Goal: Transaction & Acquisition: Obtain resource

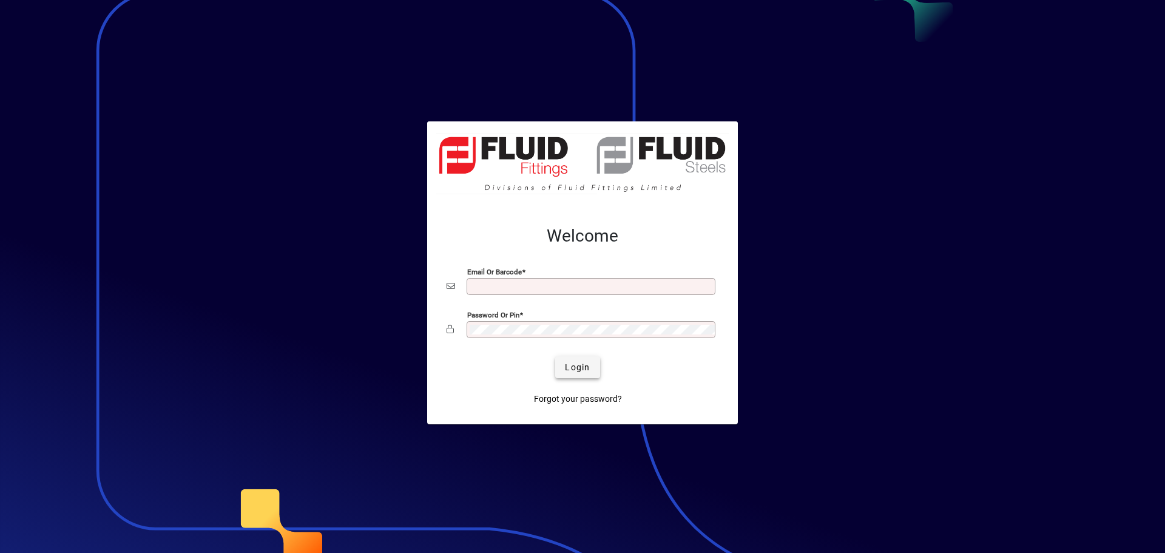
type input "**********"
click at [573, 365] on span "Login" at bounding box center [577, 367] width 25 height 13
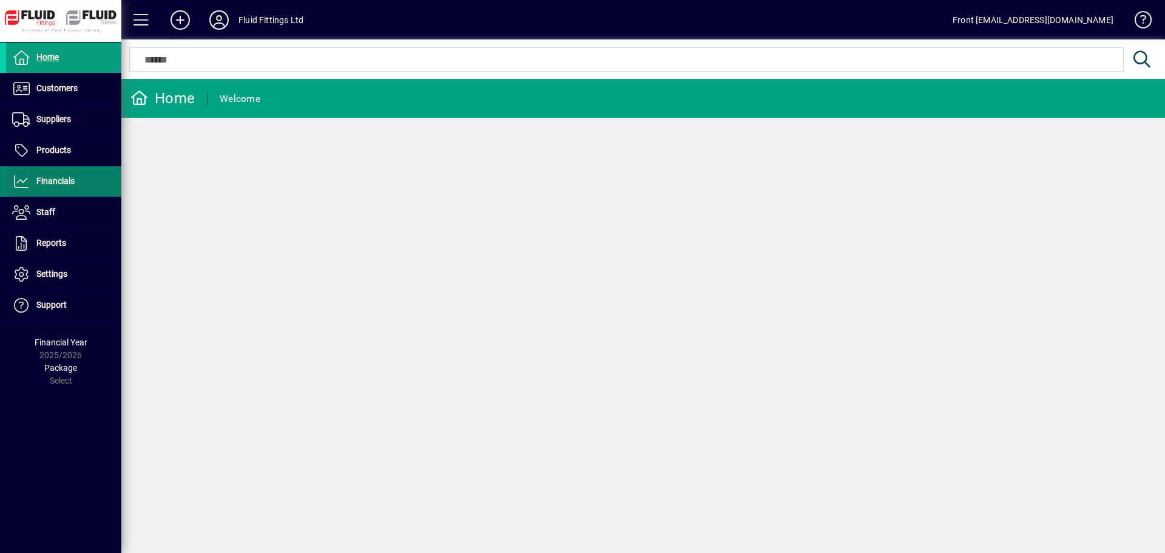
drag, startPoint x: 55, startPoint y: 184, endPoint x: 70, endPoint y: 183, distance: 14.6
click at [55, 183] on span "Financials" at bounding box center [55, 181] width 38 height 10
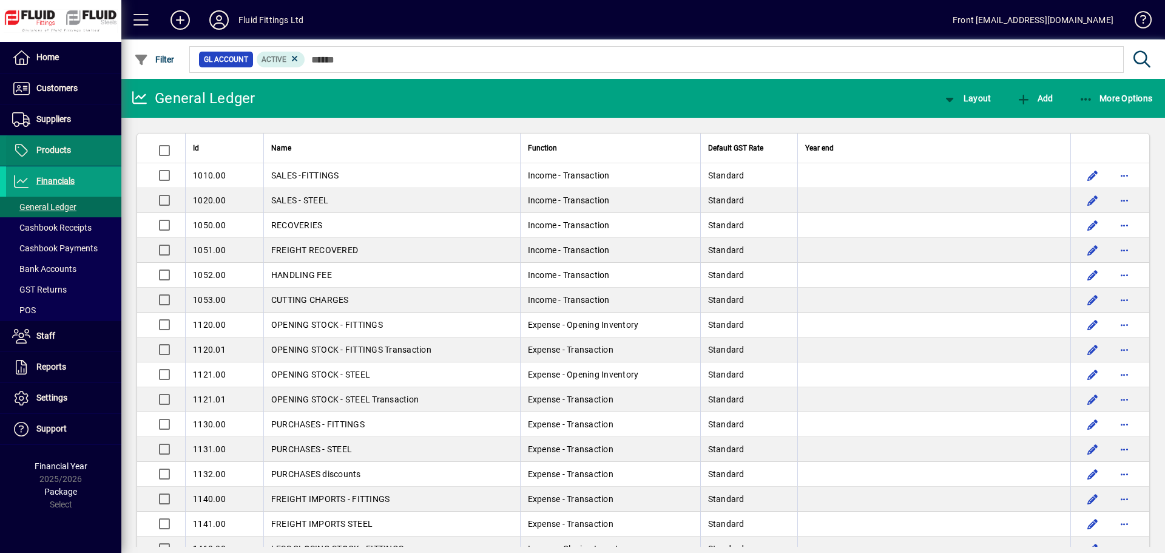
click at [62, 151] on span "Products" at bounding box center [53, 150] width 35 height 10
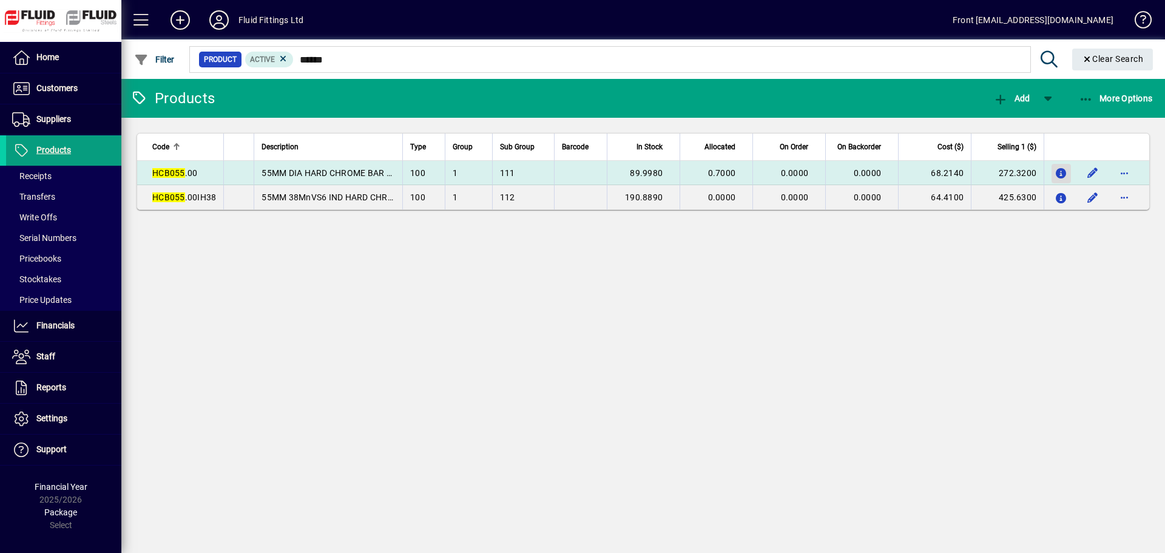
click at [1059, 172] on icon "button" at bounding box center [1061, 174] width 13 height 10
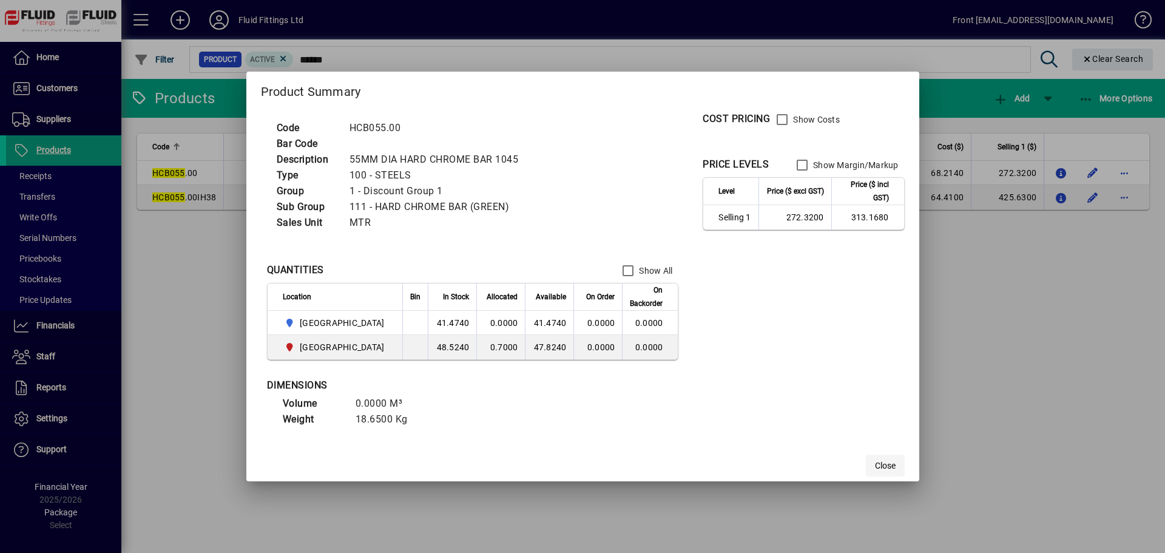
click at [875, 464] on span "Close" at bounding box center [885, 465] width 21 height 13
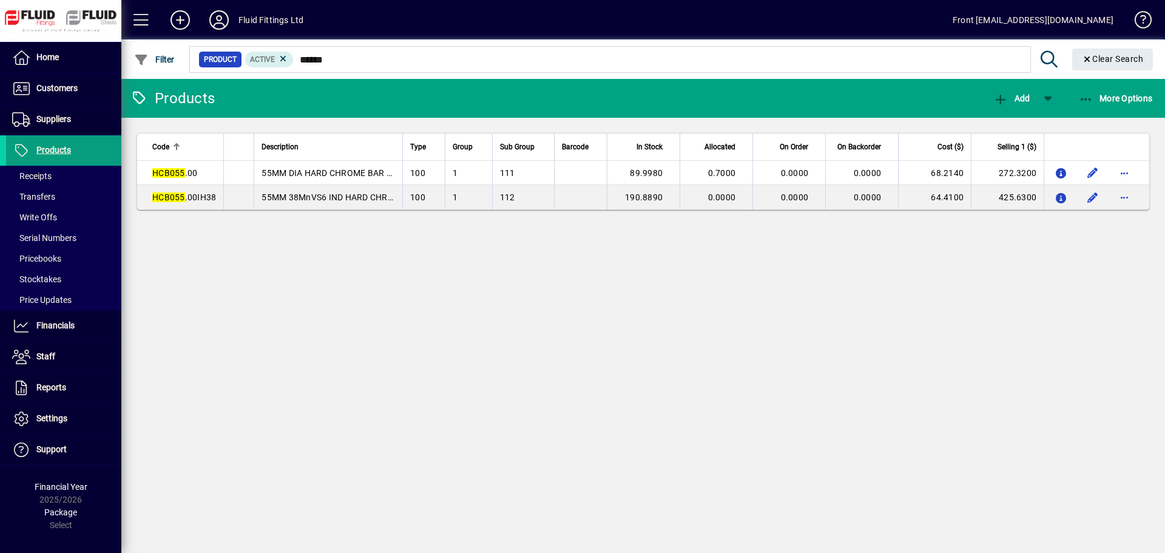
click at [350, 69] on mat-chip-set "Product Active ******" at bounding box center [610, 59] width 840 height 25
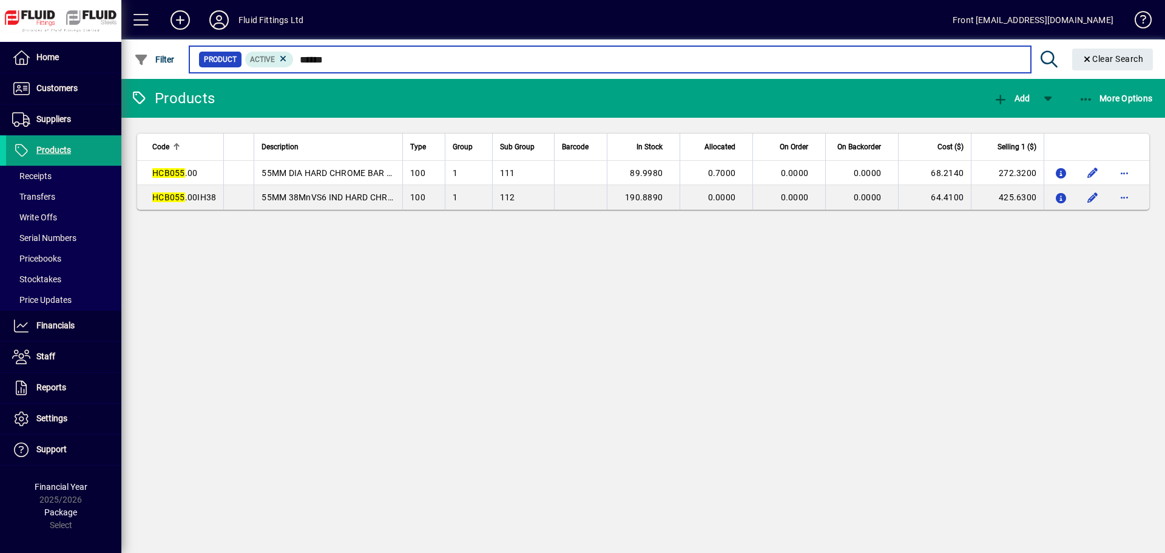
click at [358, 54] on input "******" at bounding box center [657, 59] width 727 height 17
type input "*"
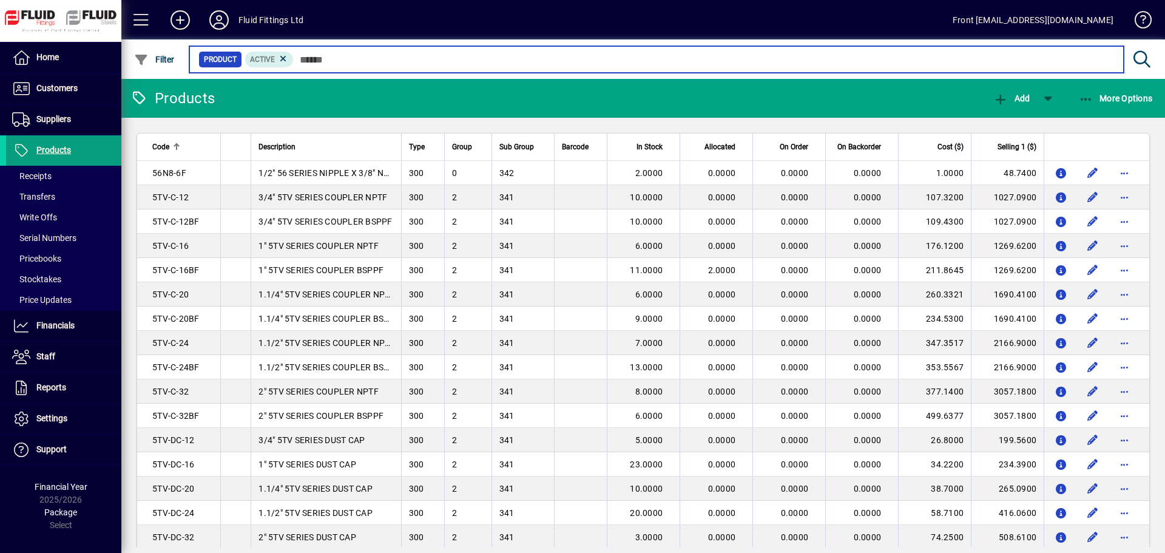
click at [314, 56] on input "text" at bounding box center [704, 59] width 820 height 17
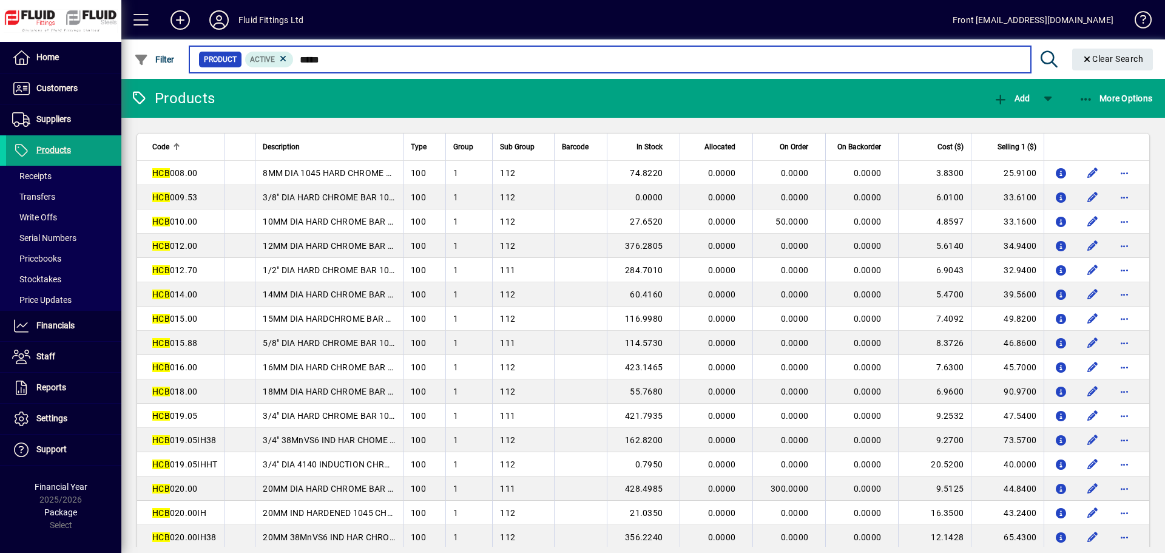
type input "******"
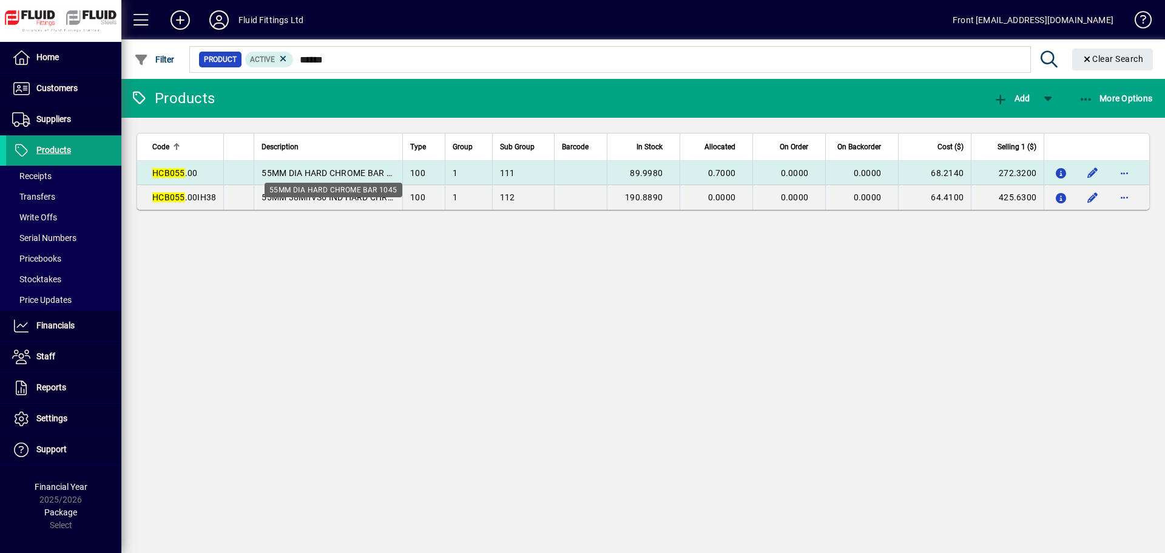
click at [334, 171] on span "55MM DIA HARD CHROME BAR 1045" at bounding box center [333, 173] width 144 height 10
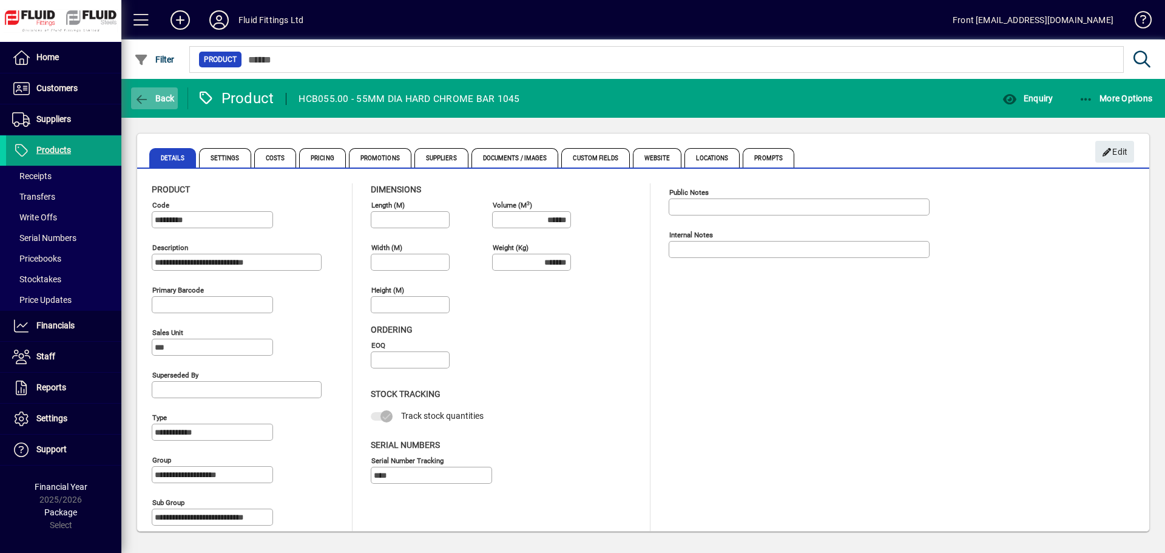
click at [150, 95] on span "Back" at bounding box center [154, 98] width 41 height 10
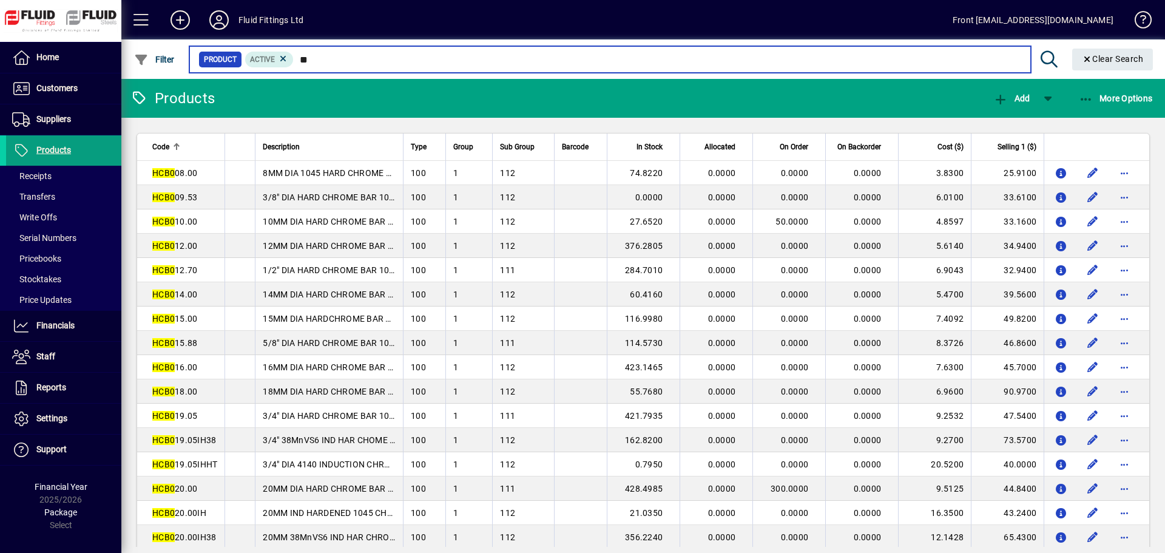
type input "*"
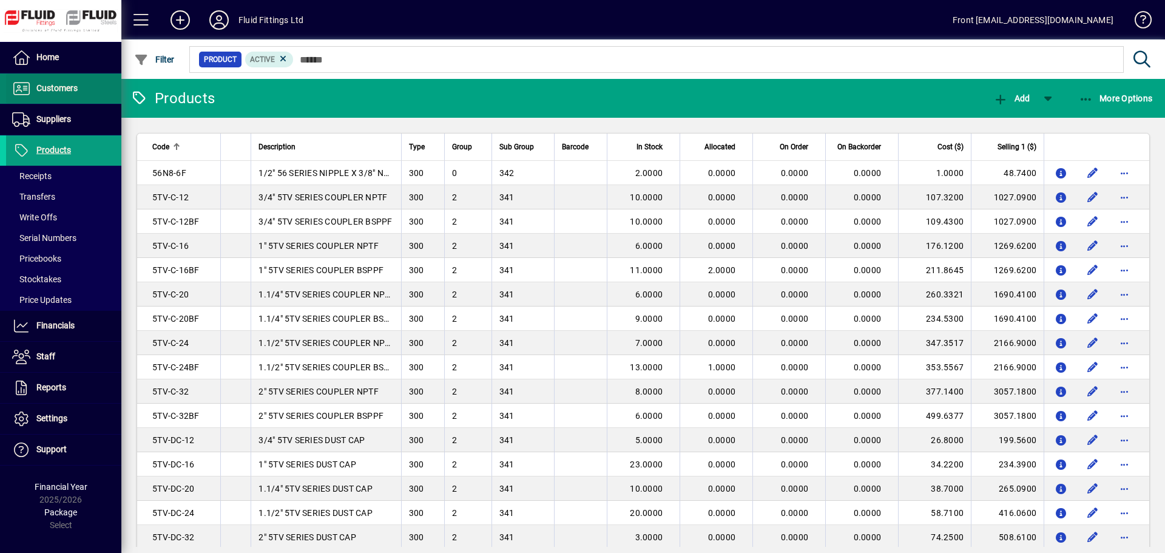
click at [53, 90] on span "Customers" at bounding box center [56, 88] width 41 height 10
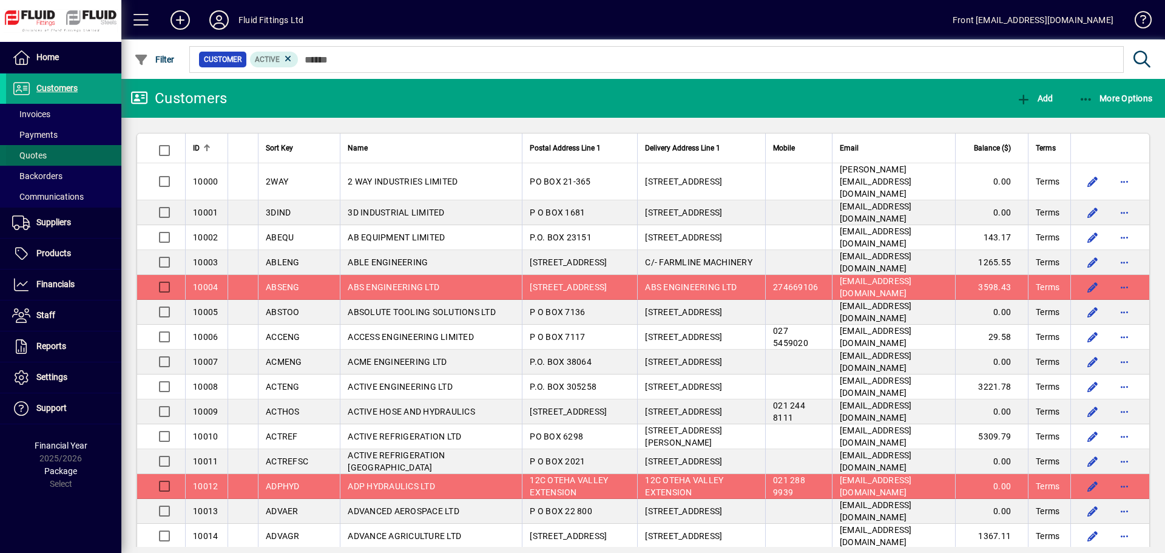
click at [39, 158] on span "Quotes" at bounding box center [29, 155] width 35 height 10
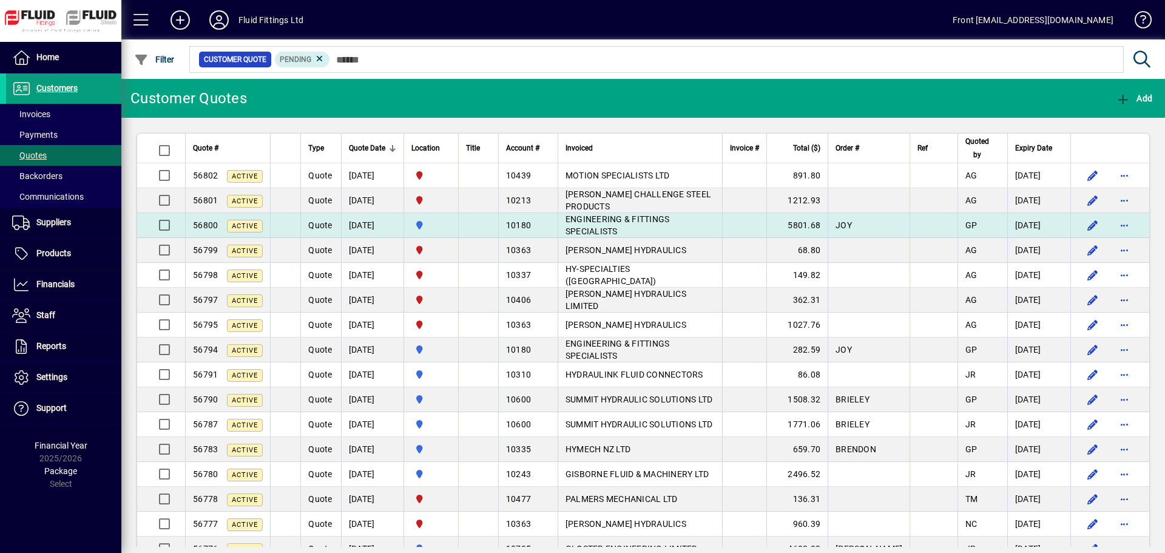
click at [593, 222] on span "ENGINEERING & FITTINGS SPECIALISTS" at bounding box center [617, 225] width 104 height 22
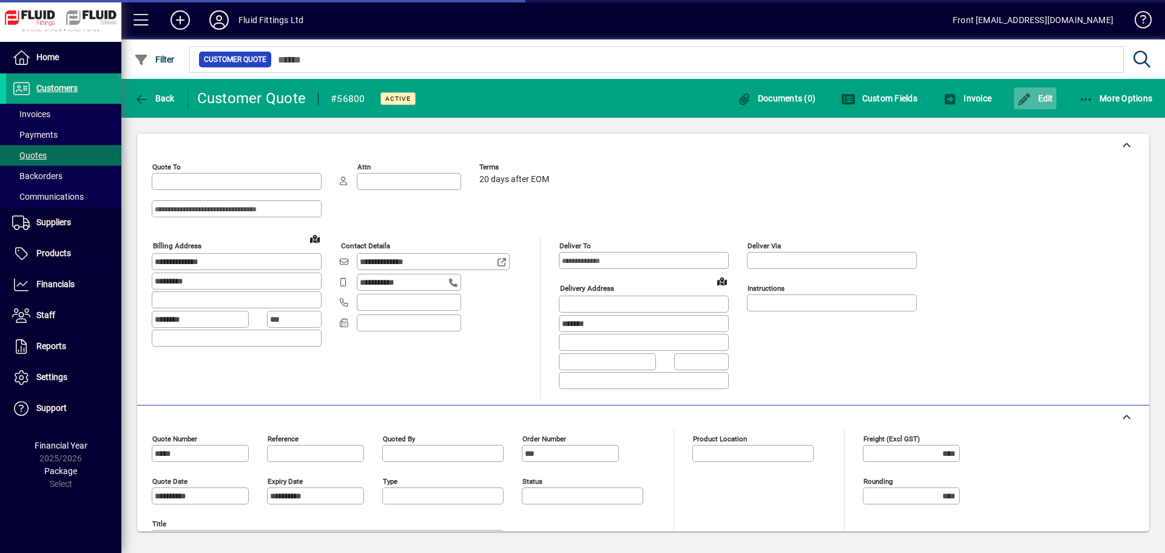
type input "**********"
type input "*********"
type input "******"
type input "********"
type input "**********"
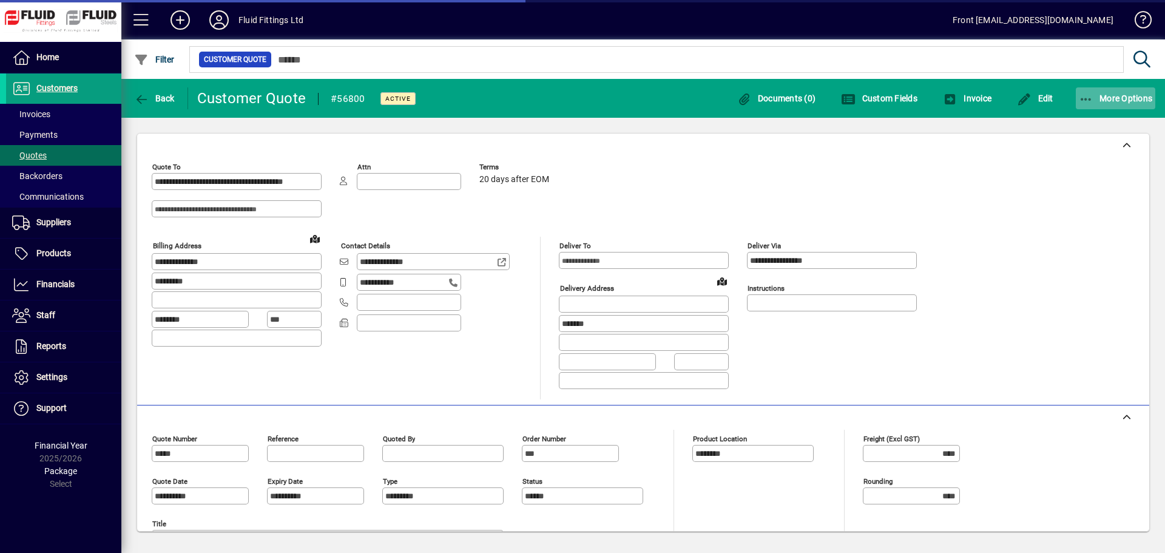
type input "**********"
click at [1115, 95] on span "More Options" at bounding box center [1116, 98] width 74 height 10
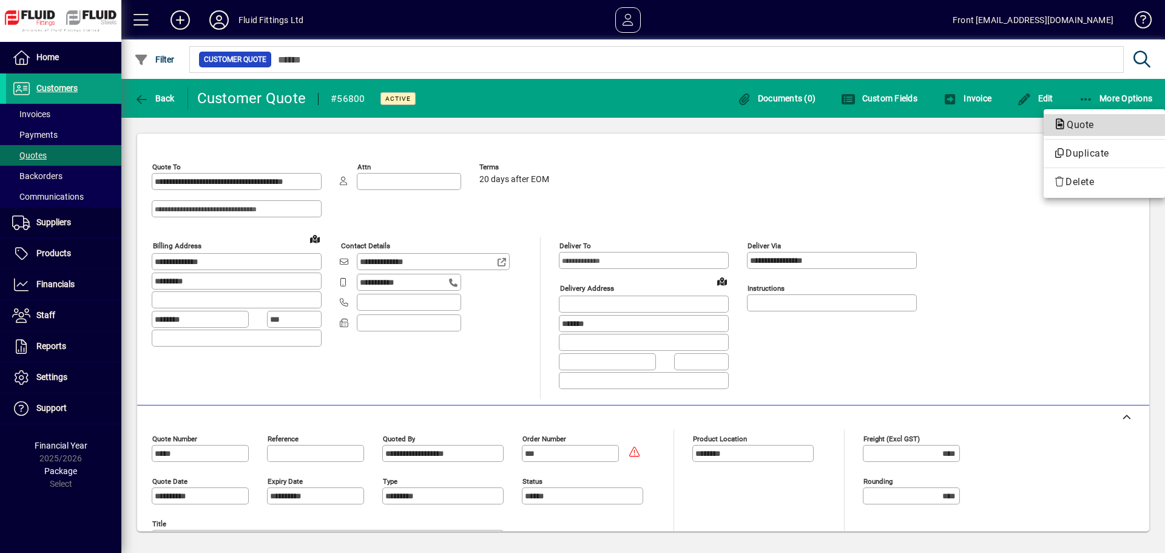
click at [1076, 123] on span "Quote" at bounding box center [1076, 125] width 47 height 12
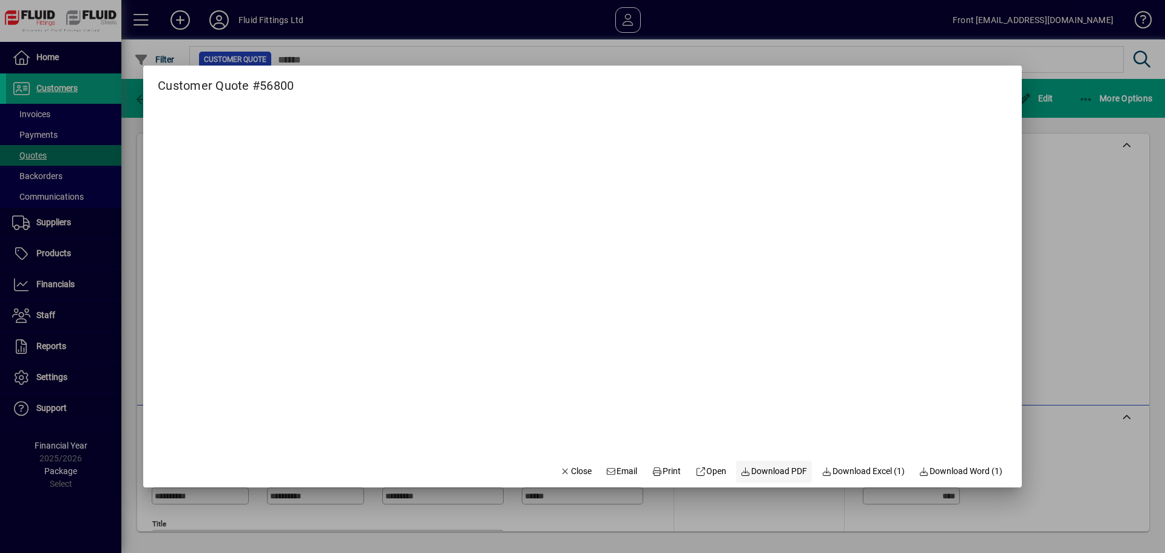
click at [766, 473] on span "Download PDF" at bounding box center [774, 471] width 67 height 13
click at [571, 467] on span "Close" at bounding box center [576, 471] width 32 height 13
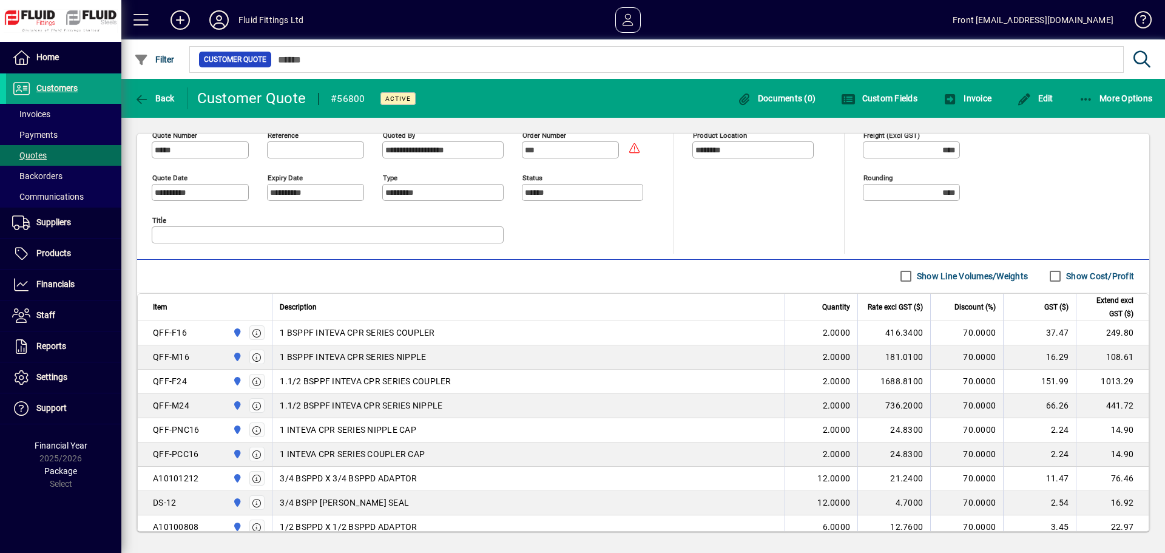
scroll to position [364, 0]
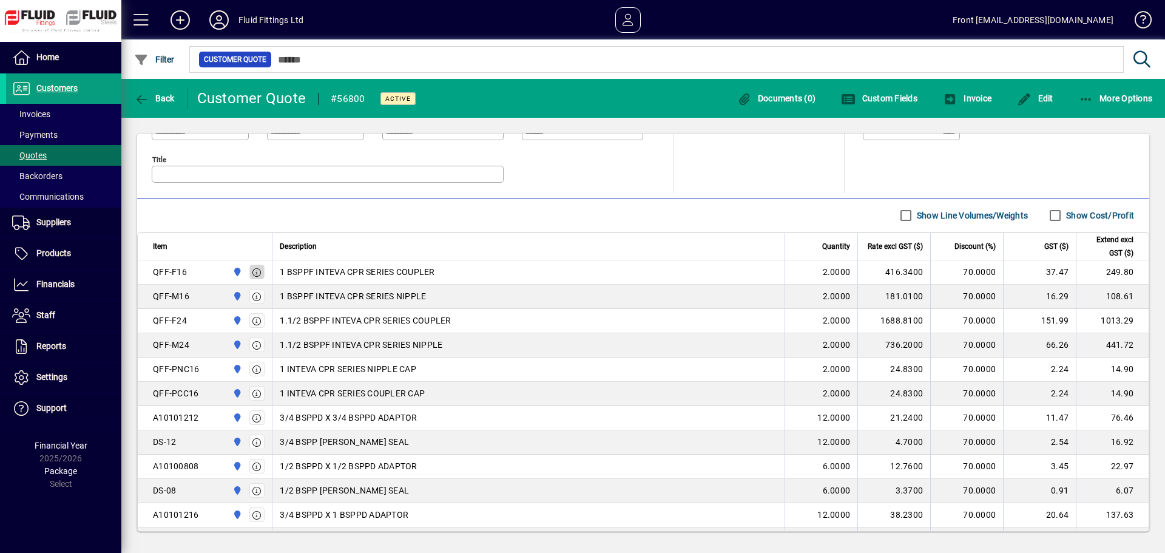
click at [255, 274] on icon "button" at bounding box center [257, 272] width 11 height 8
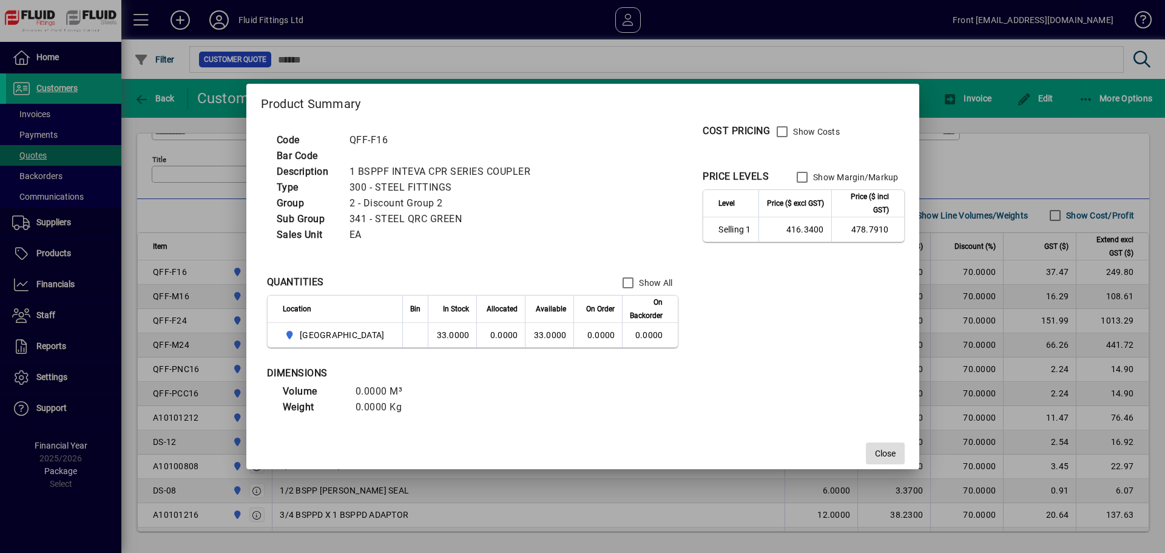
click at [866, 454] on span "button" at bounding box center [885, 453] width 39 height 29
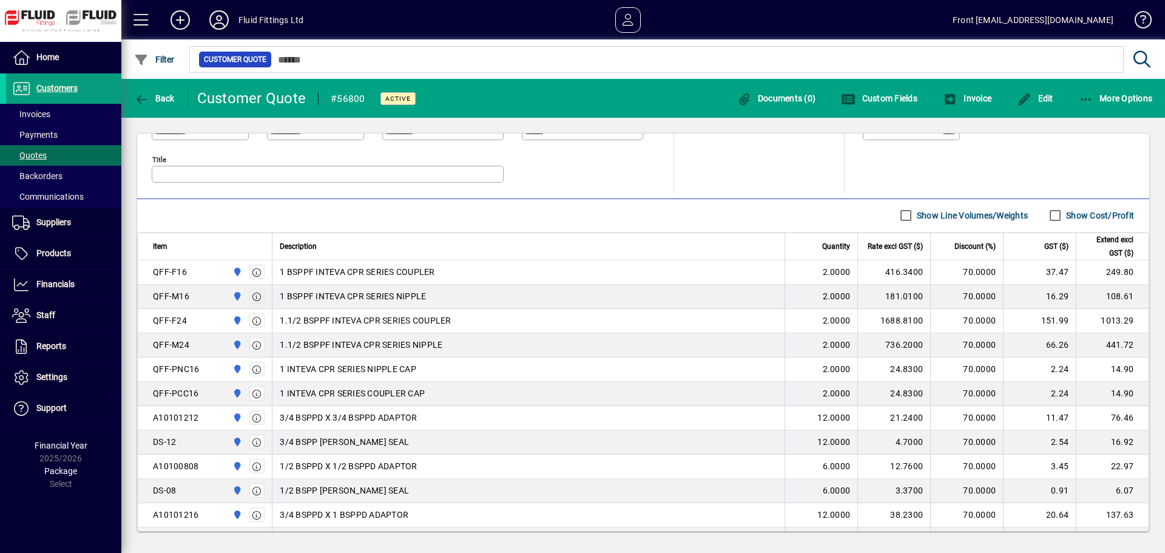
click at [253, 298] on icon "button" at bounding box center [257, 296] width 11 height 8
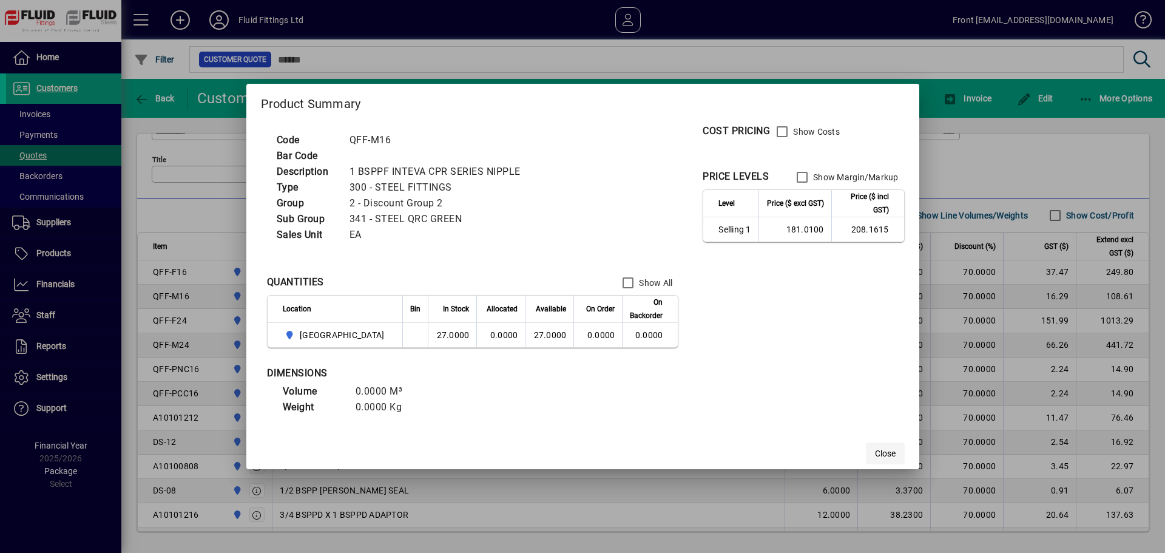
click at [875, 449] on span "Close" at bounding box center [885, 453] width 21 height 13
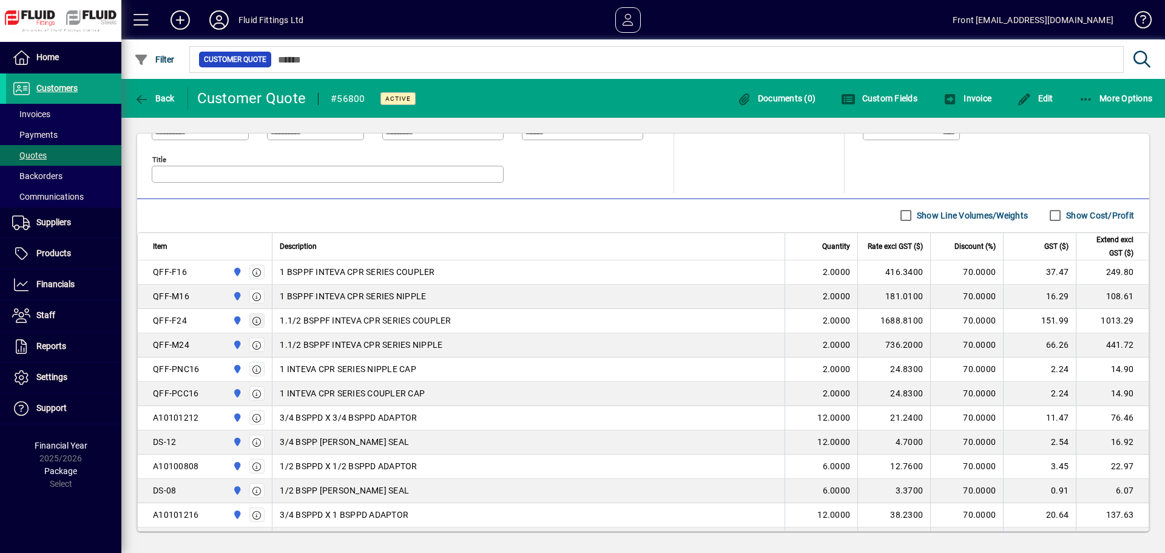
click at [252, 317] on icon "button" at bounding box center [257, 321] width 11 height 8
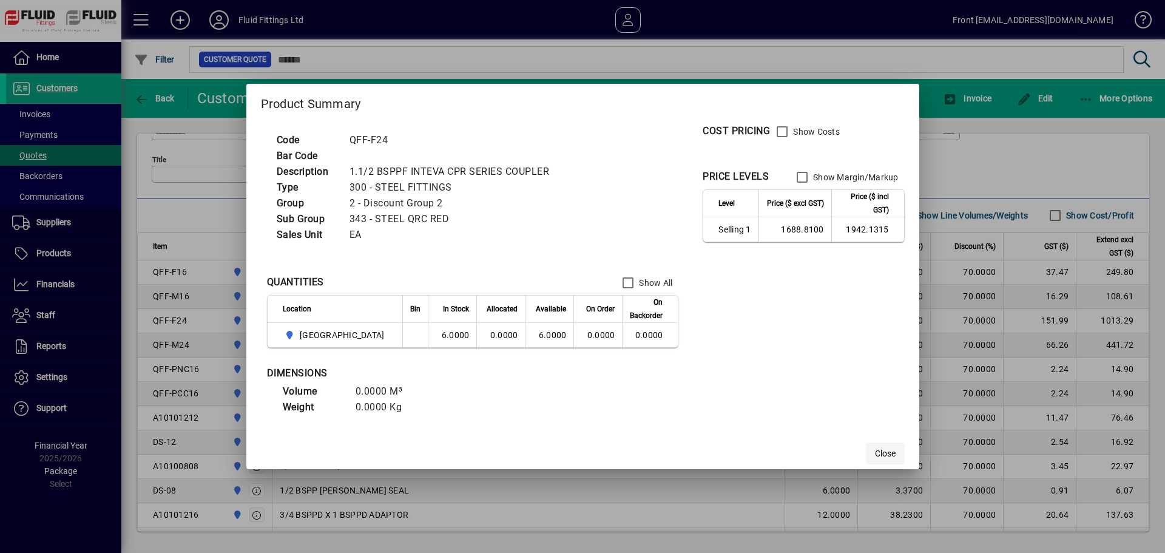
click at [875, 447] on span "Close" at bounding box center [885, 453] width 21 height 13
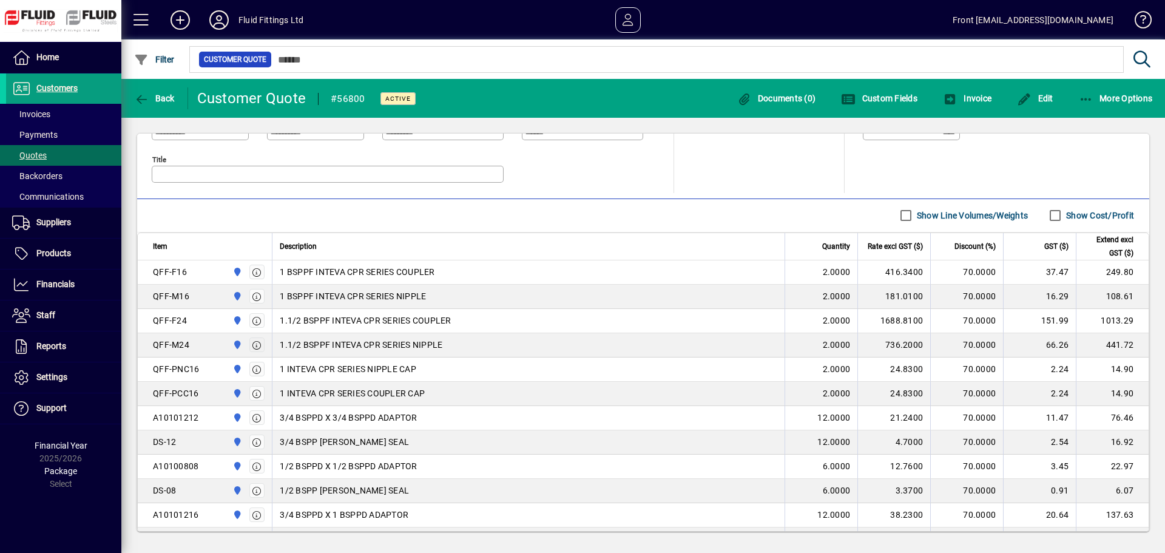
click at [257, 341] on icon "button" at bounding box center [257, 345] width 11 height 8
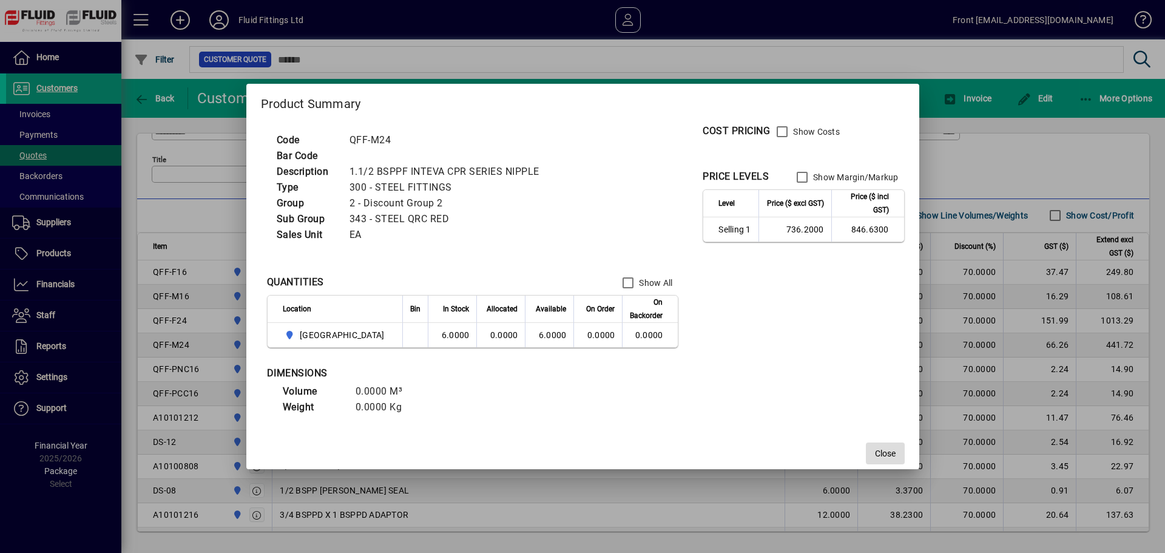
click at [875, 453] on span "Close" at bounding box center [885, 453] width 21 height 13
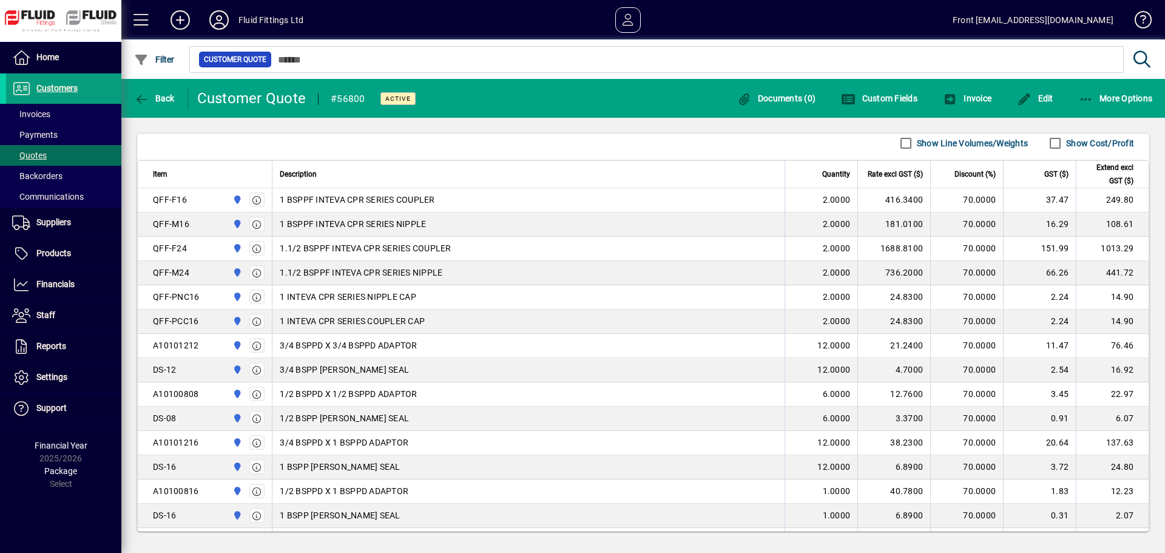
scroll to position [485, 0]
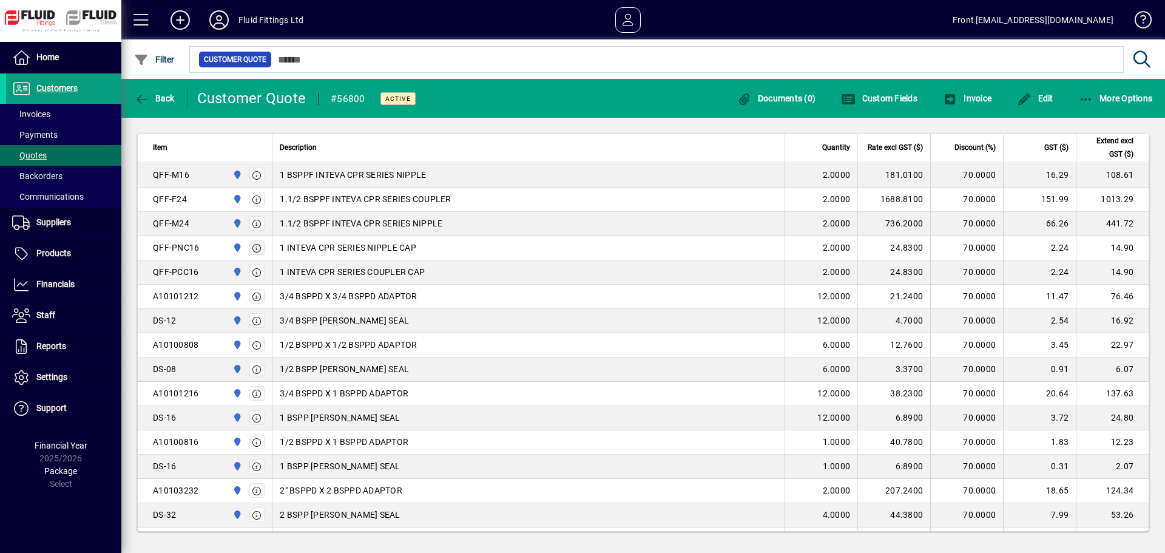
click at [257, 249] on icon "button" at bounding box center [257, 248] width 11 height 8
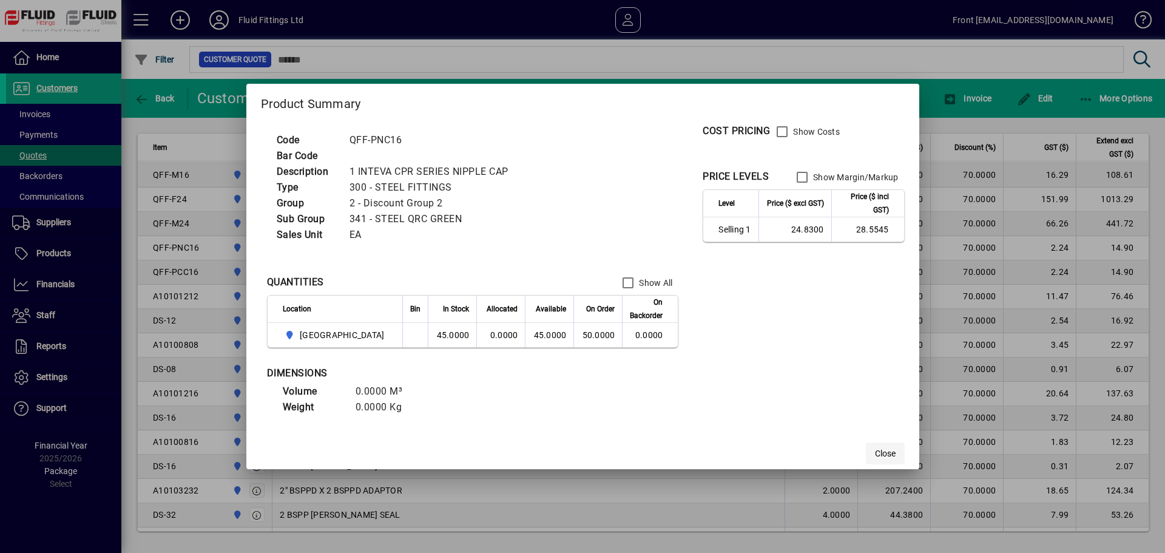
click at [866, 451] on button "Close" at bounding box center [885, 453] width 39 height 22
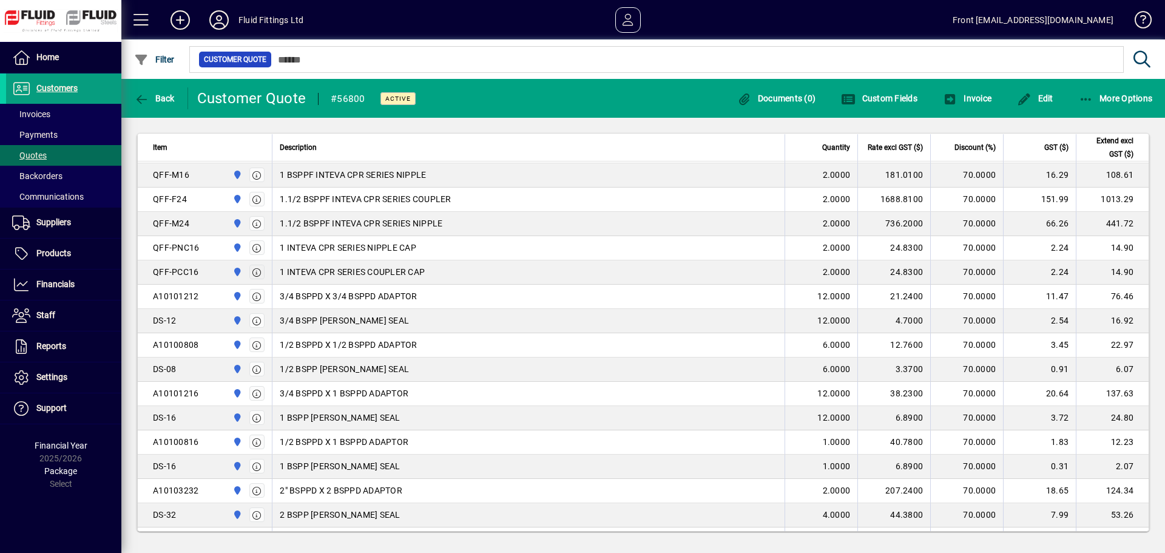
click at [257, 275] on icon "button" at bounding box center [257, 272] width 11 height 8
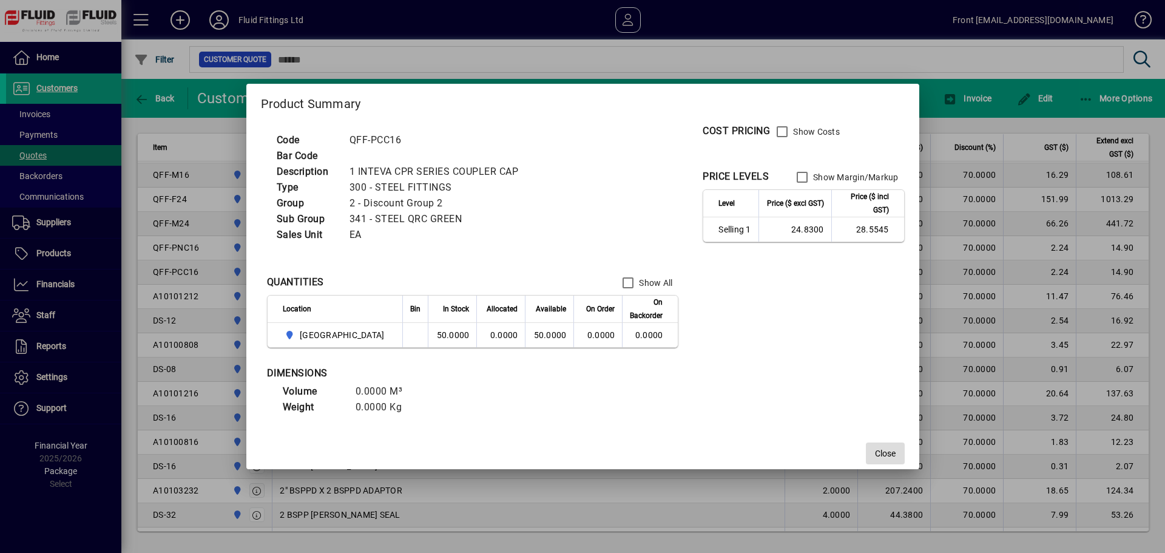
click at [866, 444] on span "button" at bounding box center [885, 453] width 39 height 29
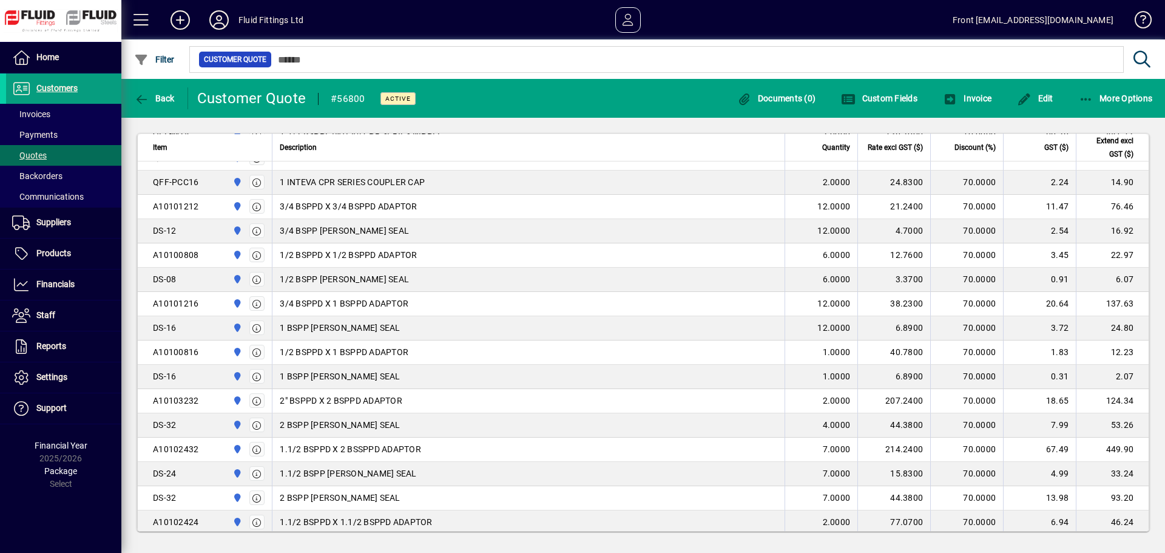
scroll to position [607, 0]
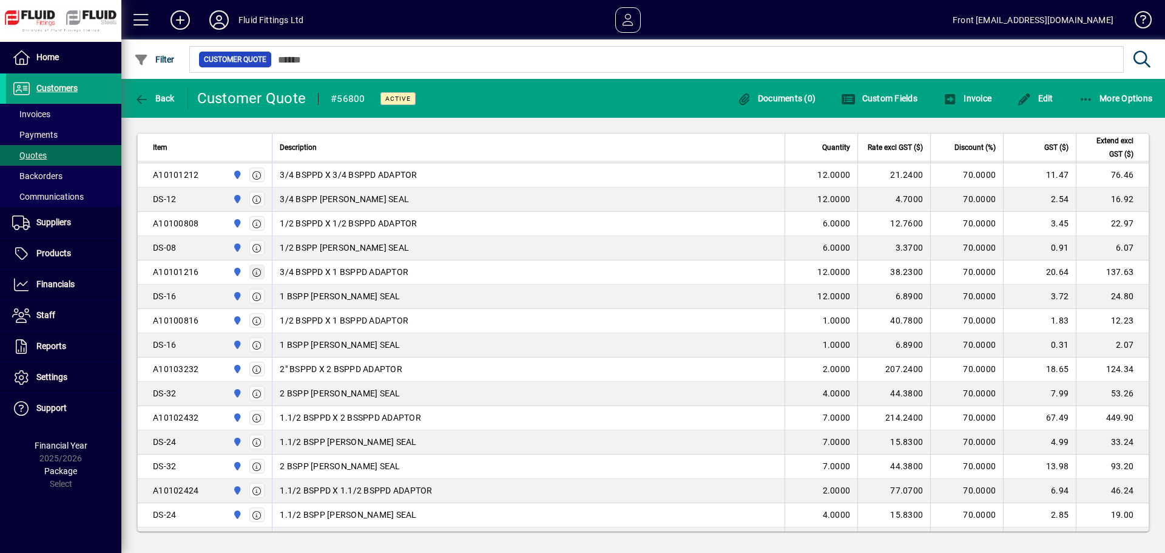
click at [252, 268] on icon "button" at bounding box center [257, 272] width 11 height 8
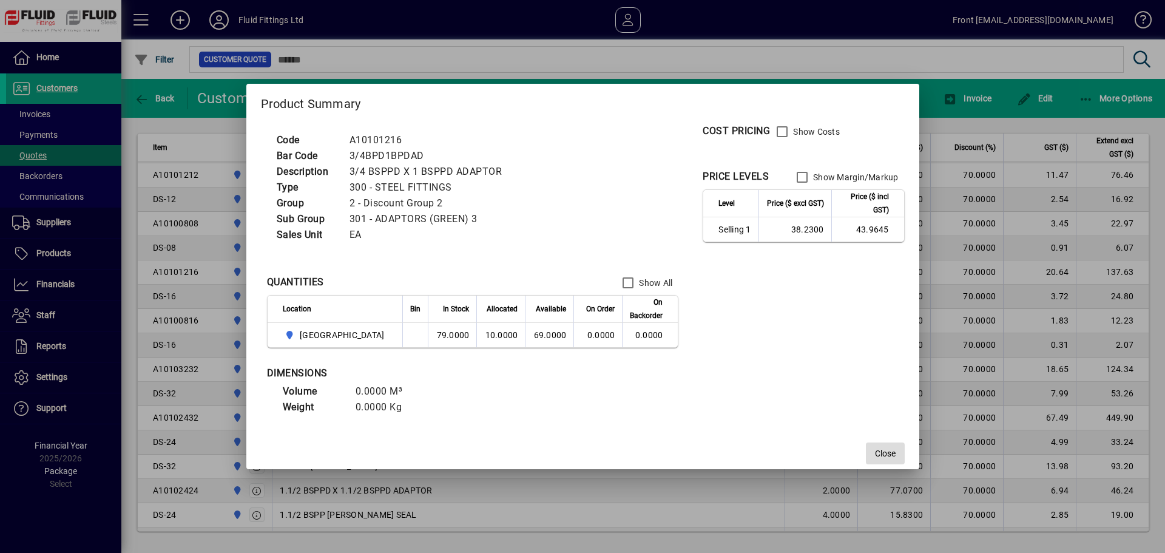
click at [875, 455] on span "Close" at bounding box center [885, 453] width 21 height 13
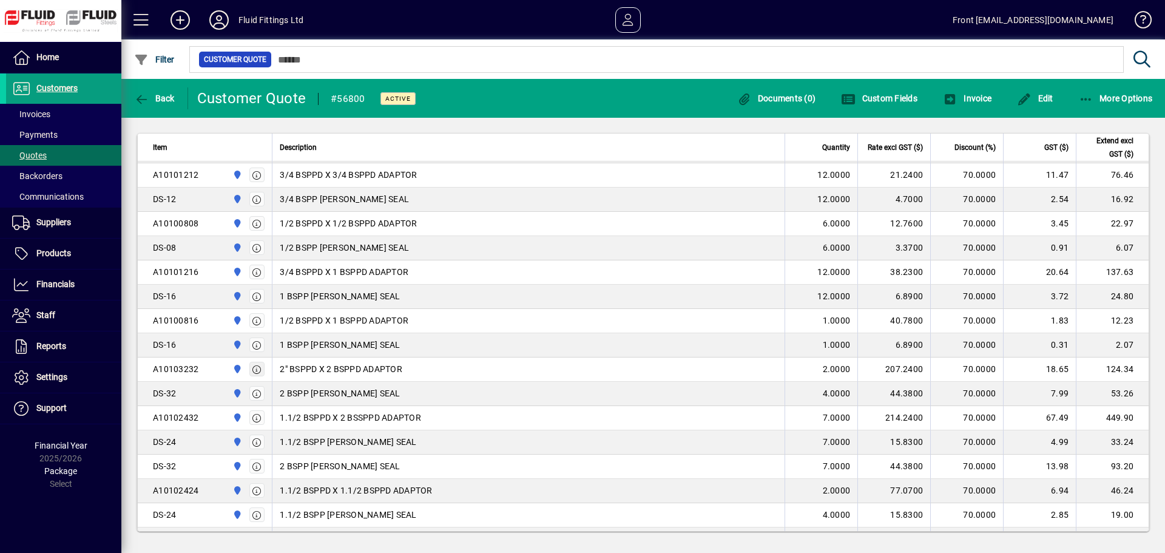
click at [252, 365] on icon "button" at bounding box center [257, 369] width 11 height 8
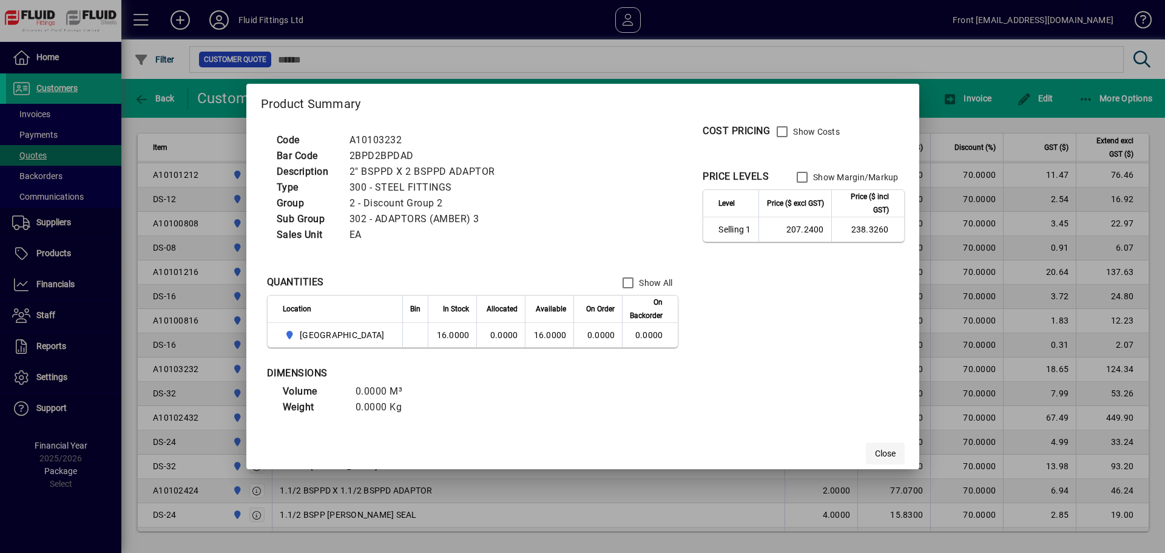
click at [875, 454] on span "Close" at bounding box center [885, 453] width 21 height 13
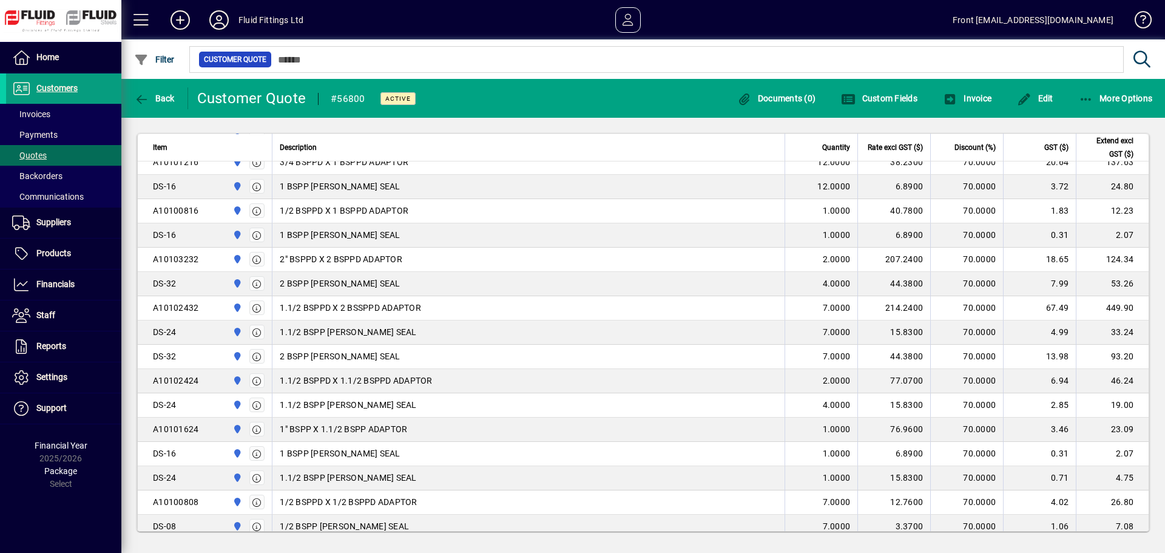
scroll to position [728, 0]
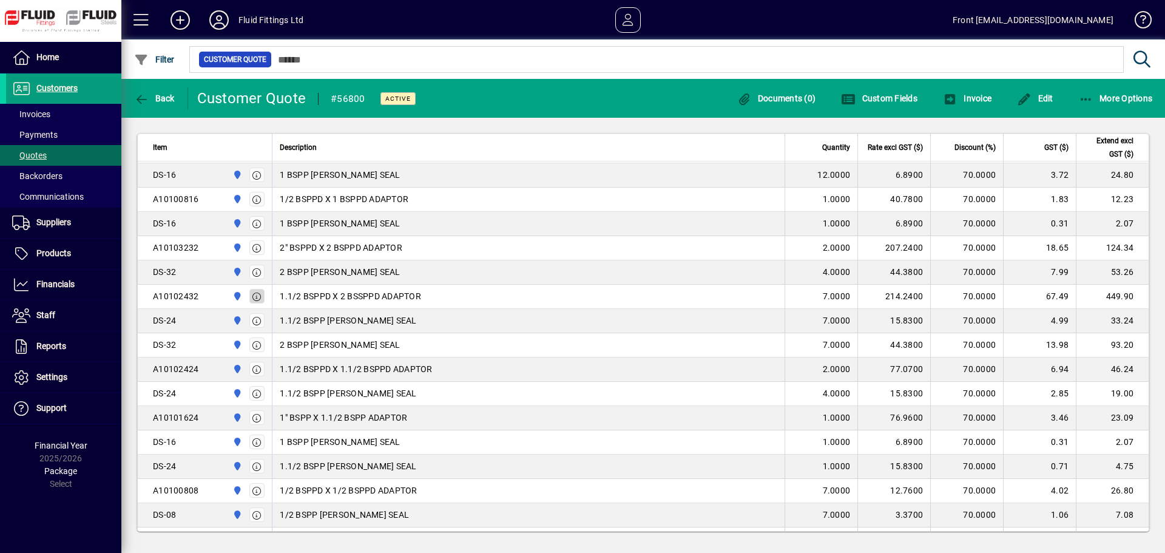
click at [250, 298] on span "button" at bounding box center [257, 295] width 15 height 29
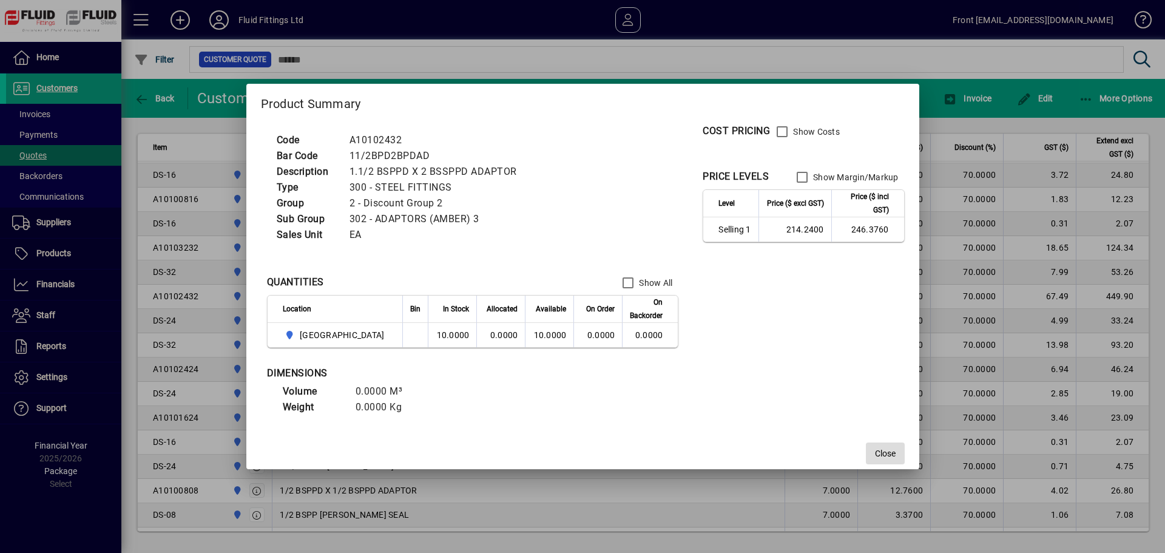
click at [875, 448] on span "Close" at bounding box center [885, 453] width 21 height 13
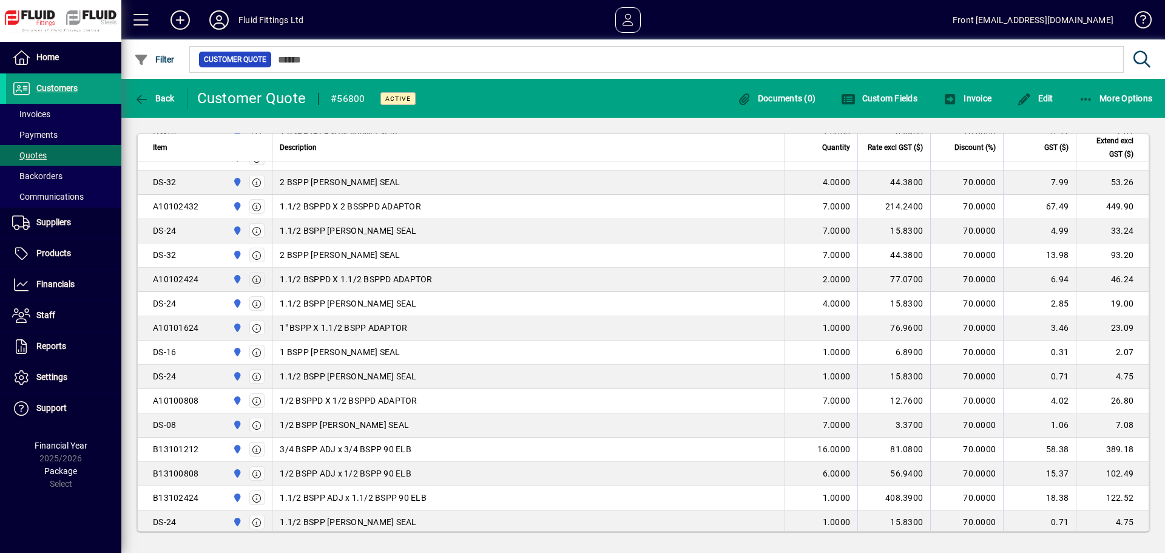
scroll to position [849, 0]
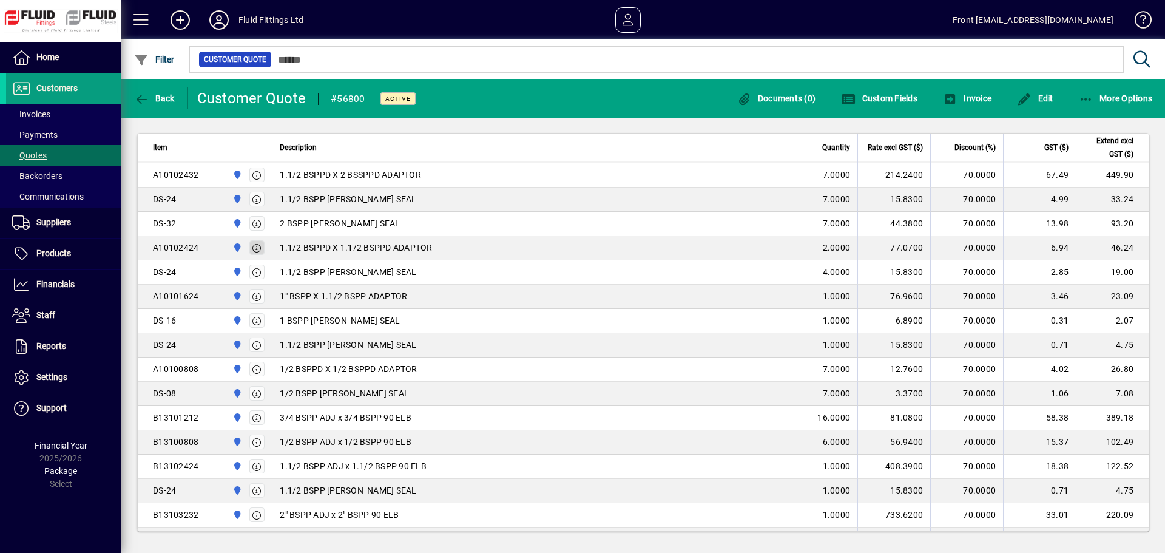
click at [255, 248] on icon "button" at bounding box center [257, 248] width 11 height 8
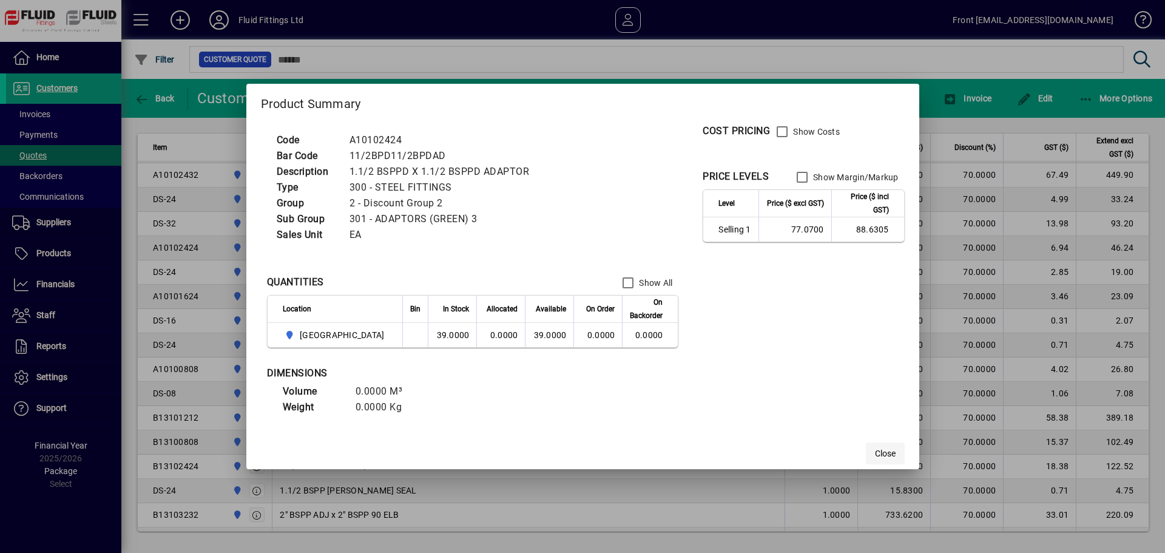
click at [866, 460] on span "button" at bounding box center [885, 453] width 39 height 29
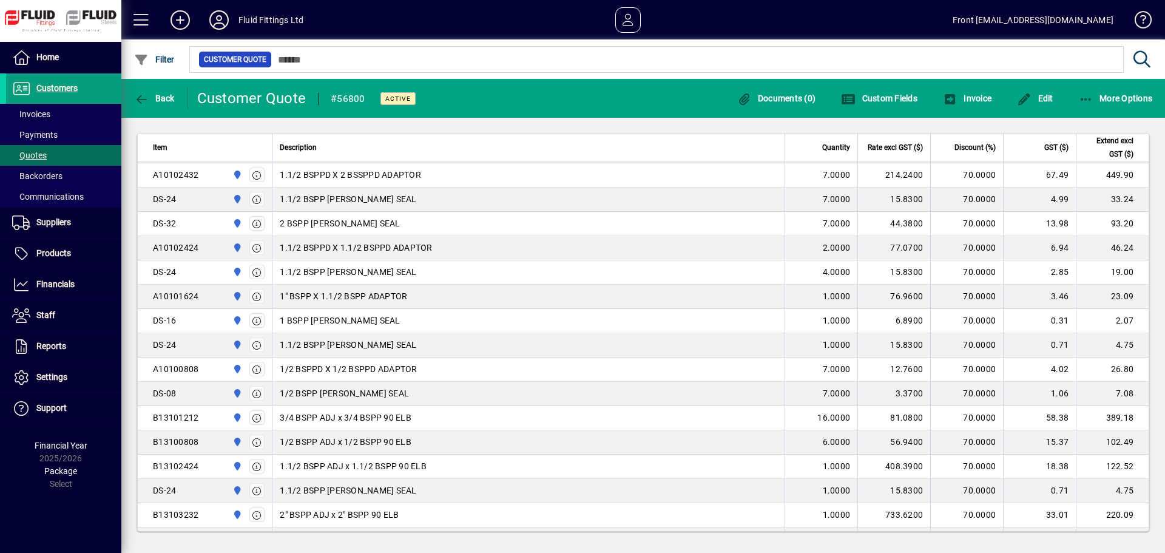
scroll to position [910, 0]
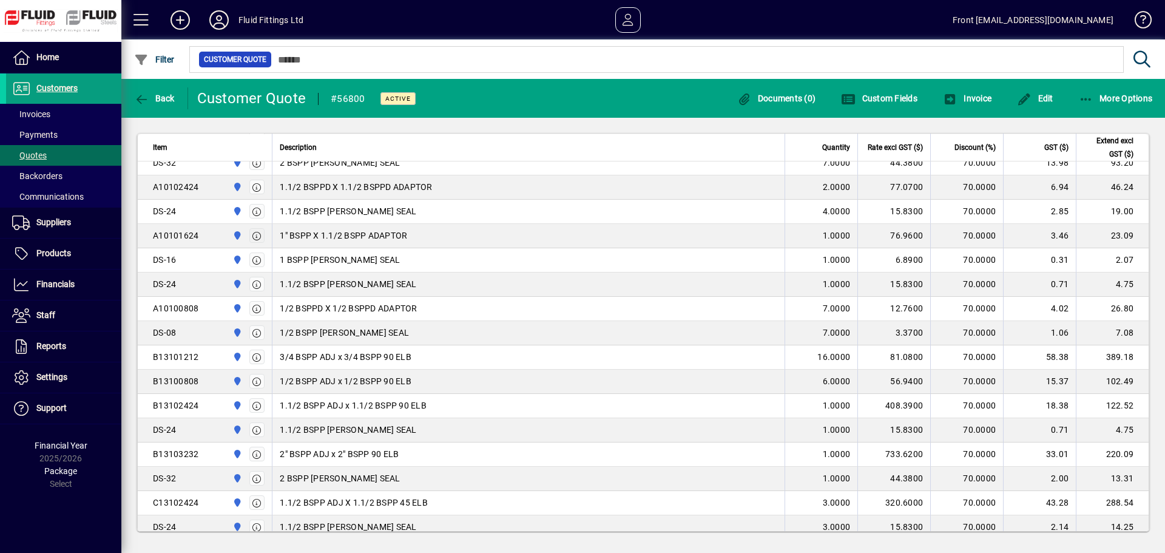
click at [259, 236] on icon "button" at bounding box center [257, 236] width 11 height 8
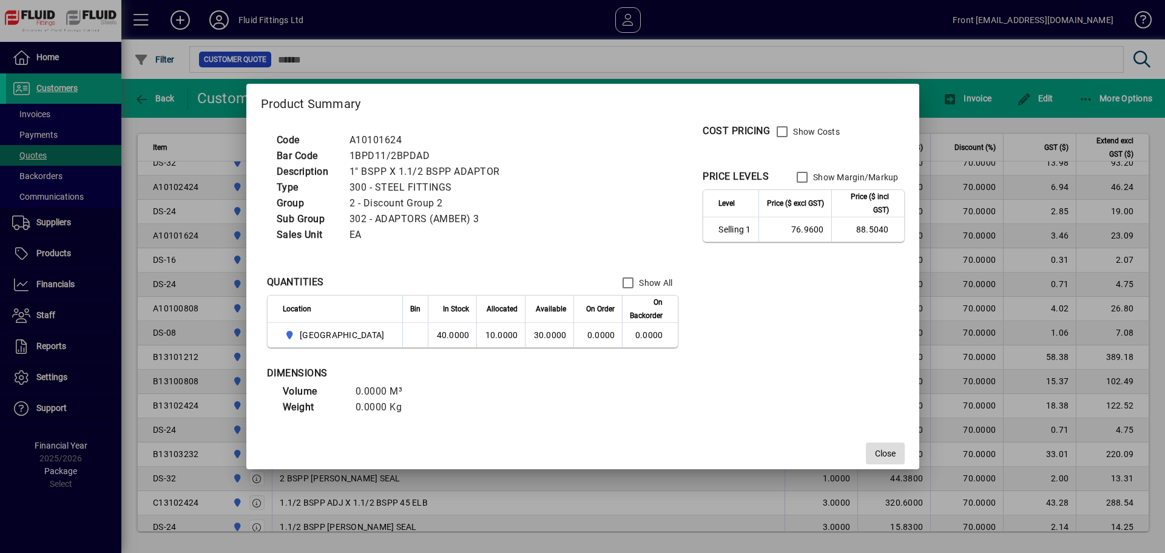
click at [875, 447] on span "Close" at bounding box center [885, 453] width 21 height 13
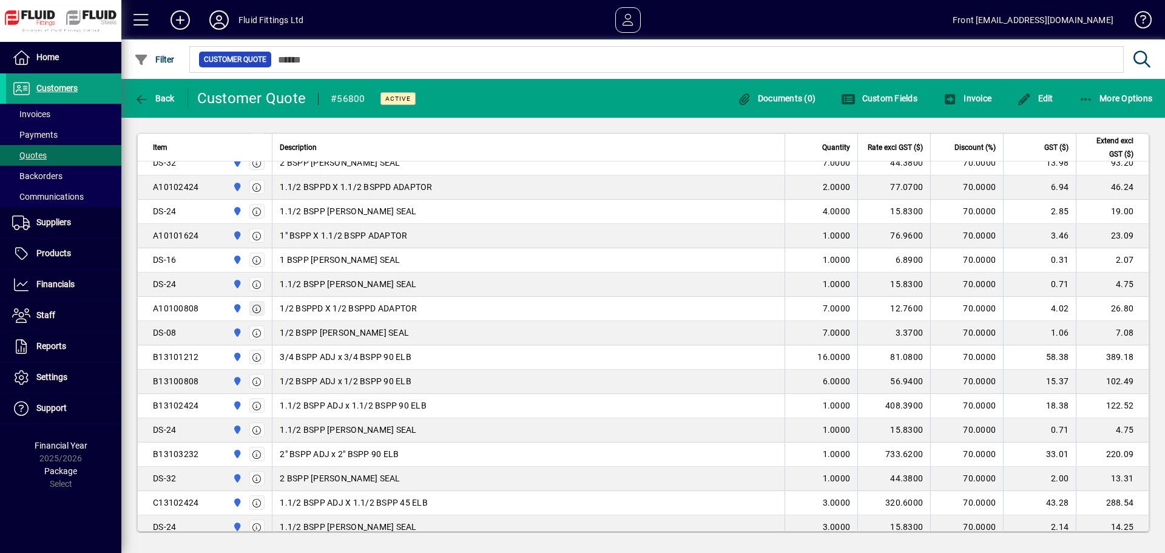
click at [259, 305] on icon "button" at bounding box center [257, 309] width 11 height 8
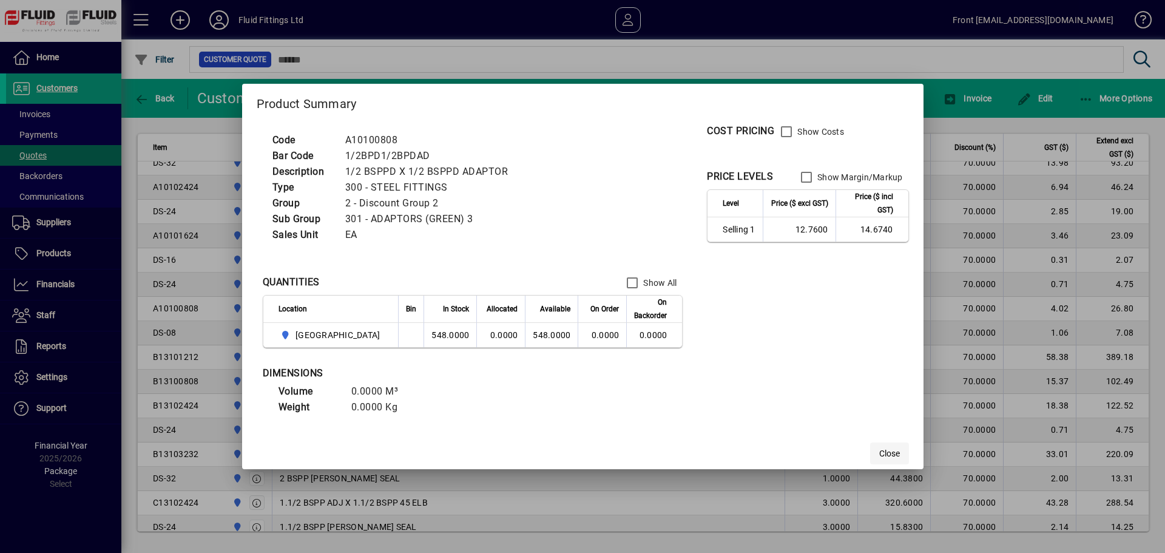
click at [879, 452] on span "Close" at bounding box center [889, 453] width 21 height 13
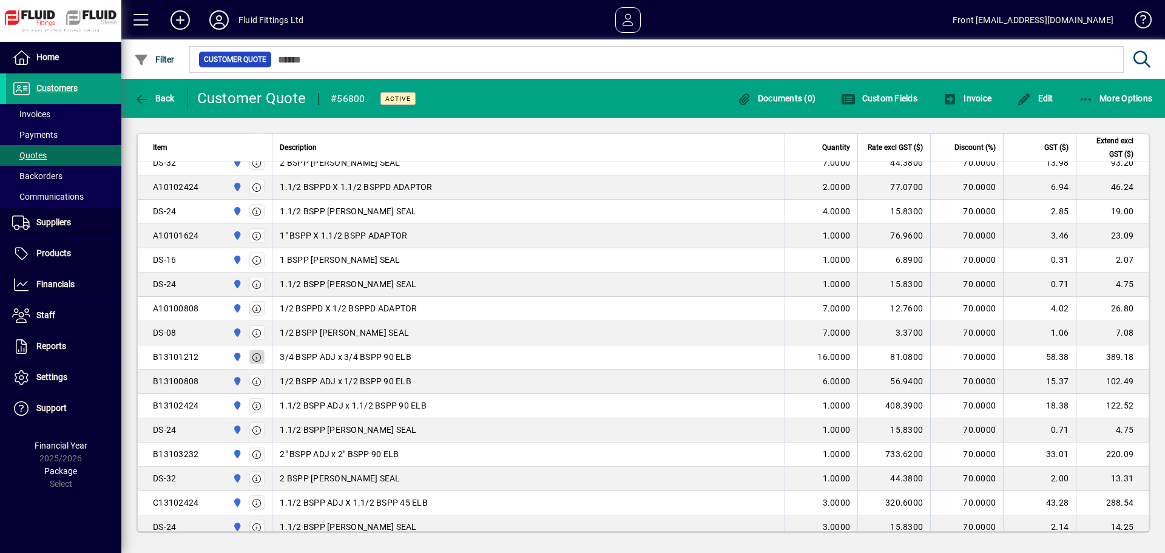
click at [258, 354] on icon "button" at bounding box center [257, 357] width 11 height 8
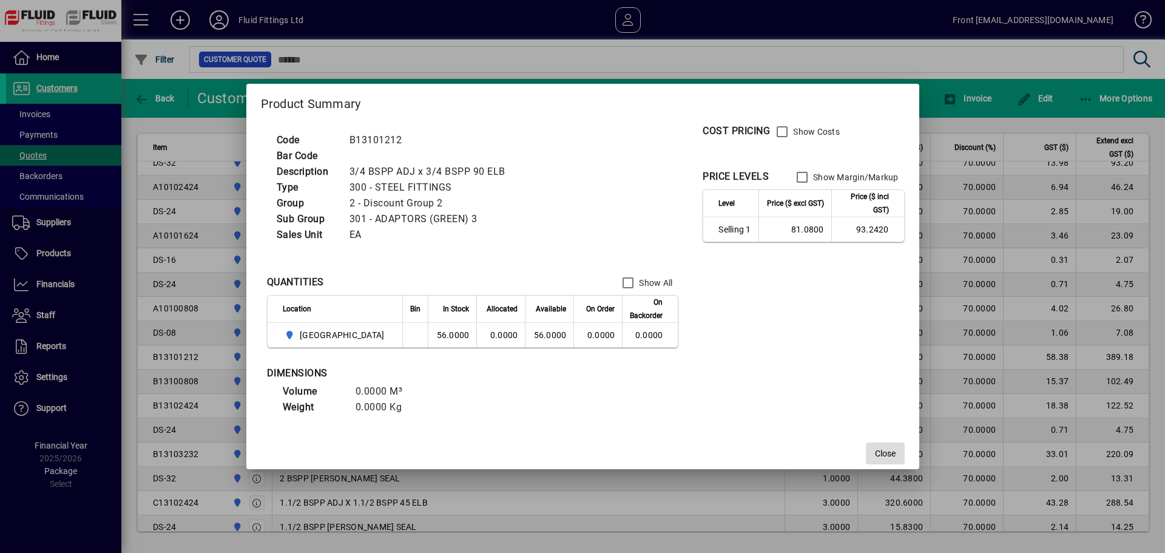
click at [875, 454] on span "Close" at bounding box center [885, 453] width 21 height 13
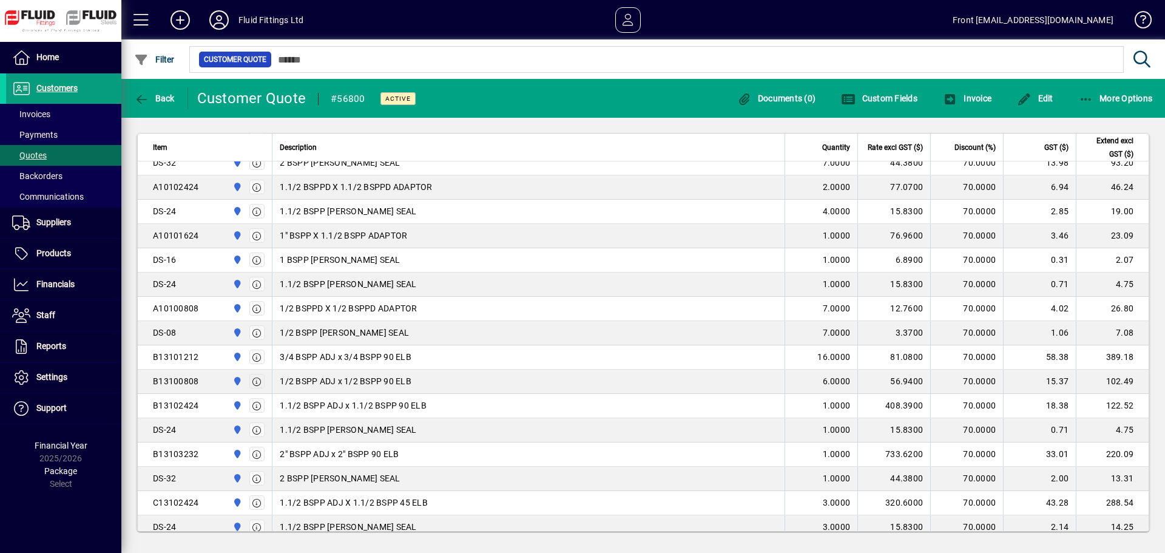
click at [259, 377] on icon "button" at bounding box center [257, 381] width 11 height 8
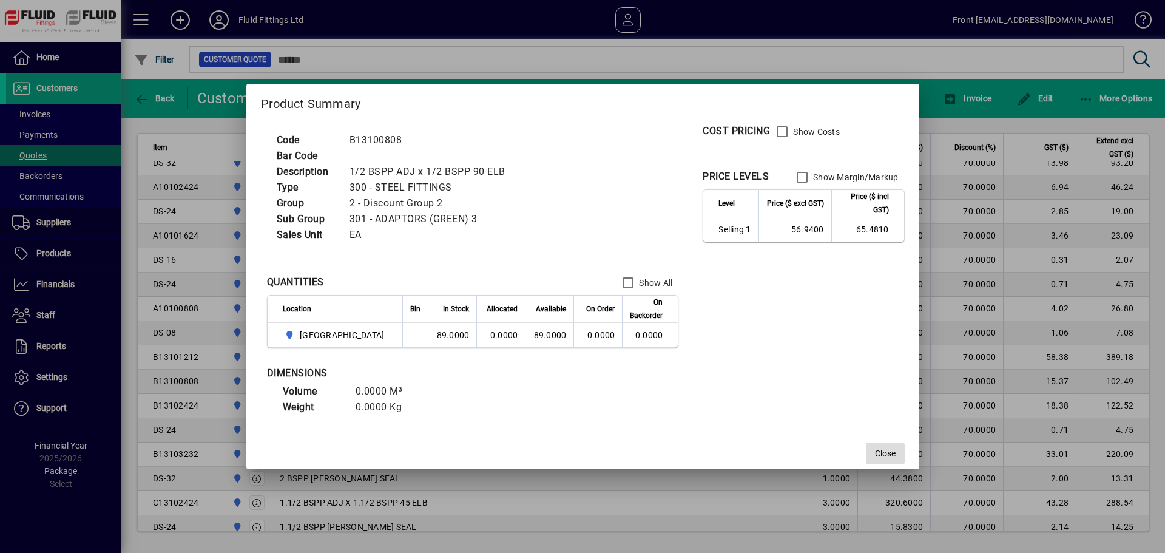
click at [875, 449] on span "Close" at bounding box center [885, 453] width 21 height 13
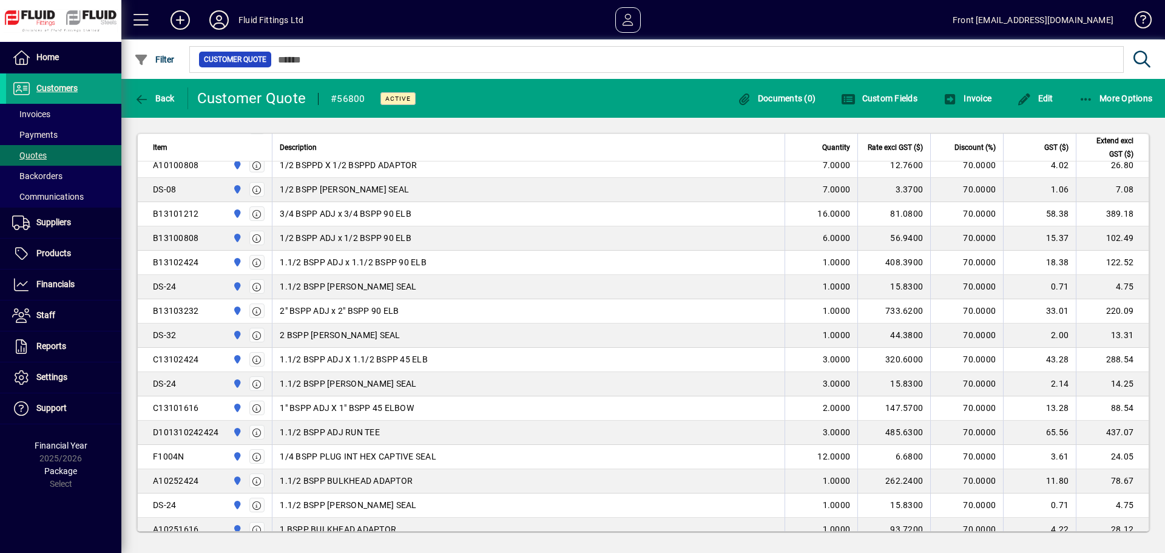
scroll to position [1092, 0]
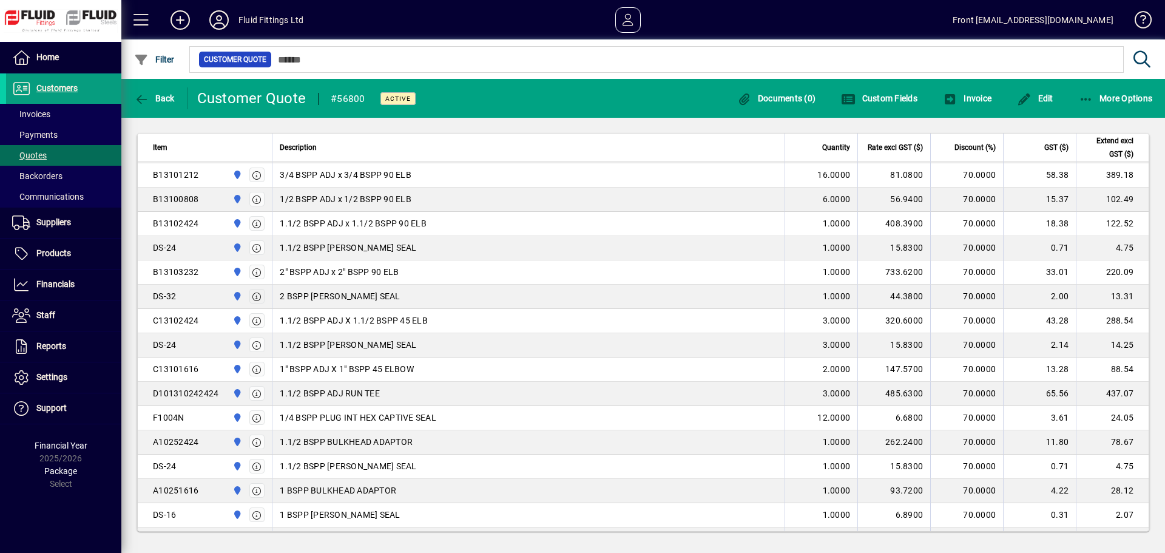
click at [257, 281] on span "button" at bounding box center [257, 295] width 15 height 29
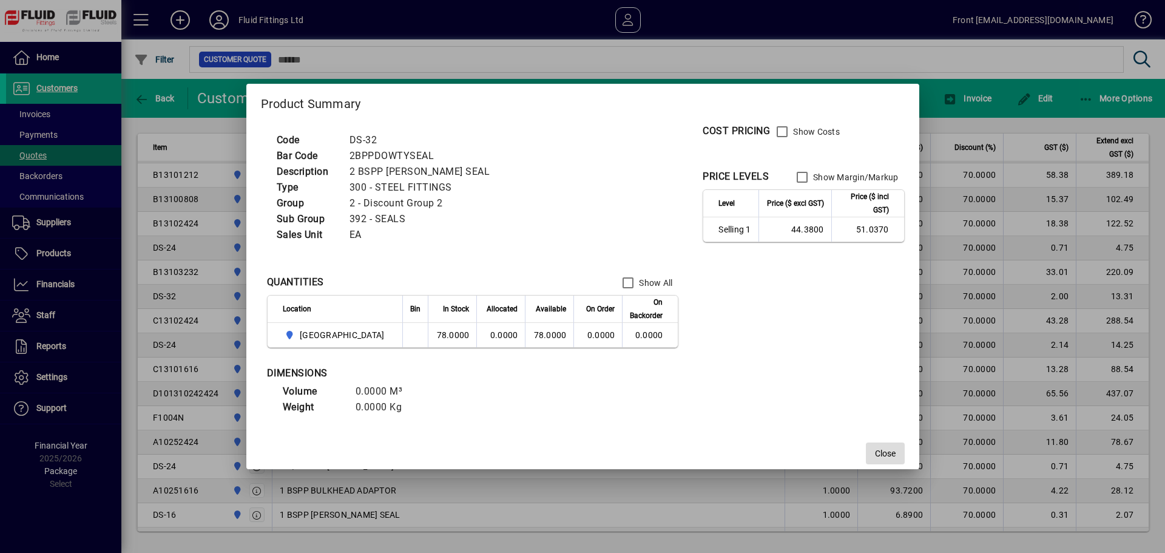
click at [866, 447] on span "button" at bounding box center [885, 453] width 39 height 29
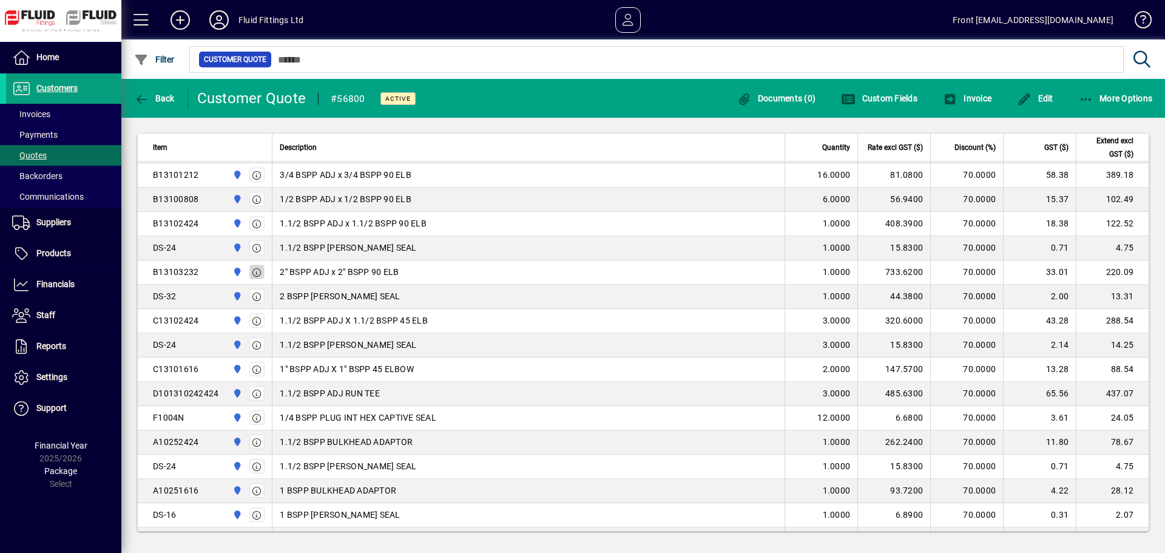
click at [255, 270] on icon "button" at bounding box center [257, 272] width 11 height 8
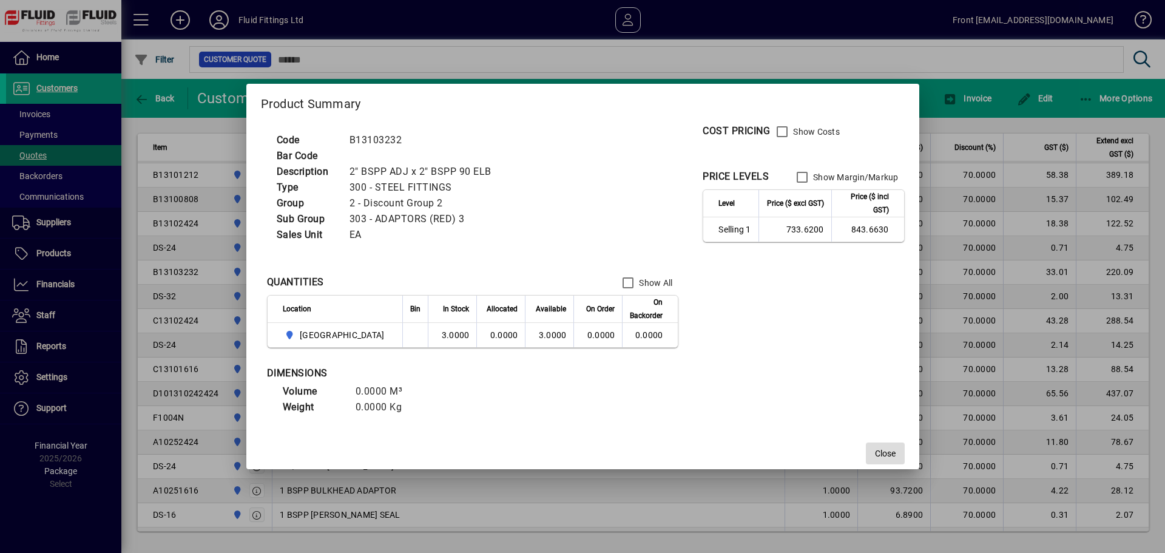
click at [866, 449] on span "button" at bounding box center [885, 453] width 39 height 29
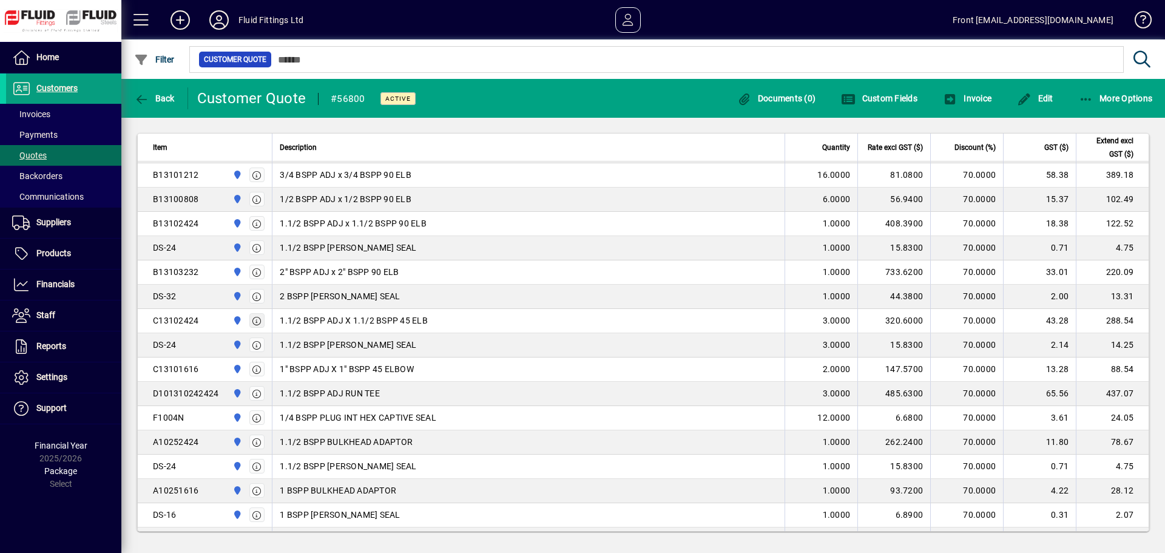
click at [255, 321] on icon "button" at bounding box center [257, 321] width 11 height 8
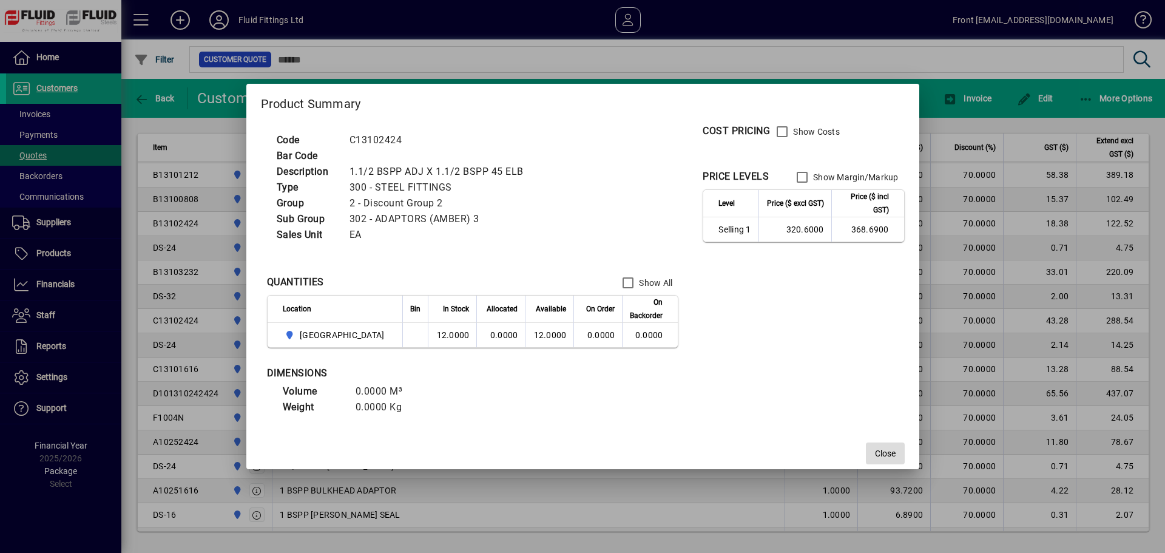
click at [875, 449] on span "Close" at bounding box center [885, 453] width 21 height 13
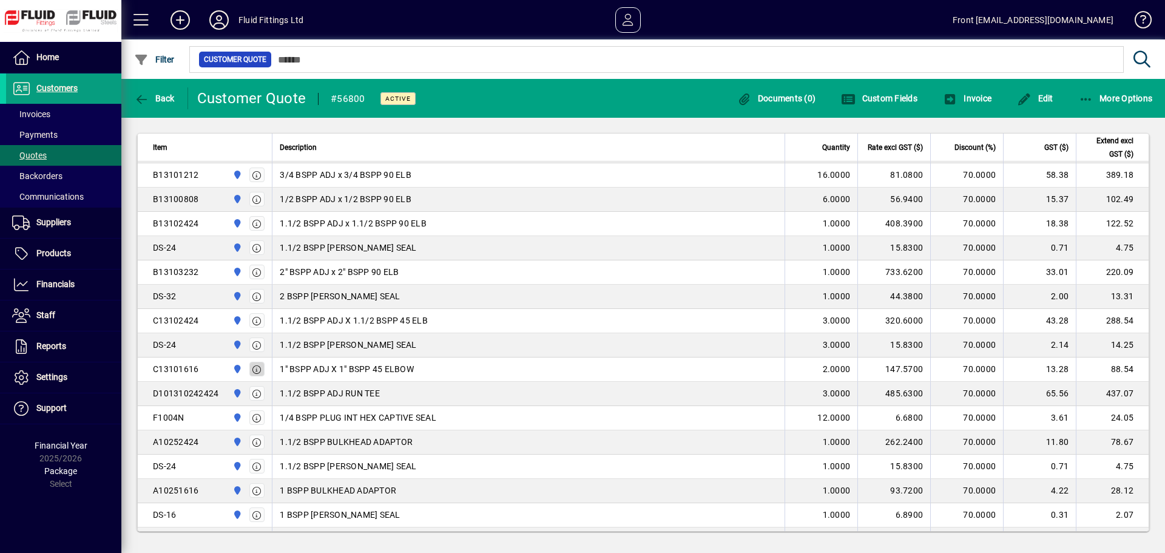
click at [253, 365] on icon "button" at bounding box center [257, 369] width 11 height 8
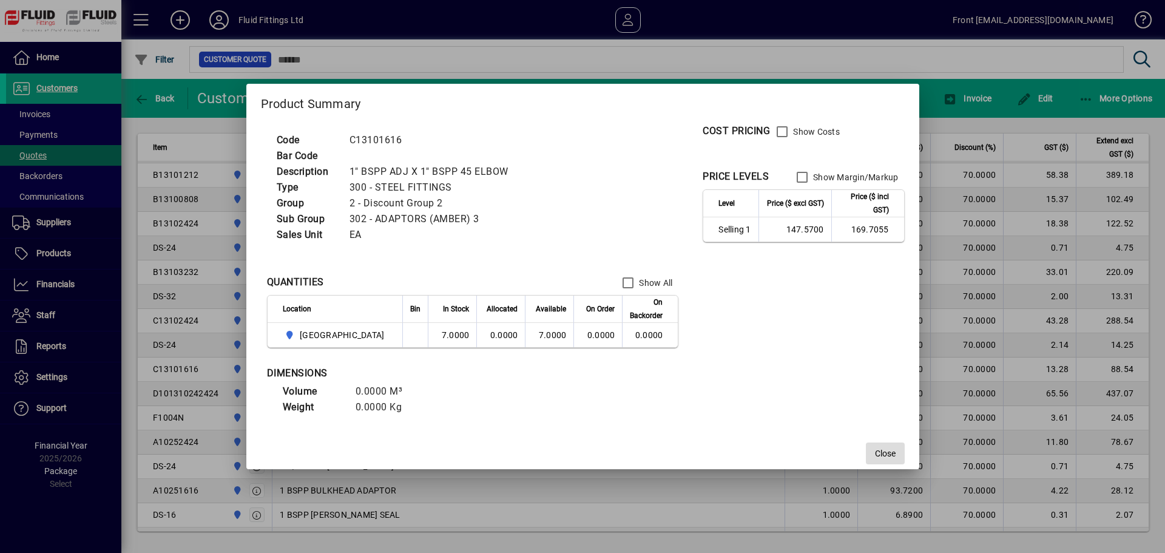
click at [875, 453] on span "Close" at bounding box center [885, 453] width 21 height 13
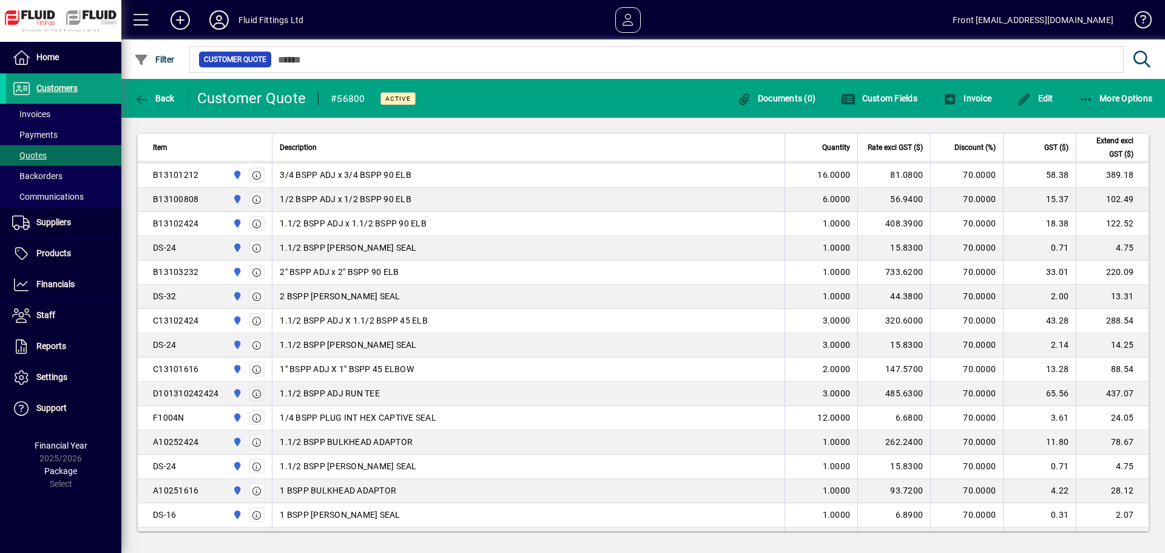
click at [253, 394] on icon "button" at bounding box center [257, 393] width 11 height 8
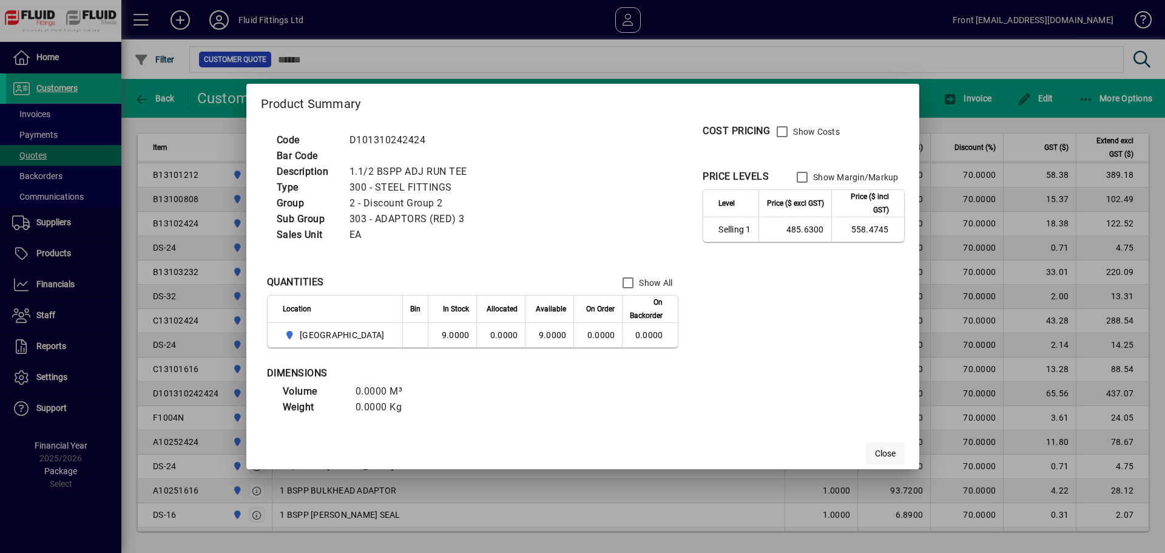
click at [875, 457] on span "Close" at bounding box center [885, 453] width 21 height 13
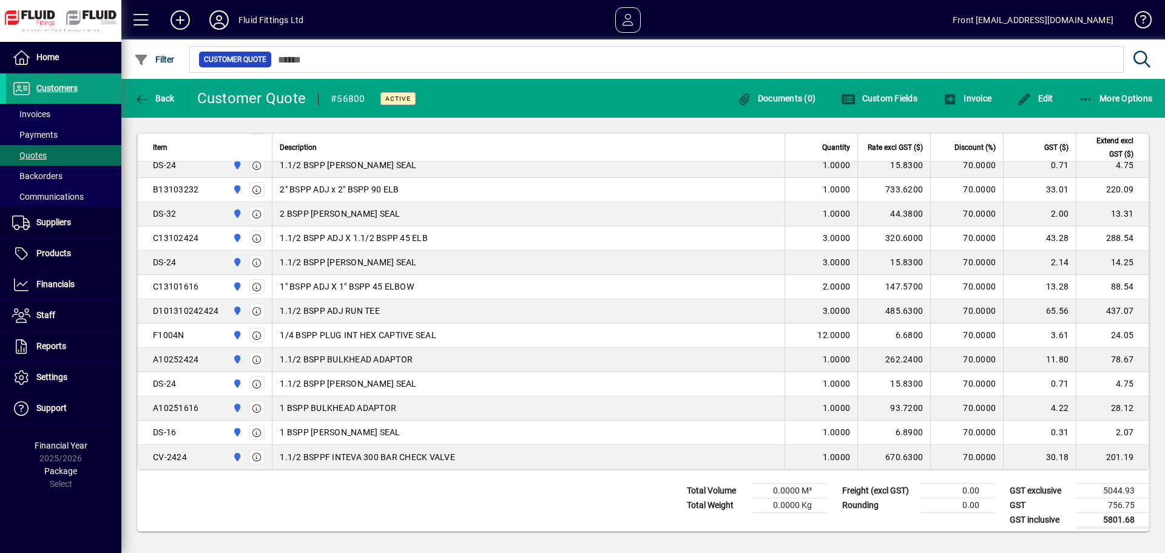
scroll to position [1182, 0]
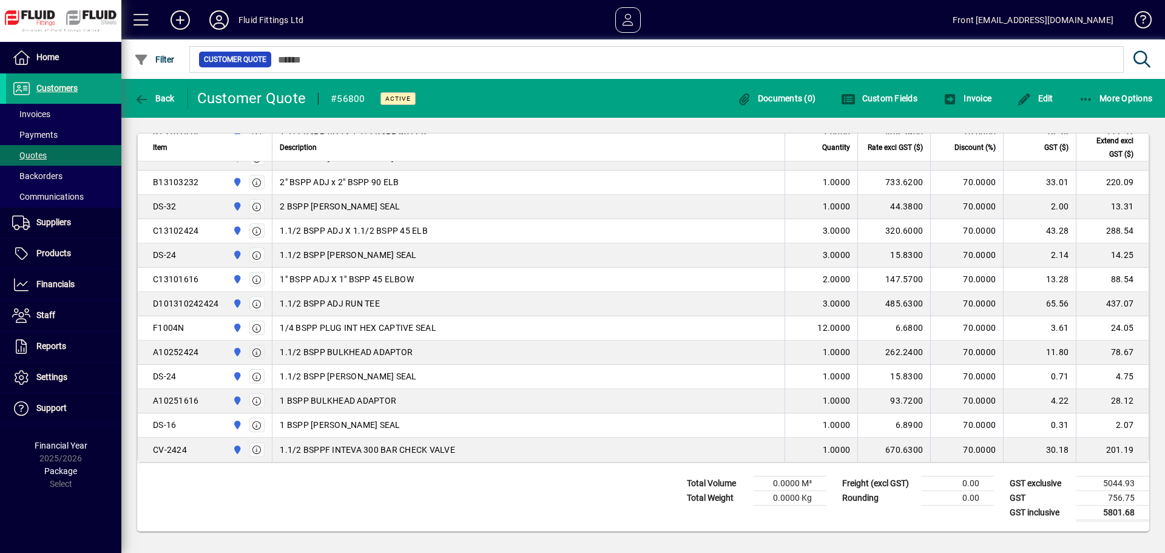
click at [254, 351] on icon "button" at bounding box center [257, 352] width 11 height 8
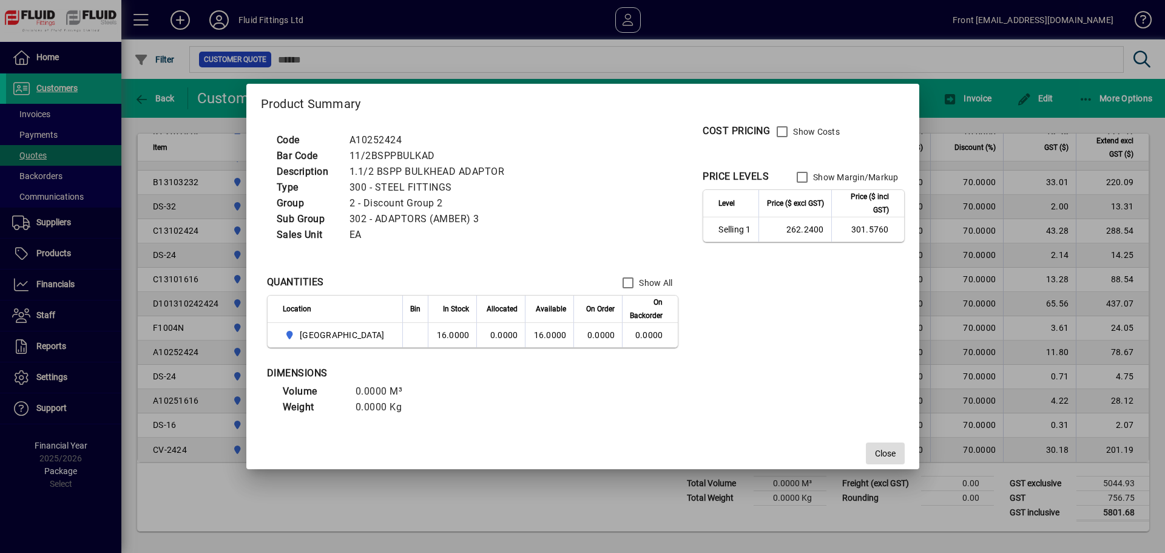
click at [875, 453] on span "Close" at bounding box center [885, 453] width 21 height 13
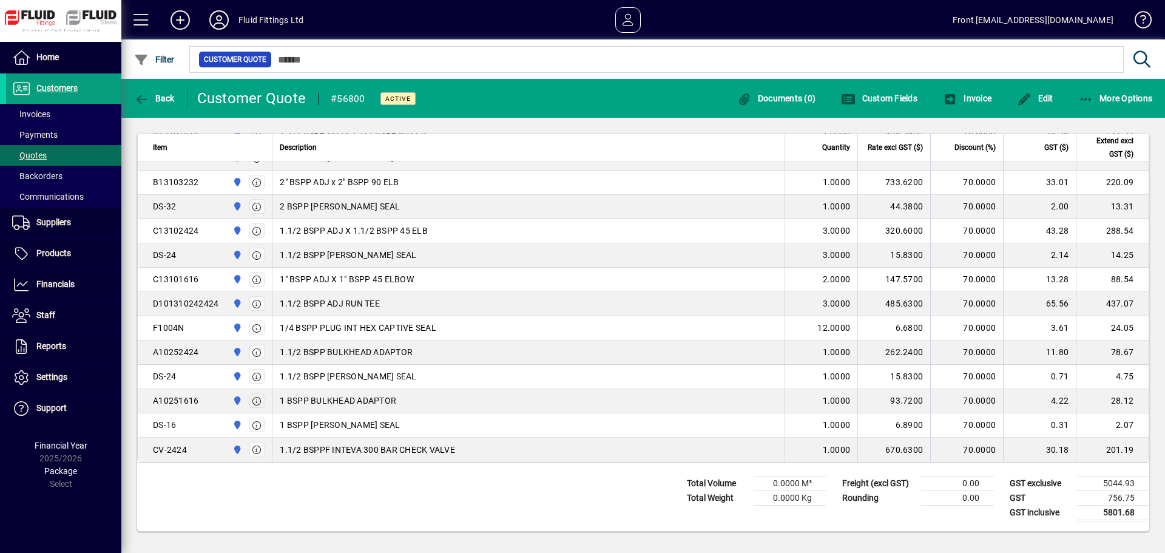
click at [255, 403] on icon "button" at bounding box center [257, 401] width 11 height 8
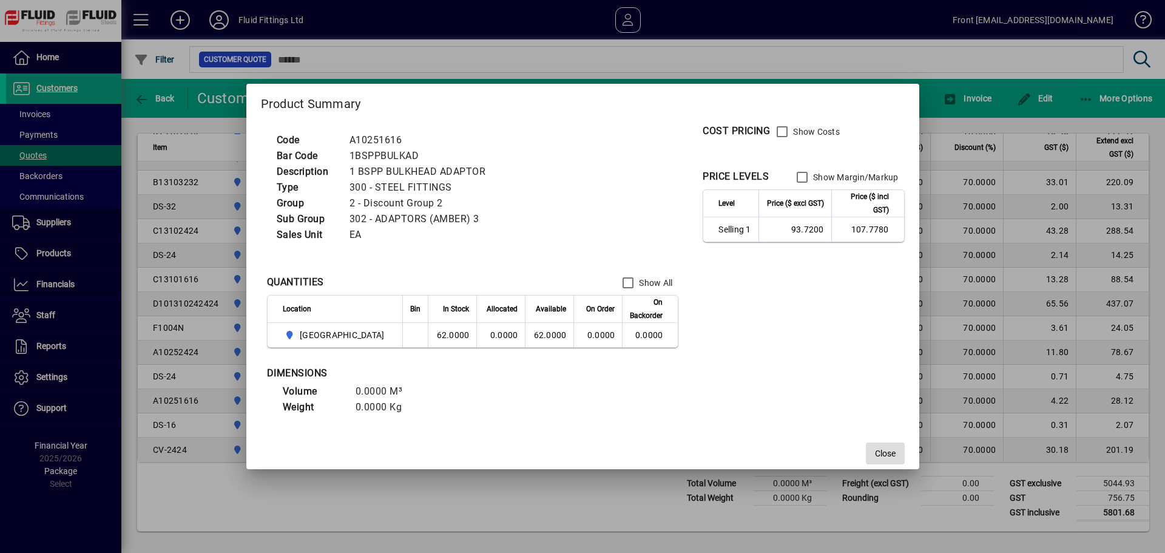
click at [875, 451] on span "Close" at bounding box center [885, 453] width 21 height 13
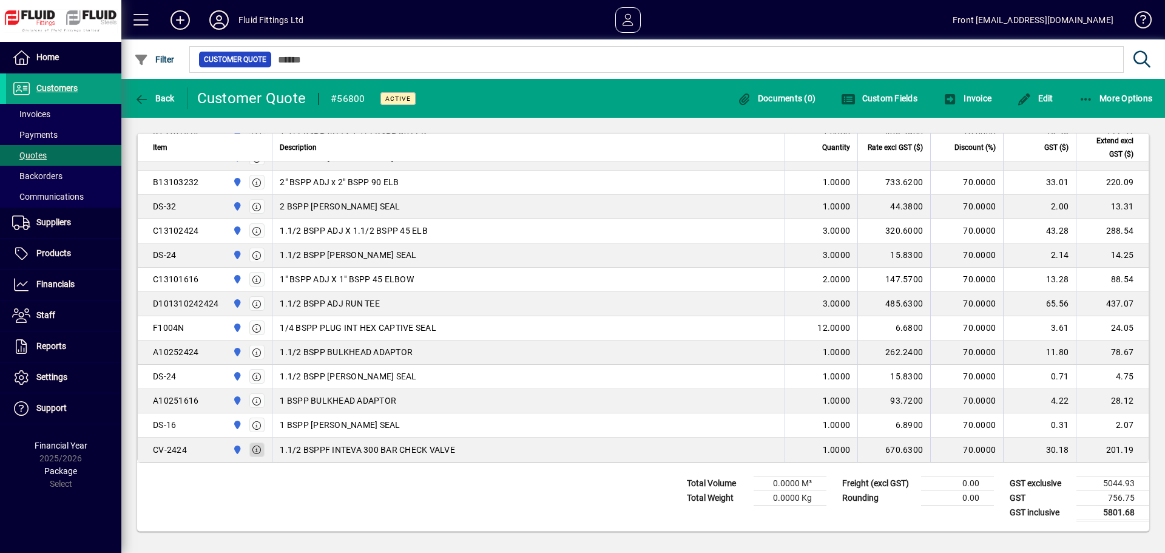
click at [256, 446] on icon "button" at bounding box center [257, 449] width 11 height 8
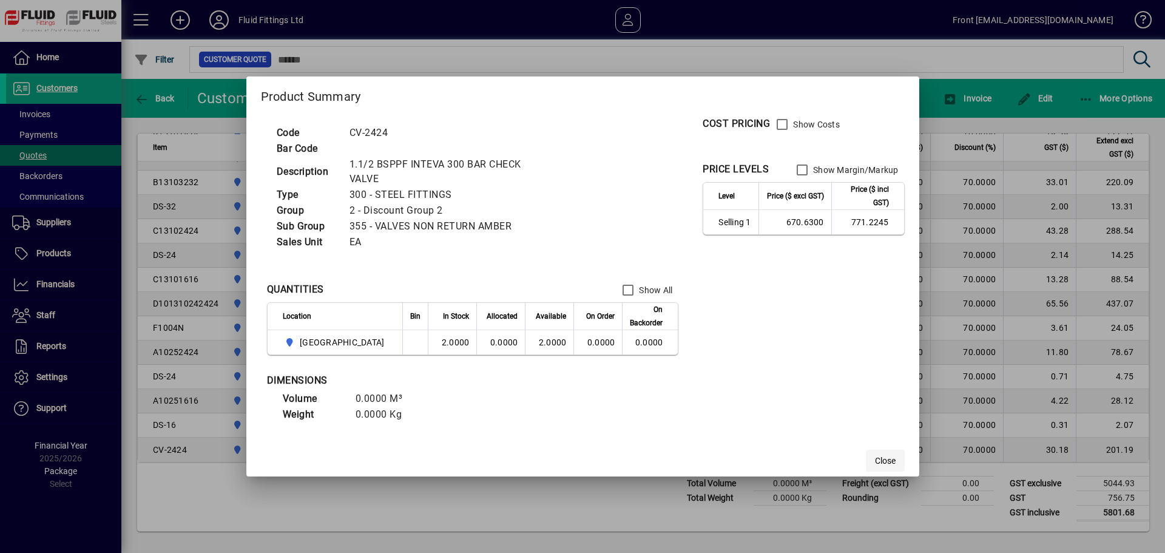
click at [875, 460] on span "Close" at bounding box center [885, 460] width 21 height 13
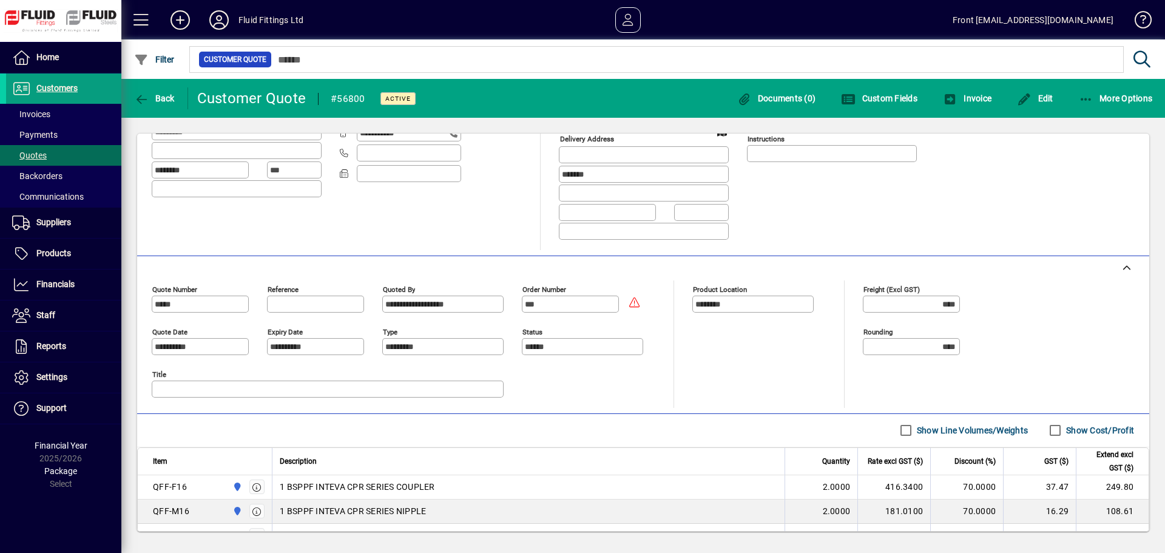
scroll to position [90, 0]
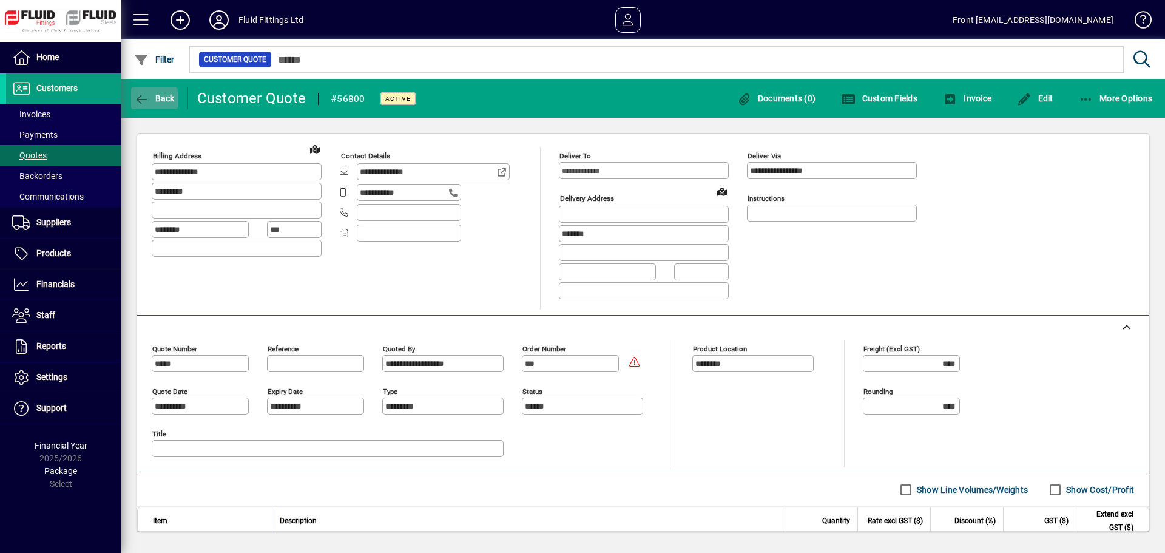
click at [173, 97] on span "Back" at bounding box center [154, 98] width 41 height 10
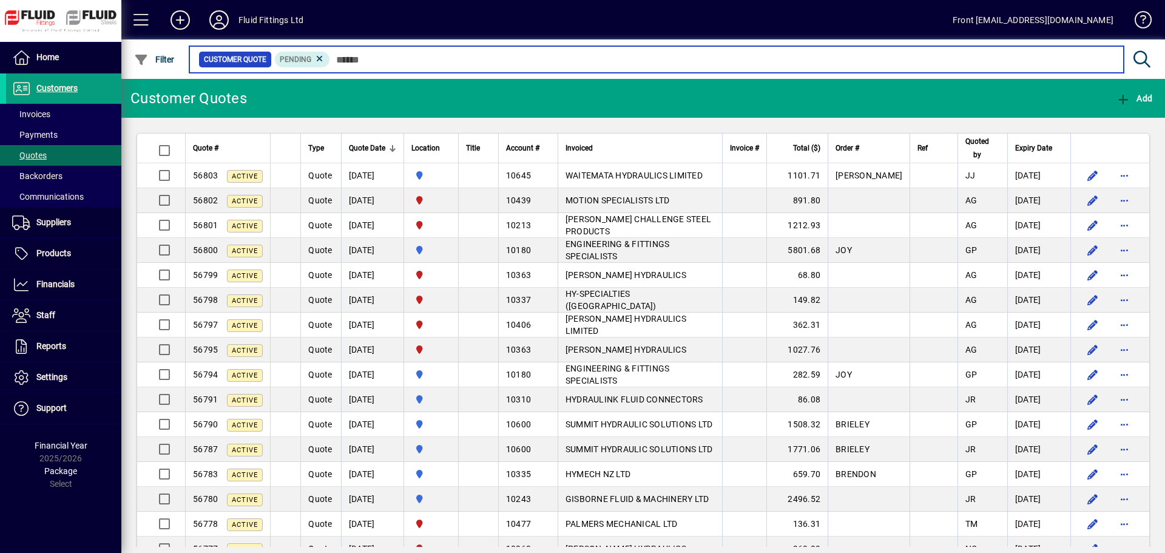
click at [338, 61] on input "text" at bounding box center [722, 59] width 784 height 17
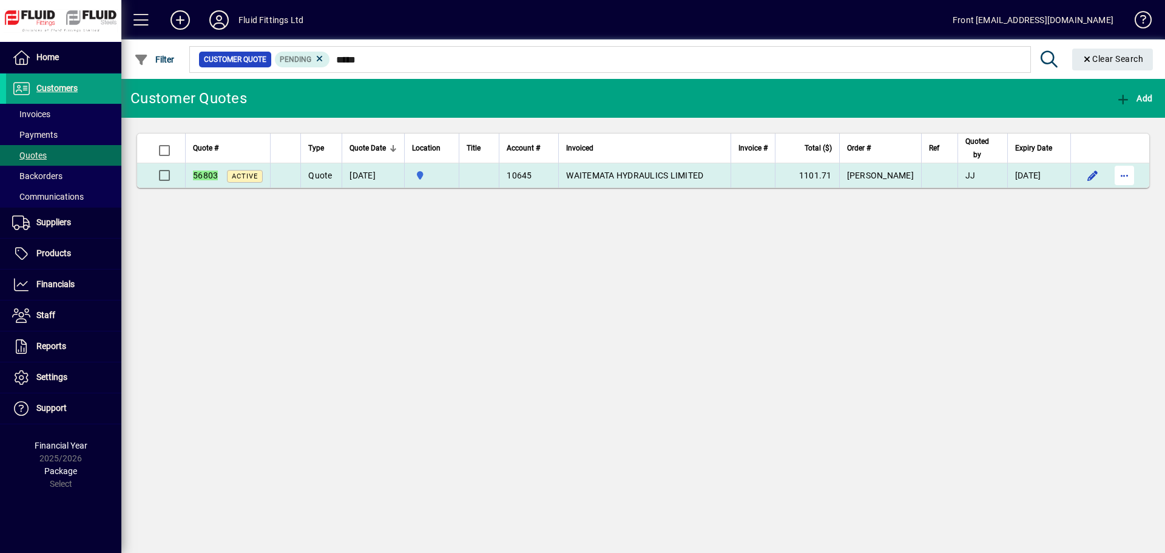
click at [1124, 178] on span "button" at bounding box center [1123, 175] width 29 height 29
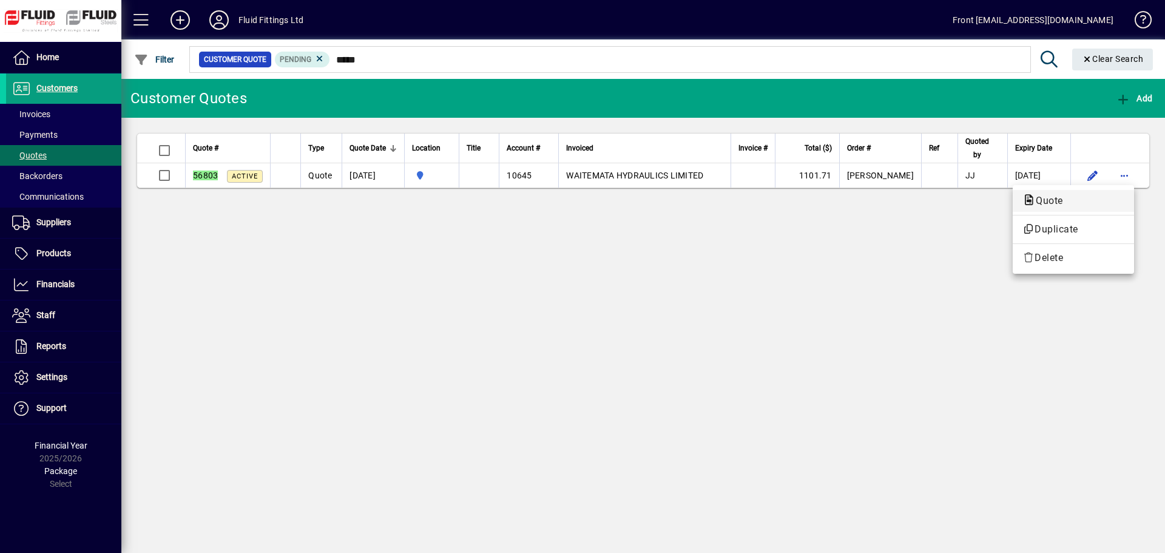
click at [1039, 195] on span "Quote" at bounding box center [1045, 201] width 47 height 12
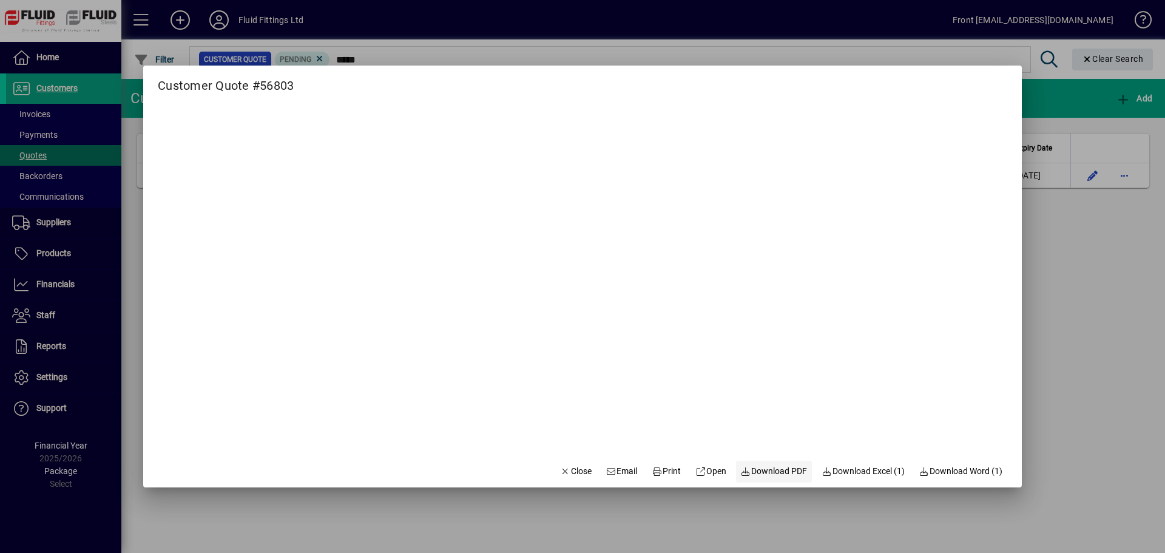
click at [778, 470] on span "Download PDF" at bounding box center [774, 471] width 67 height 13
click at [1057, 392] on div at bounding box center [582, 276] width 1165 height 553
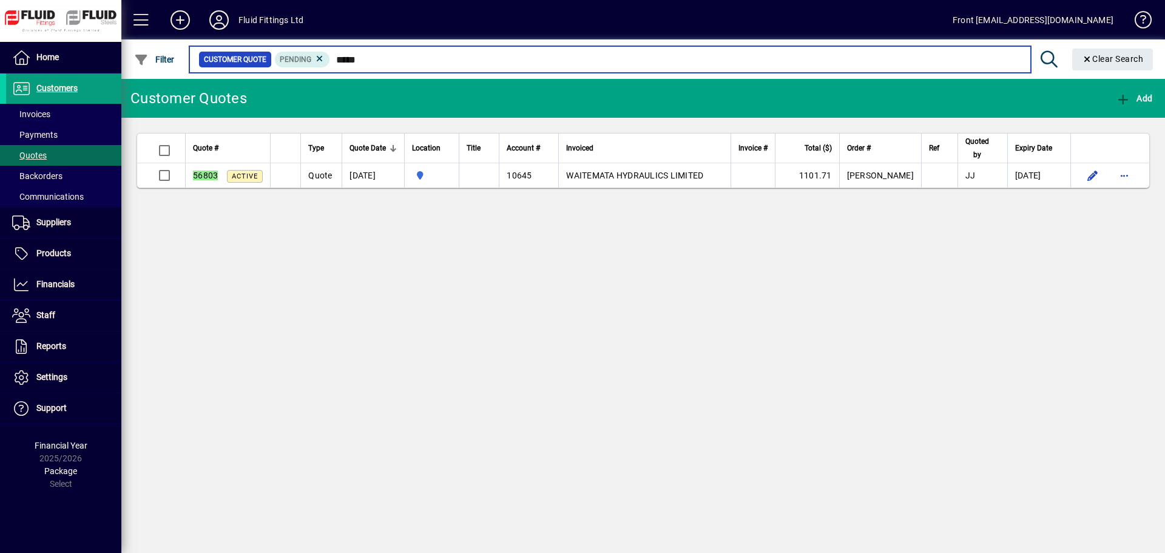
click at [382, 58] on input "*****" at bounding box center [675, 59] width 690 height 17
type input "*"
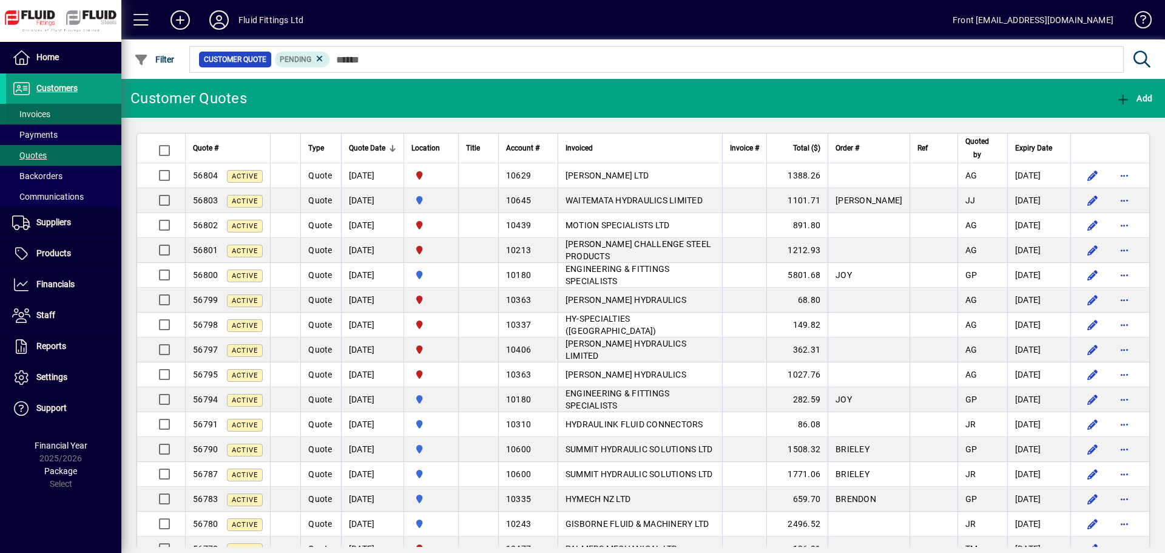
click at [42, 115] on span "Invoices" at bounding box center [31, 114] width 38 height 10
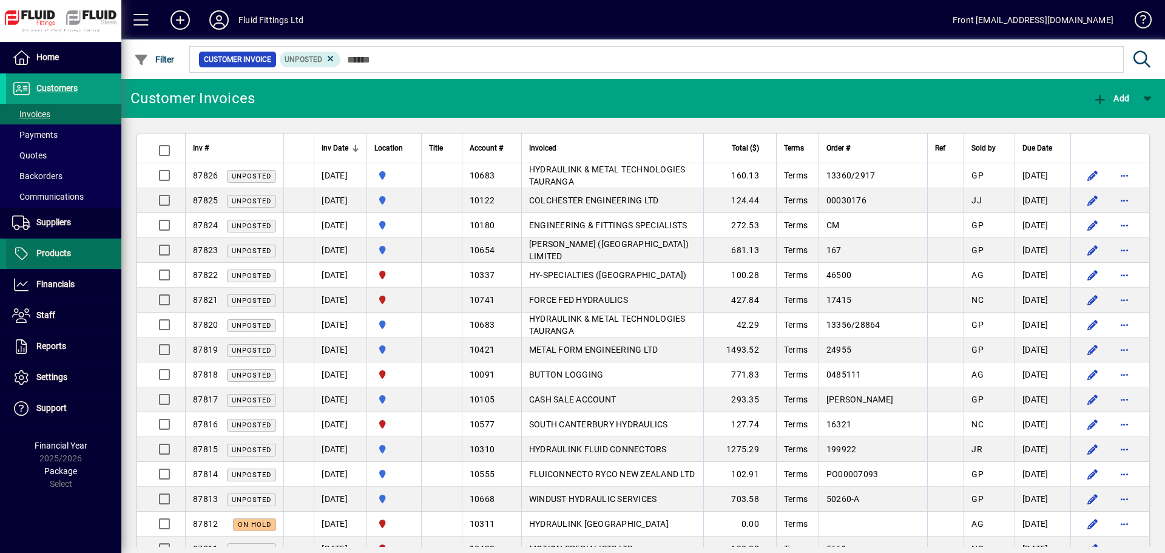
click at [46, 253] on span "Products" at bounding box center [53, 253] width 35 height 10
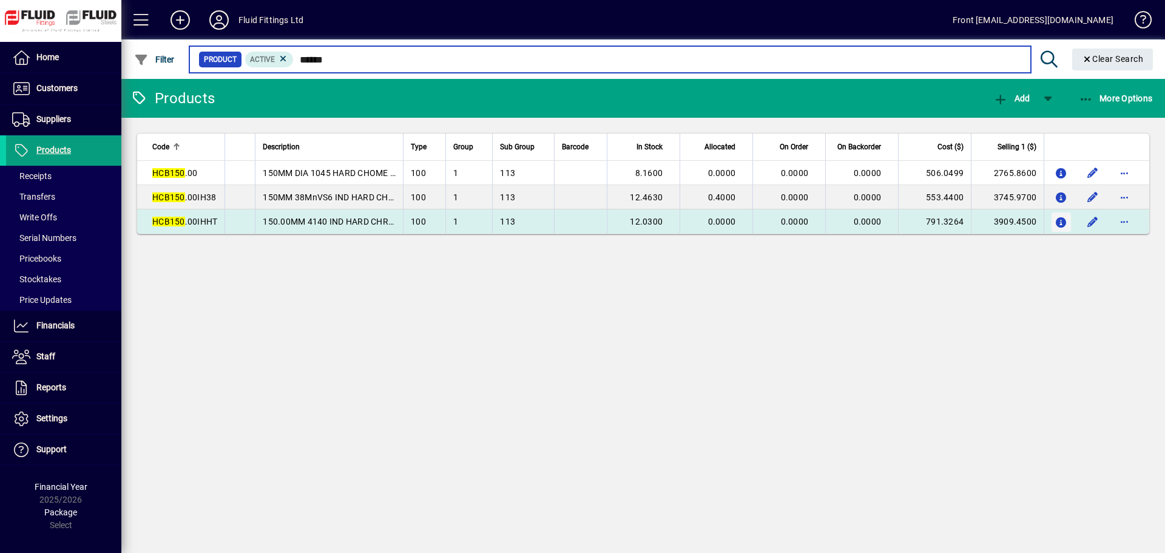
type input "******"
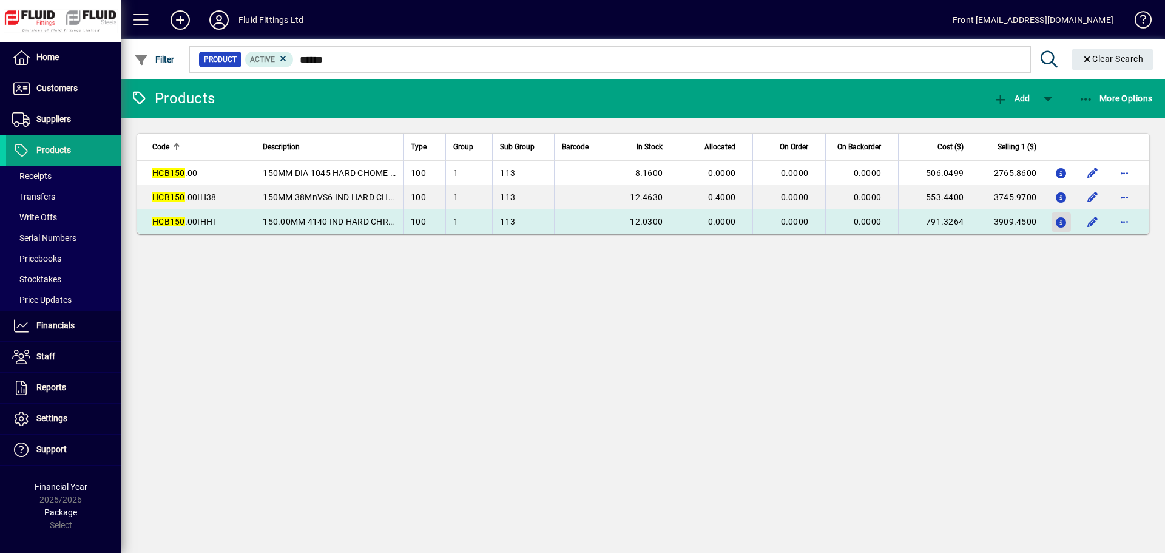
click at [1057, 220] on icon "button" at bounding box center [1061, 223] width 13 height 10
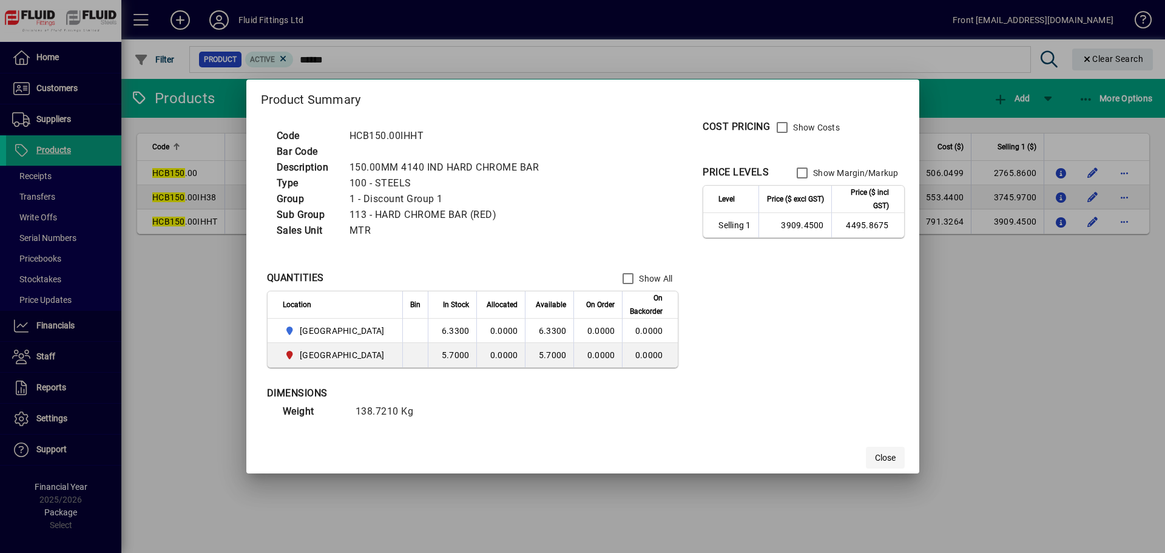
click at [875, 453] on span "Close" at bounding box center [885, 457] width 21 height 13
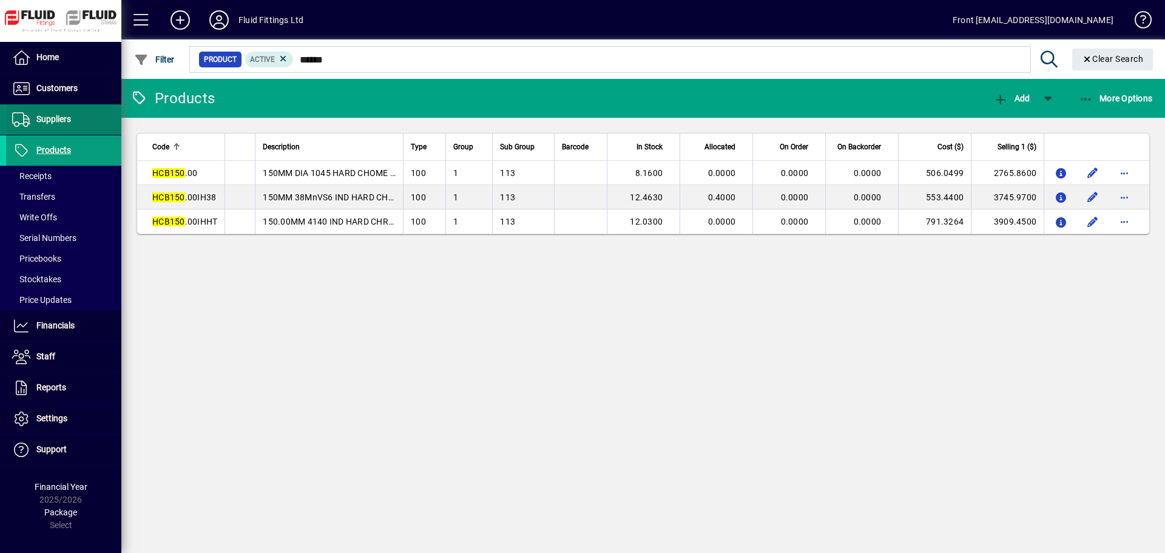
click at [49, 117] on span "Suppliers" at bounding box center [53, 119] width 35 height 10
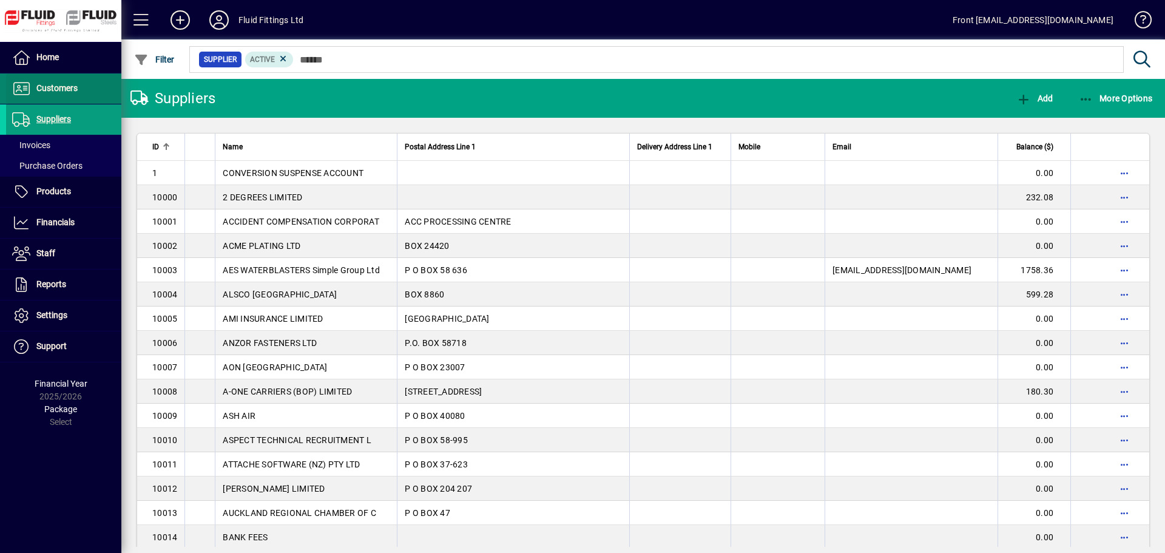
click at [57, 83] on span "Customers" at bounding box center [56, 88] width 41 height 10
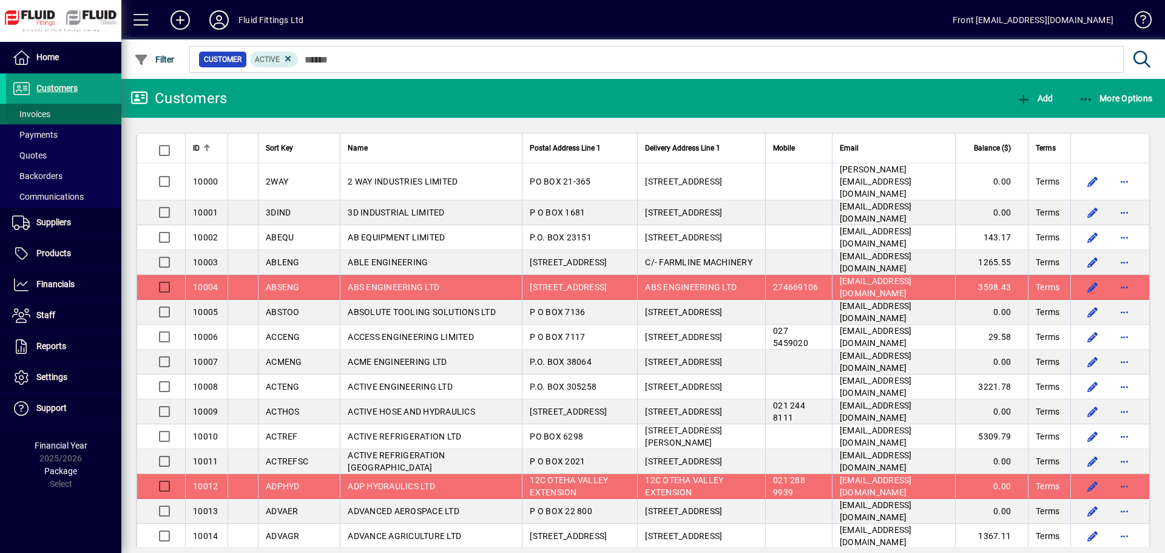
click at [45, 114] on span "Invoices" at bounding box center [31, 114] width 38 height 10
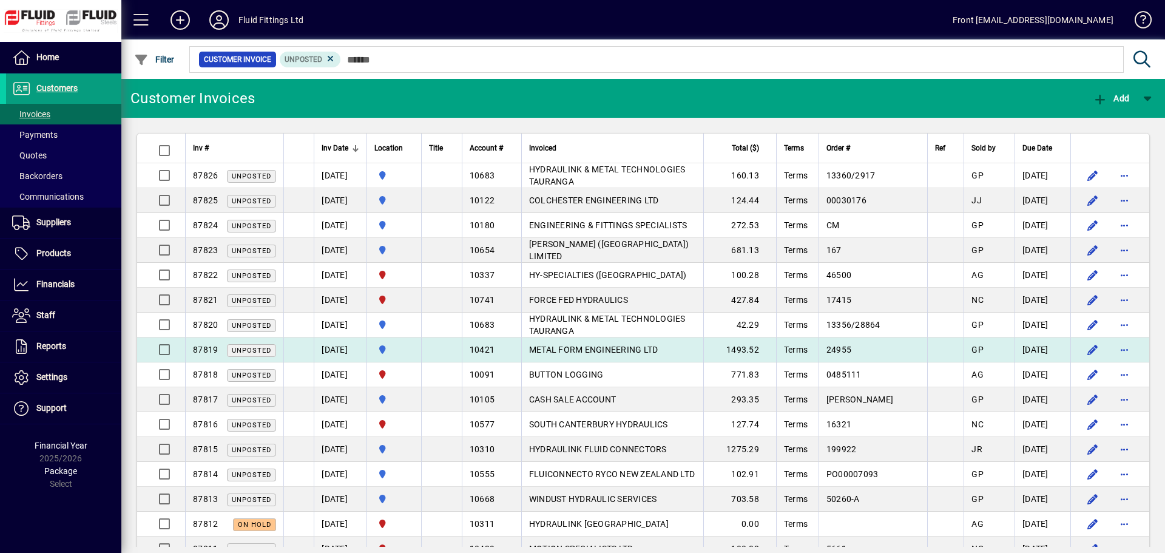
click at [568, 348] on span "METAL FORM ENGINEERING LTD" at bounding box center [593, 350] width 129 height 10
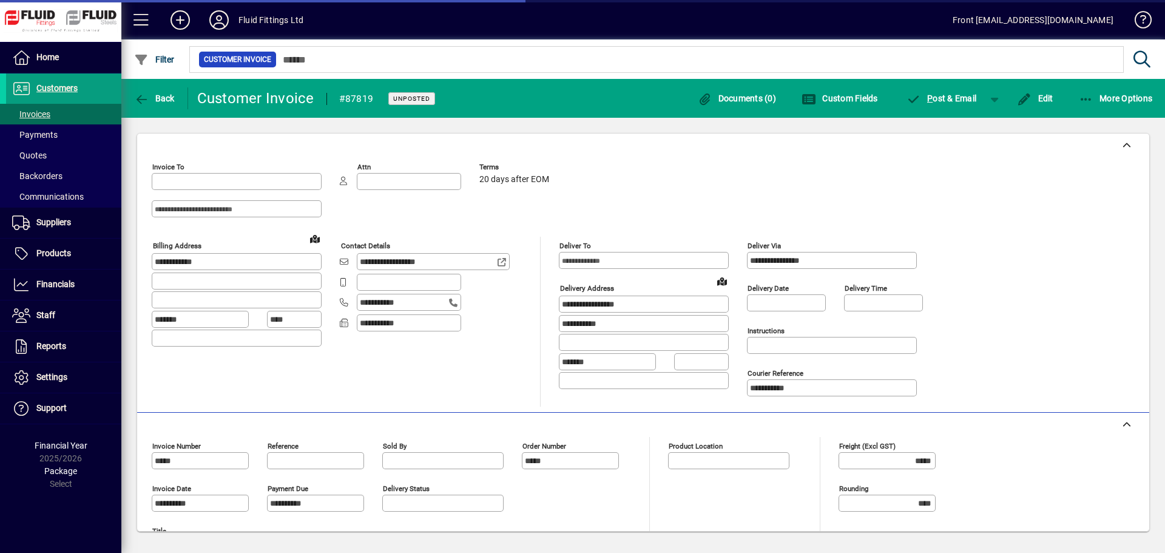
type input "**********"
type input "********"
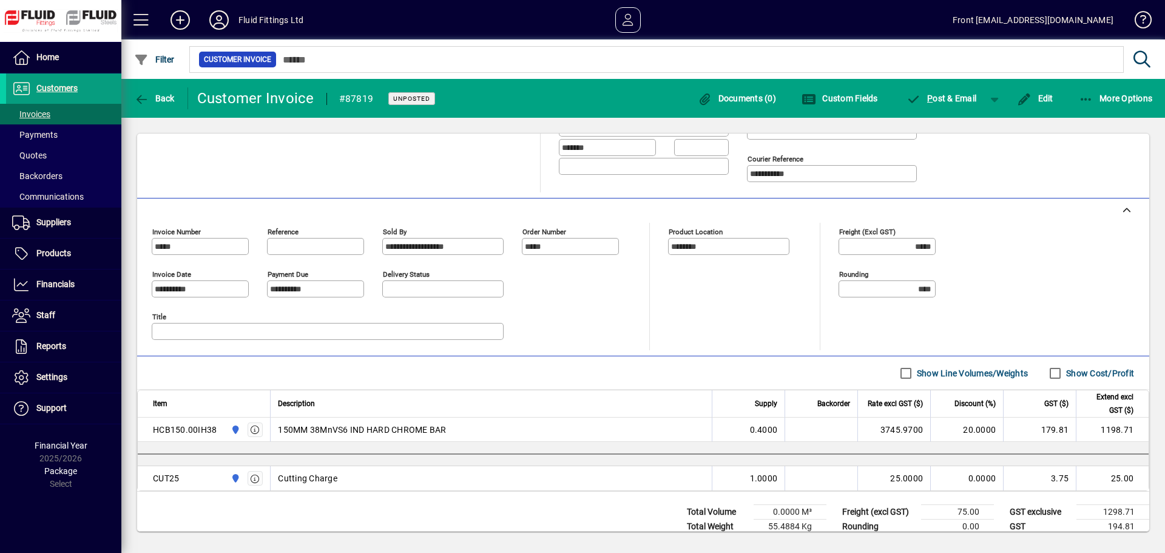
scroll to position [243, 0]
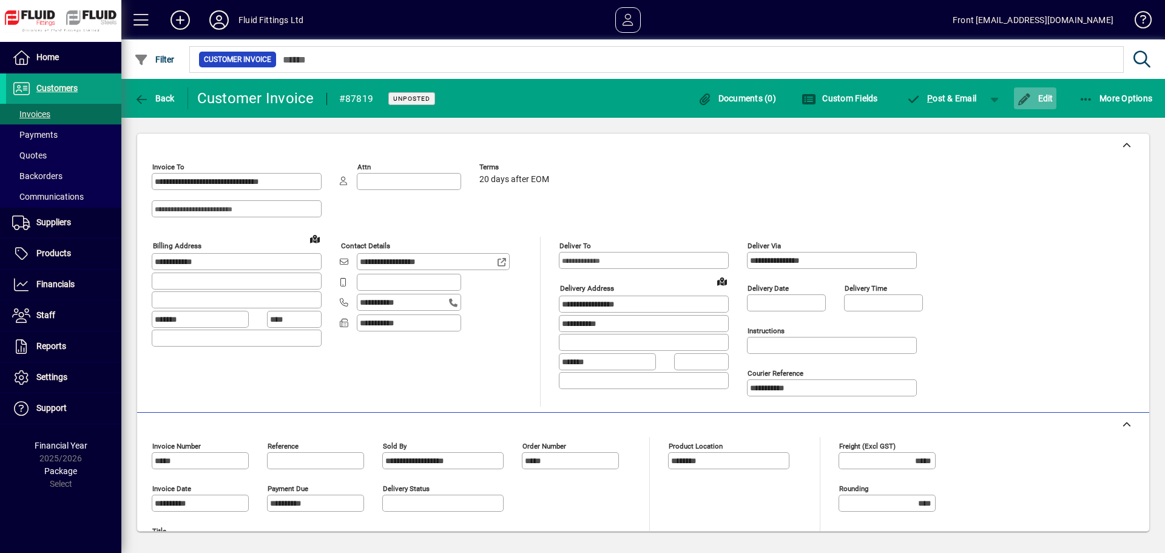
click at [1043, 101] on span "Edit" at bounding box center [1035, 98] width 36 height 10
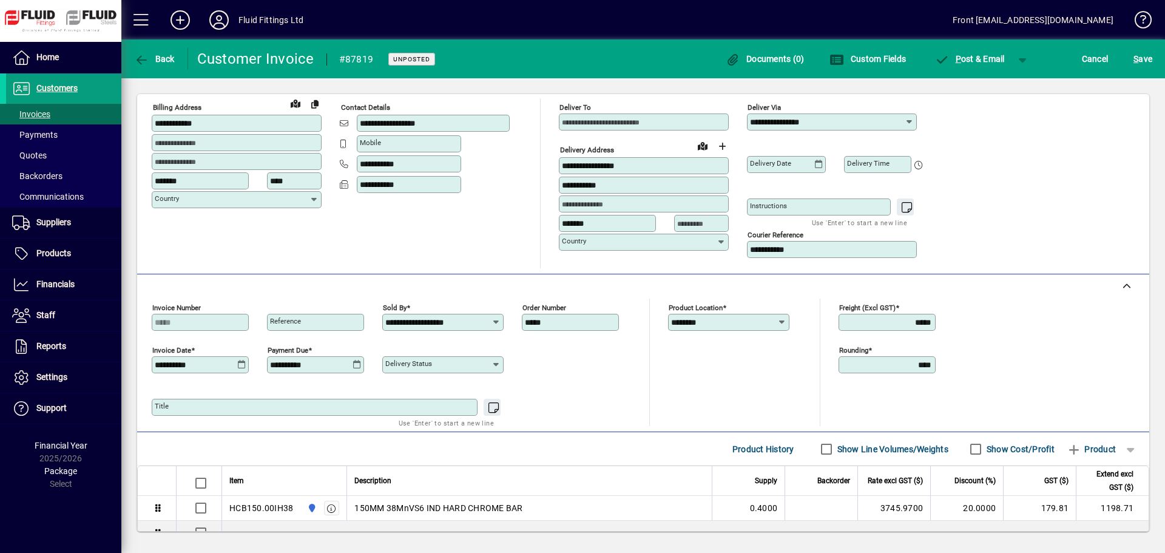
scroll to position [207, 0]
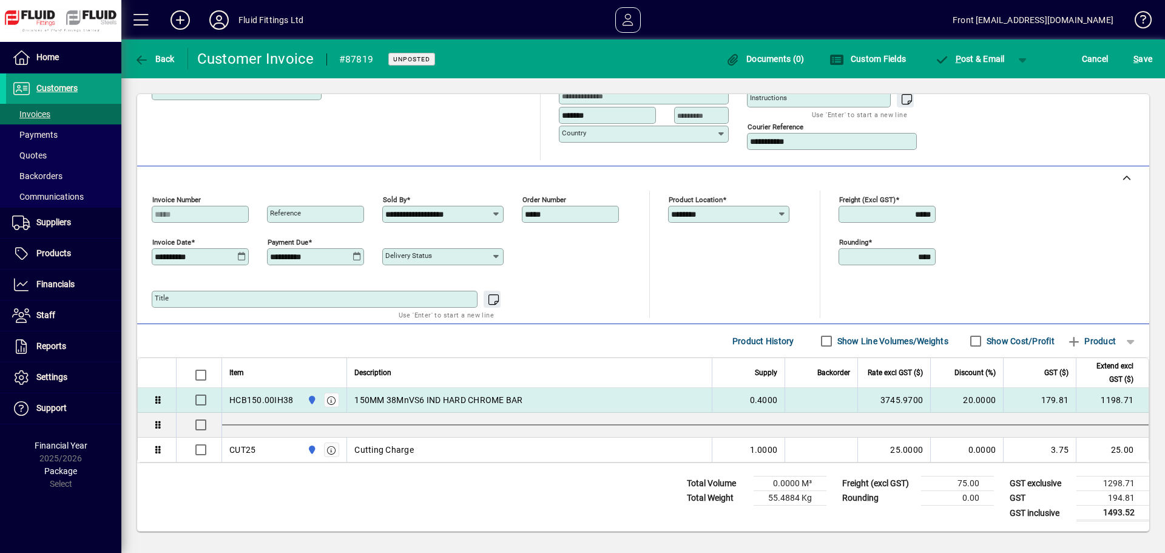
click at [266, 399] on div "HCB150.00IH38" at bounding box center [261, 400] width 64 height 12
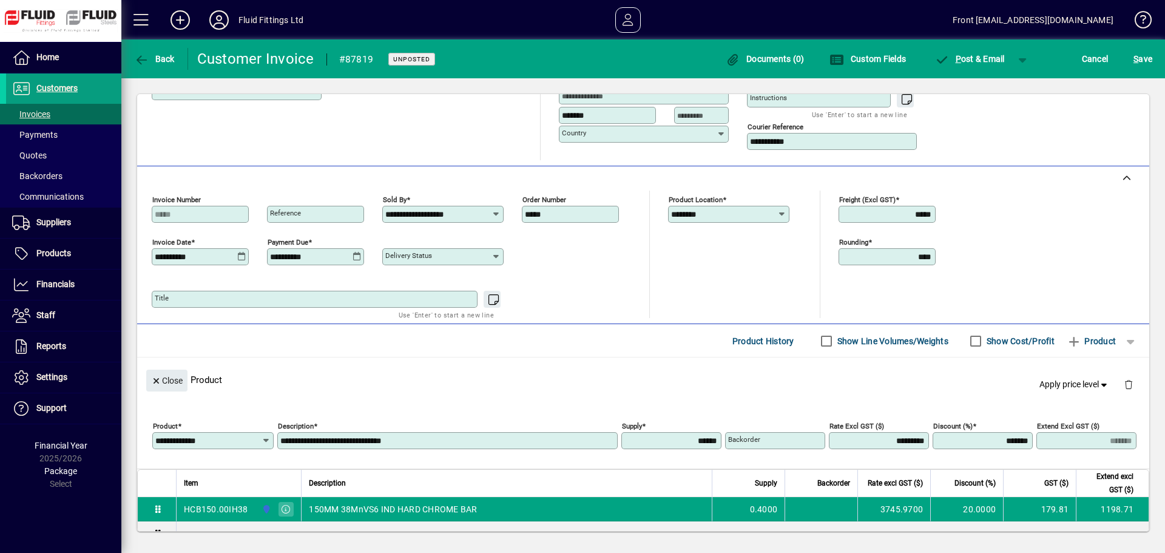
click at [226, 438] on input "**********" at bounding box center [208, 441] width 106 height 10
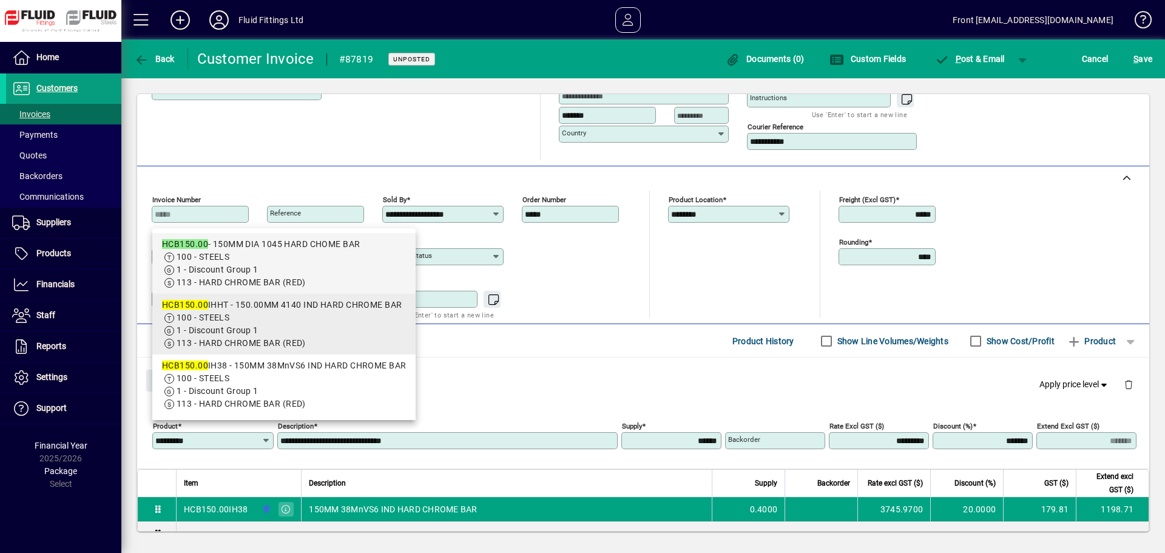
click at [247, 320] on span "100 - STEELS" at bounding box center [284, 317] width 244 height 13
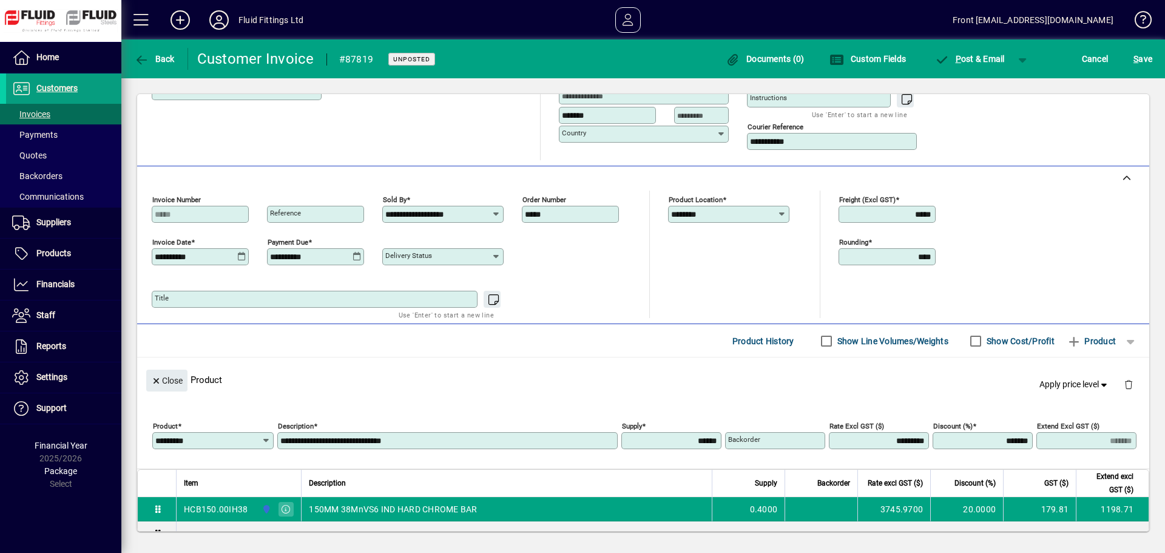
type input "**********"
type input "*********"
type input "*******"
click at [1143, 55] on span "S ave" at bounding box center [1142, 58] width 19 height 19
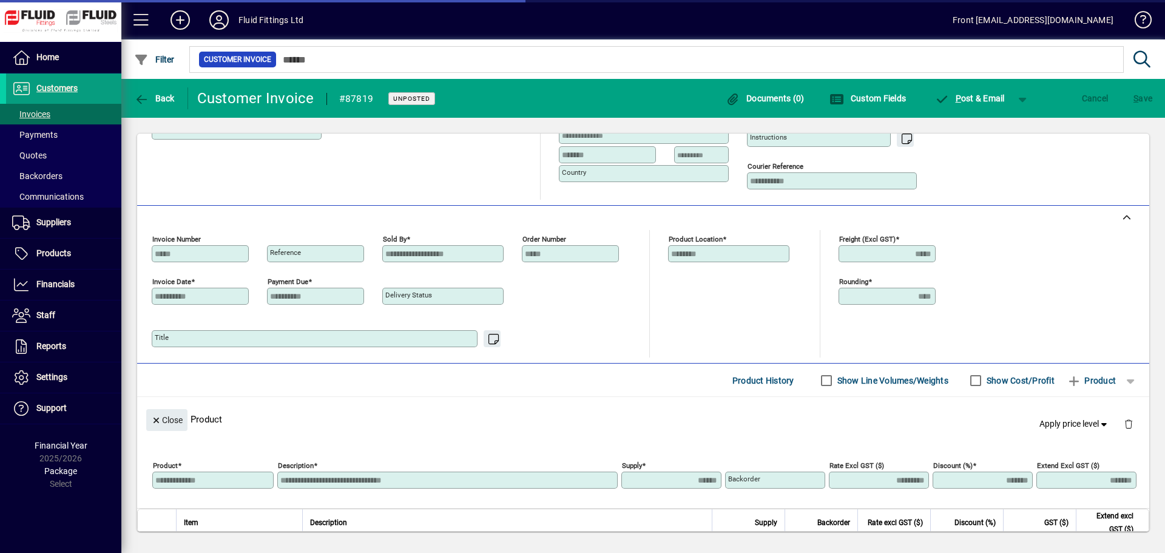
scroll to position [211, 0]
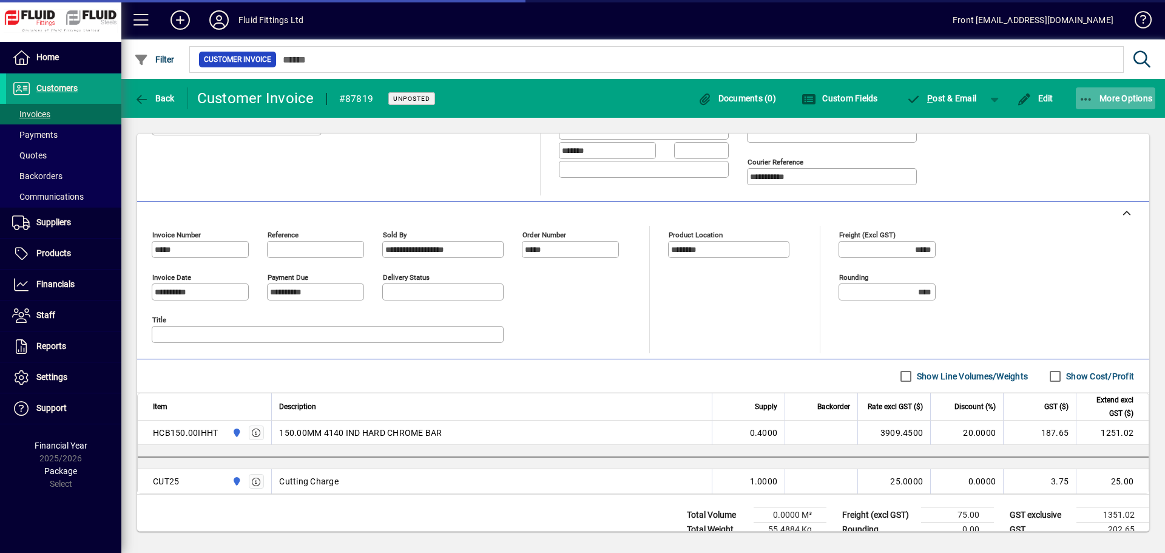
click at [1123, 96] on span "More Options" at bounding box center [1116, 98] width 74 height 10
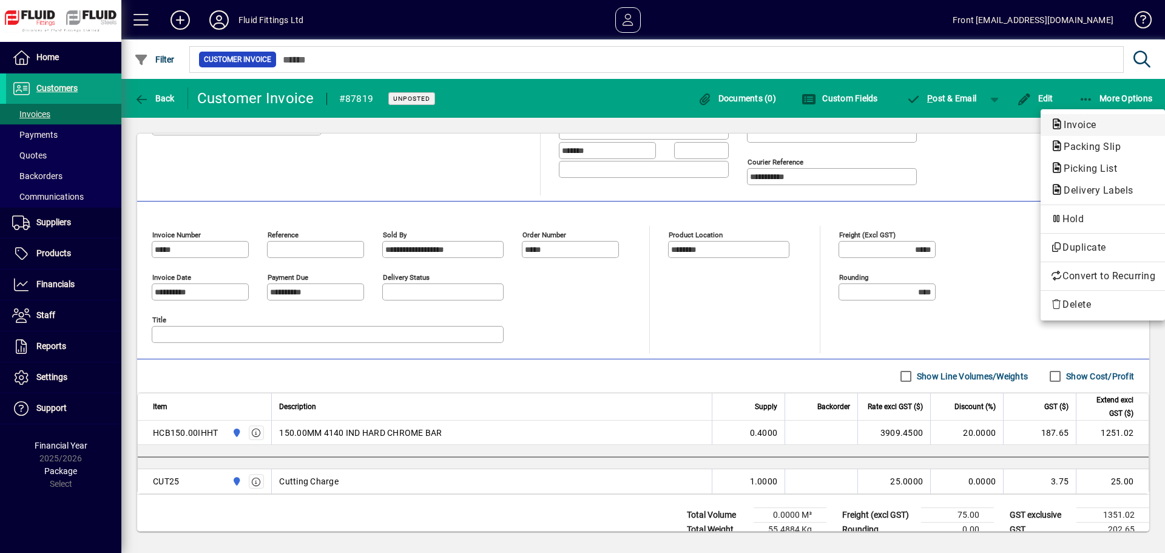
click at [1091, 127] on span "Invoice" at bounding box center [1076, 125] width 52 height 12
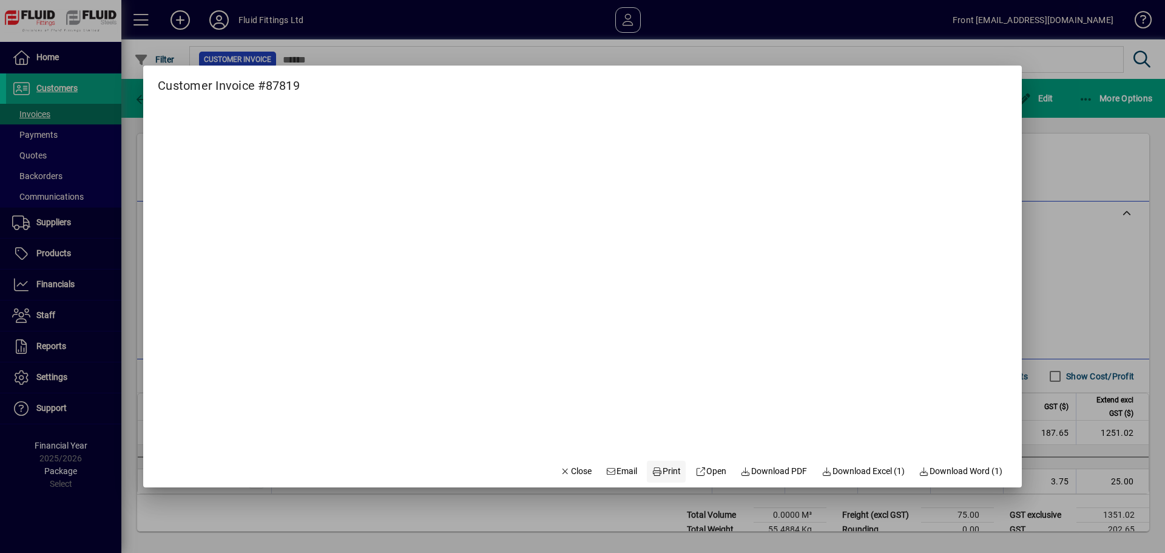
click at [660, 475] on span "Print" at bounding box center [665, 471] width 29 height 13
click at [560, 469] on icon "button" at bounding box center [565, 471] width 11 height 8
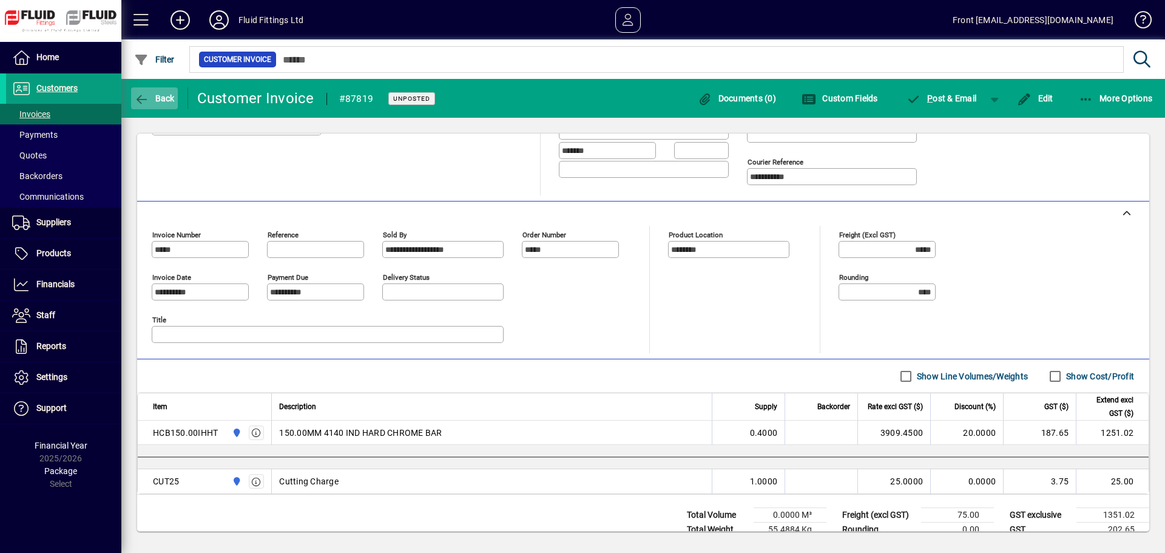
click at [153, 93] on span "Back" at bounding box center [154, 98] width 41 height 10
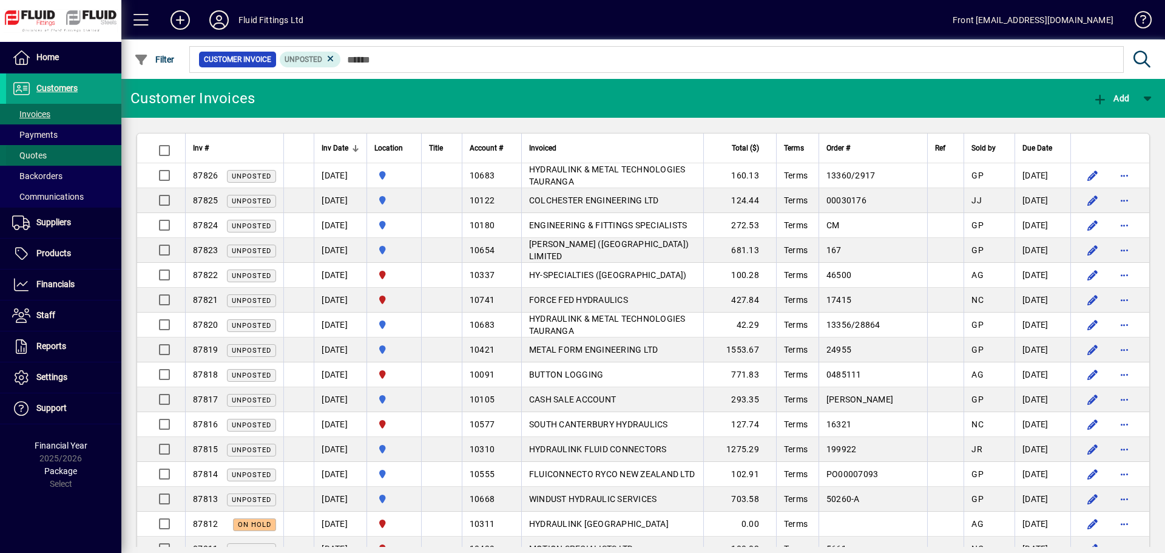
click at [42, 153] on span "Quotes" at bounding box center [29, 155] width 35 height 10
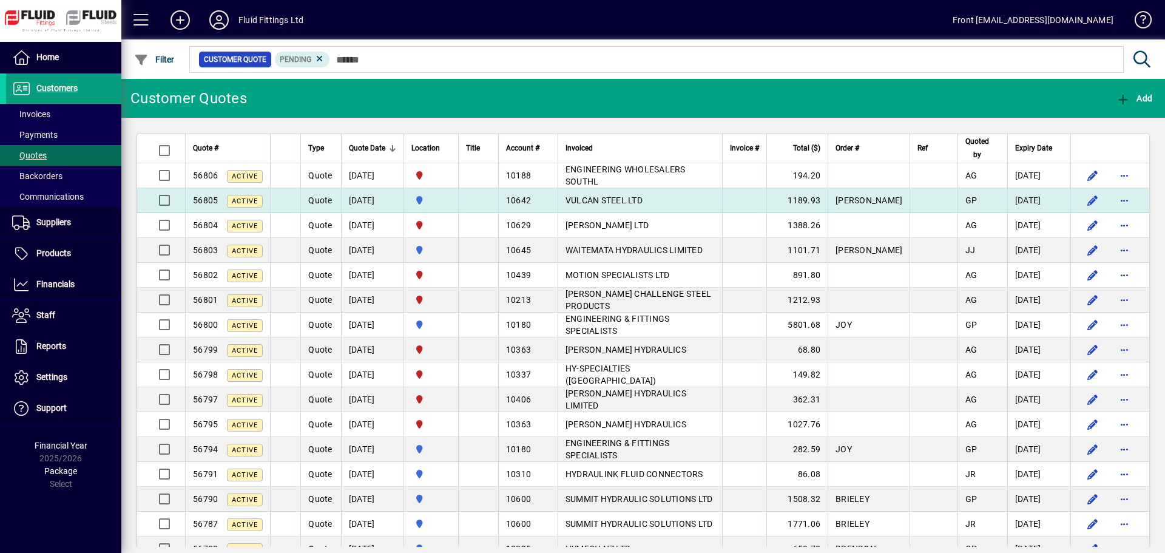
click at [627, 198] on span "VULCAN STEEL LTD" at bounding box center [603, 200] width 77 height 10
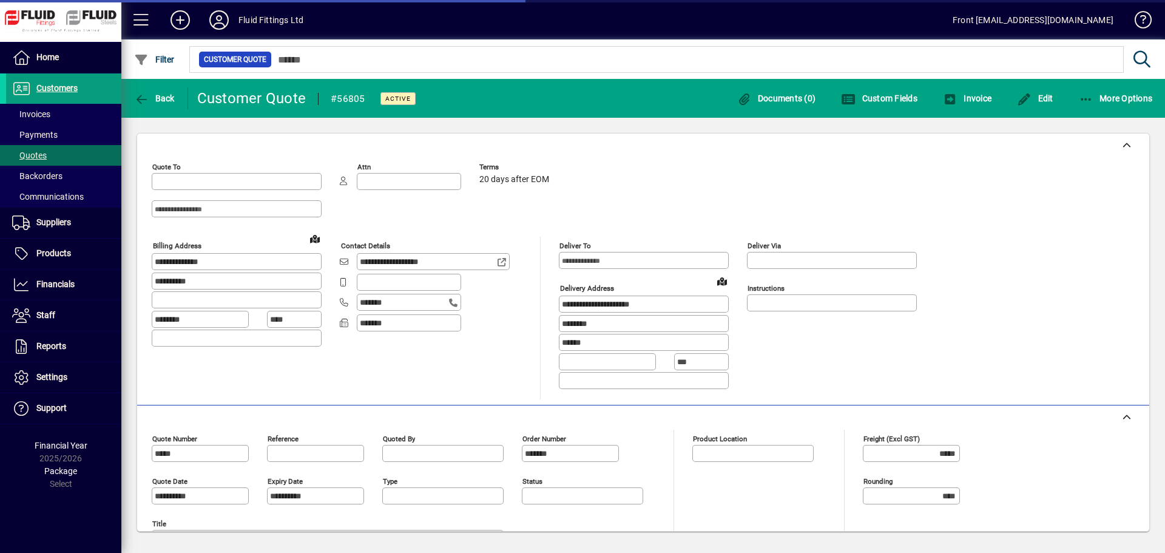
type input "**********"
type input "*********"
type input "******"
type input "**********"
type input "********"
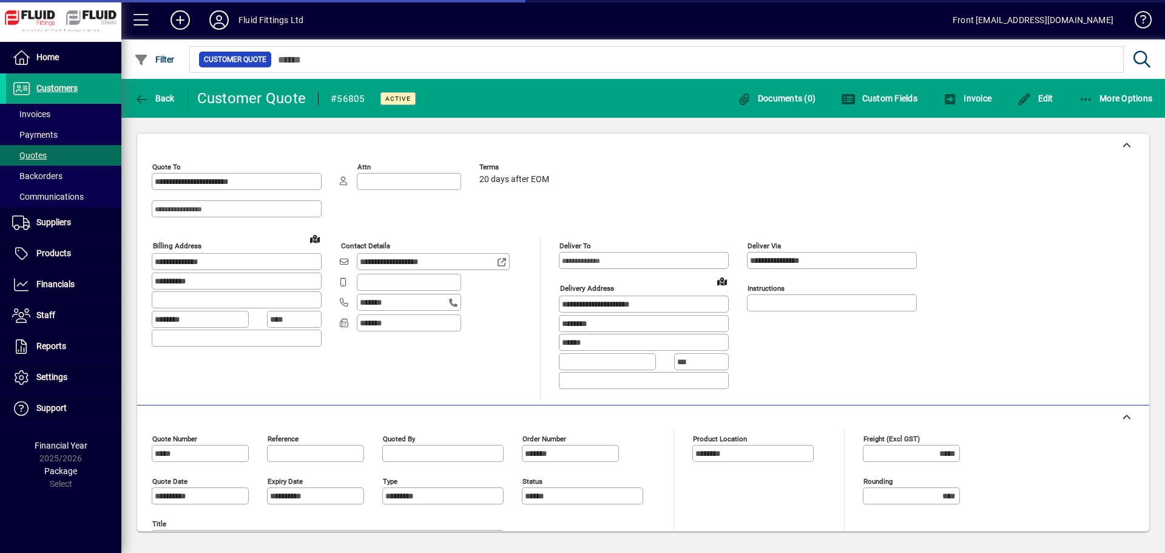
type input "**********"
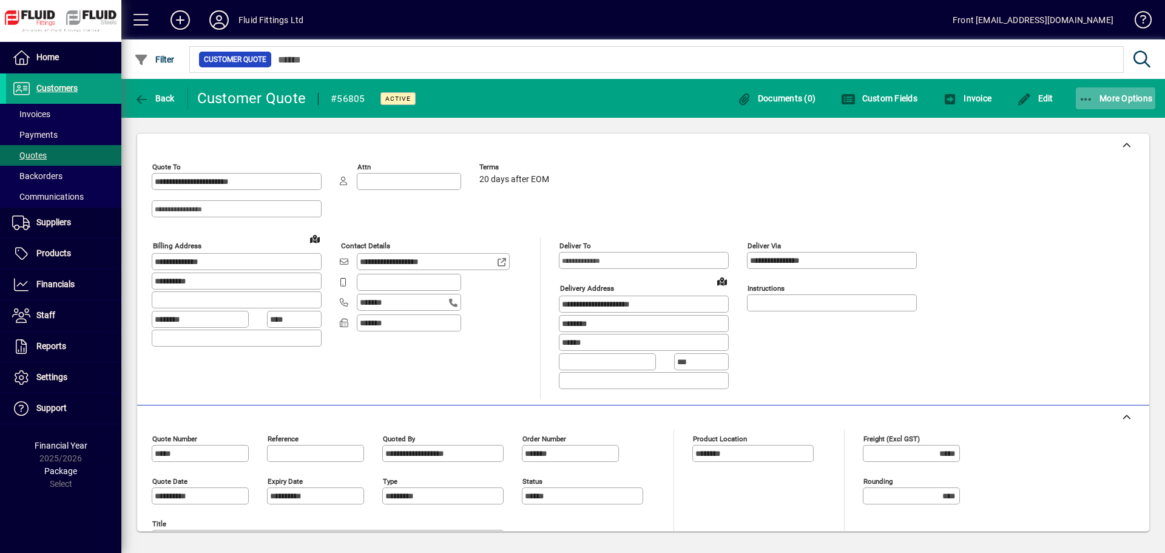
click at [1120, 96] on span "More Options" at bounding box center [1116, 98] width 74 height 10
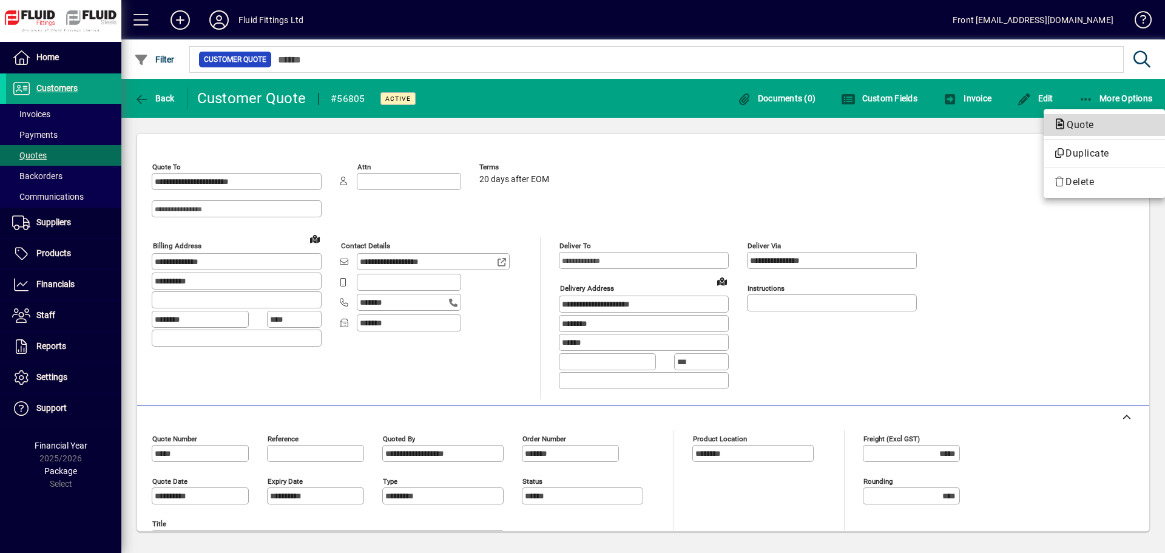
click at [1095, 123] on span "Quote" at bounding box center [1076, 125] width 47 height 12
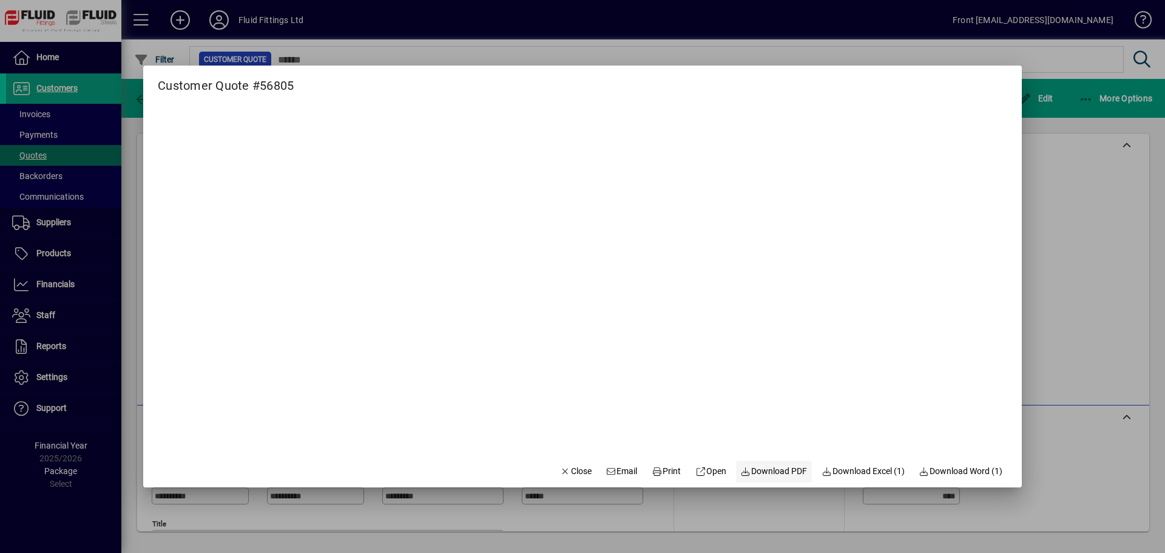
click at [770, 471] on span "Download PDF" at bounding box center [774, 471] width 67 height 13
click at [560, 466] on span "Close" at bounding box center [576, 471] width 32 height 13
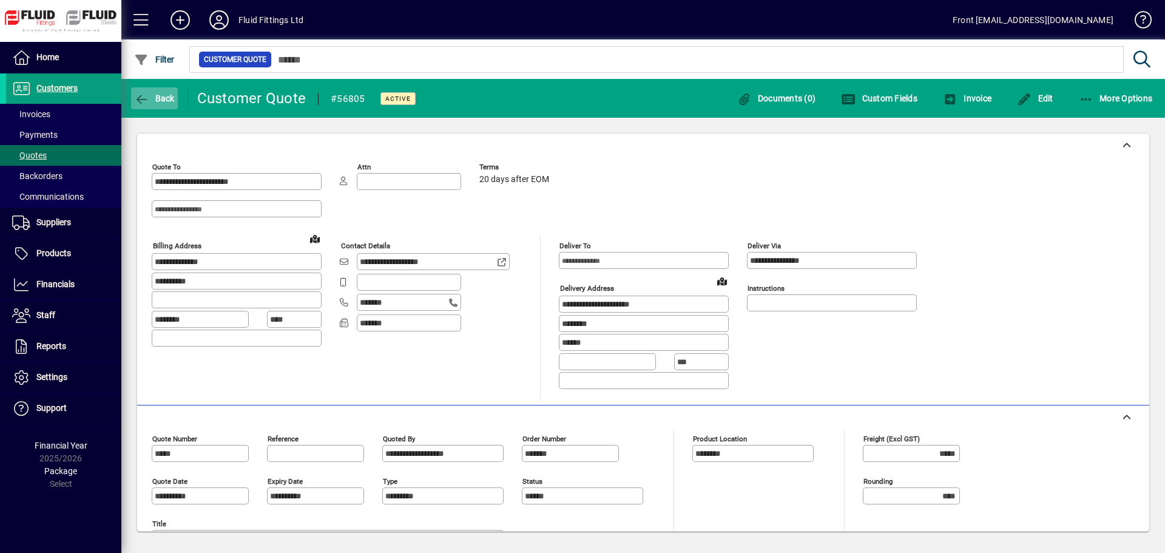
click at [146, 94] on icon "button" at bounding box center [141, 99] width 15 height 12
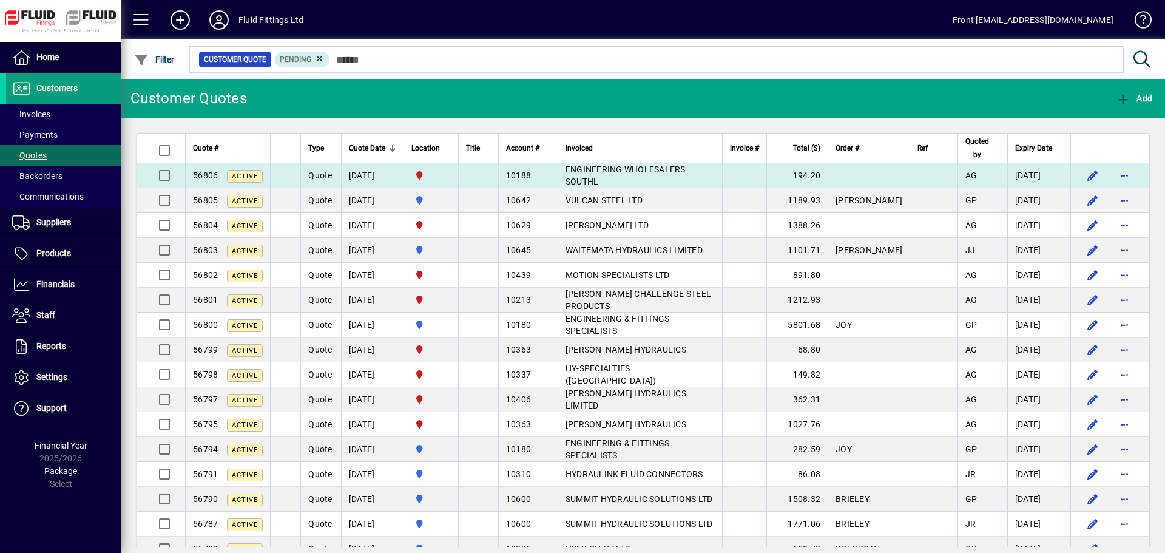
click at [618, 170] on span "ENGINEERING WHOLESALERS SOUTHL" at bounding box center [625, 175] width 120 height 22
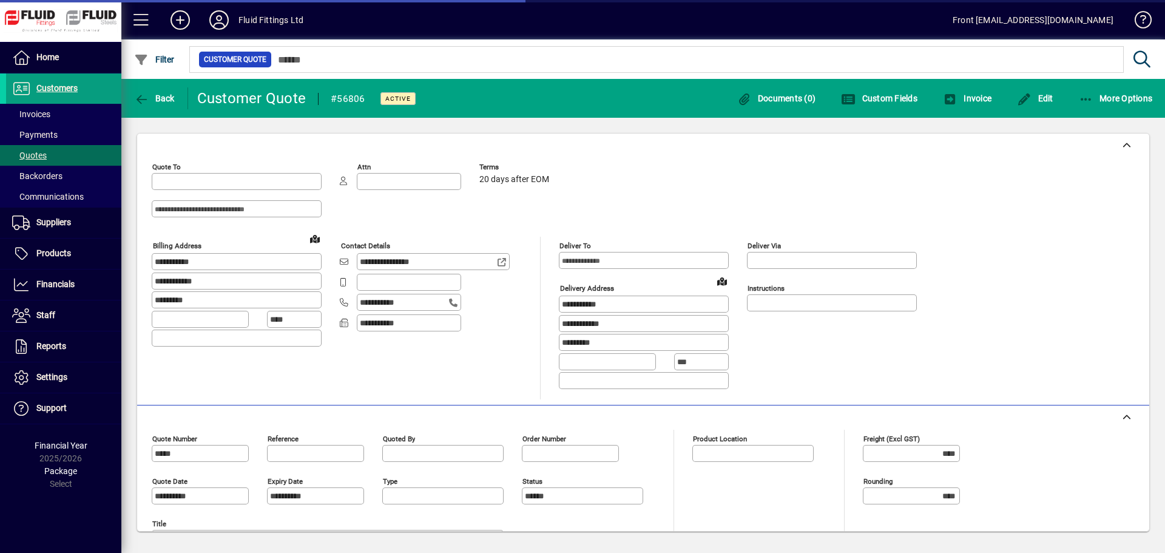
type input "**********"
type input "*********"
type input "**********"
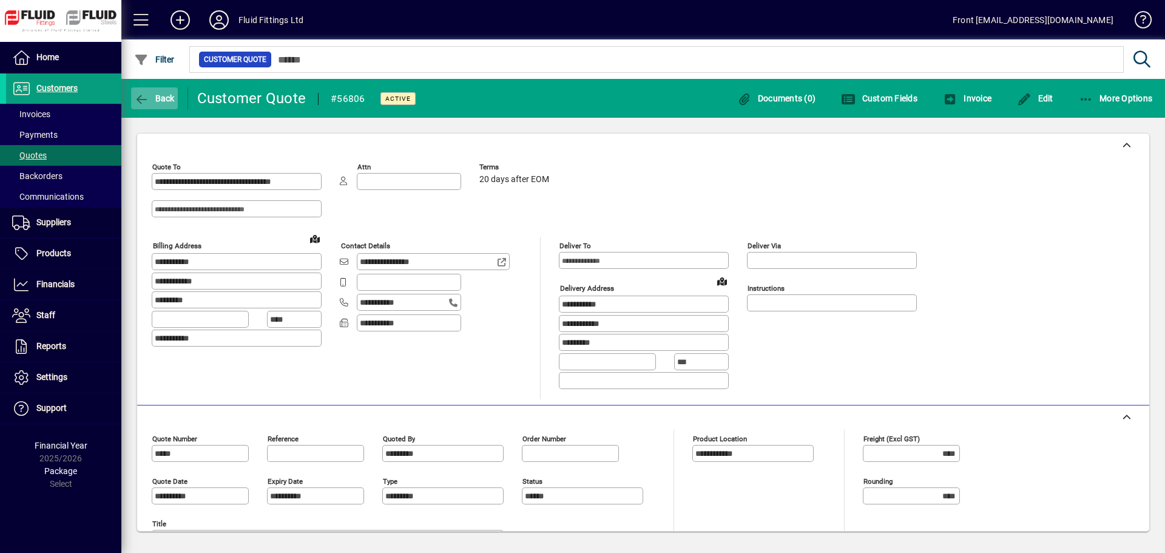
click at [136, 104] on icon "button" at bounding box center [141, 99] width 15 height 12
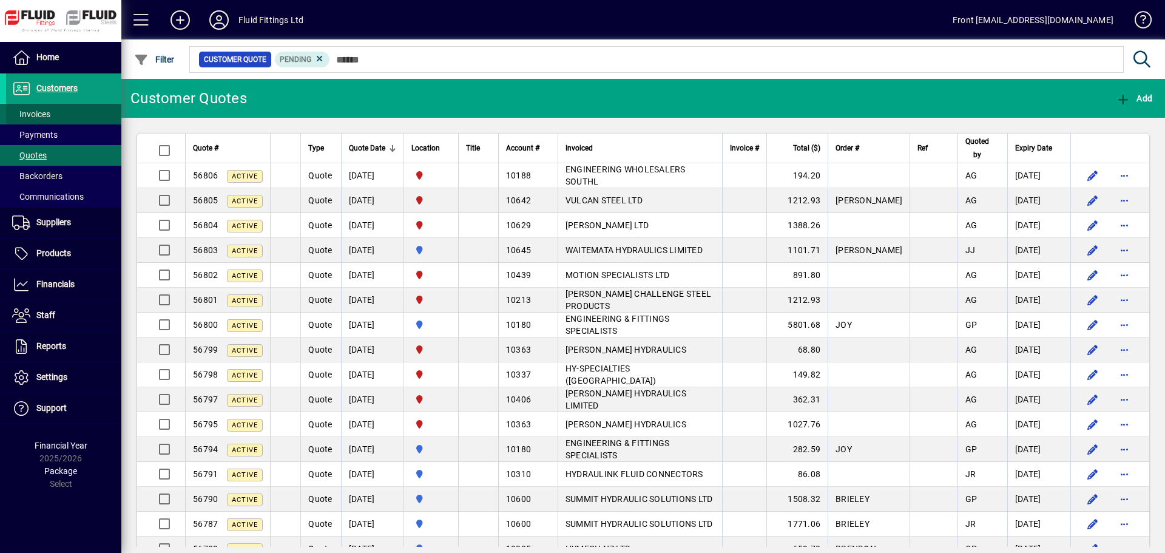
click at [58, 114] on span at bounding box center [63, 113] width 115 height 29
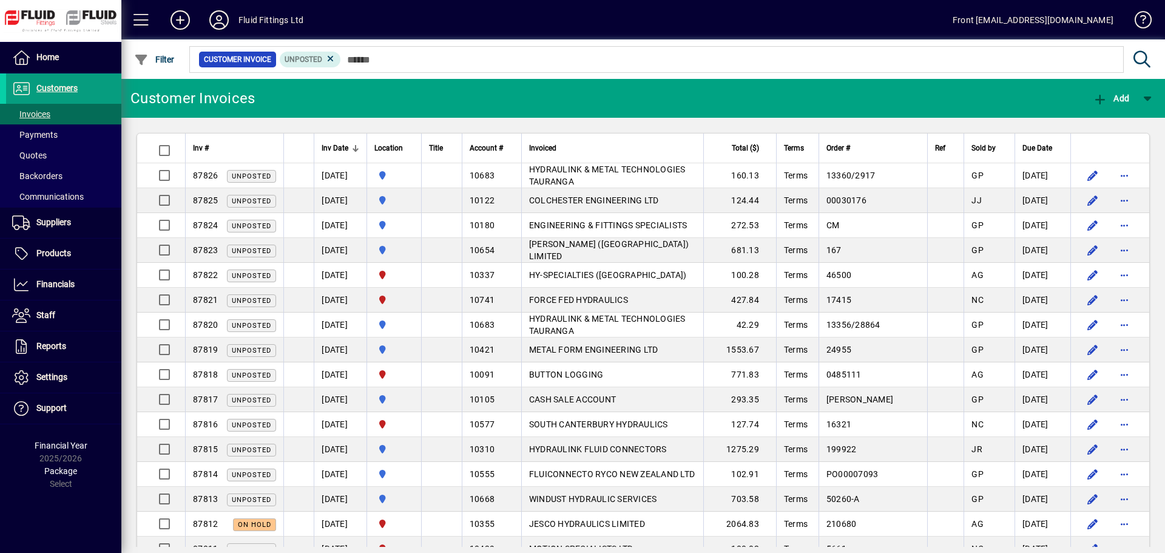
click at [747, 153] on span "Total ($)" at bounding box center [745, 147] width 27 height 13
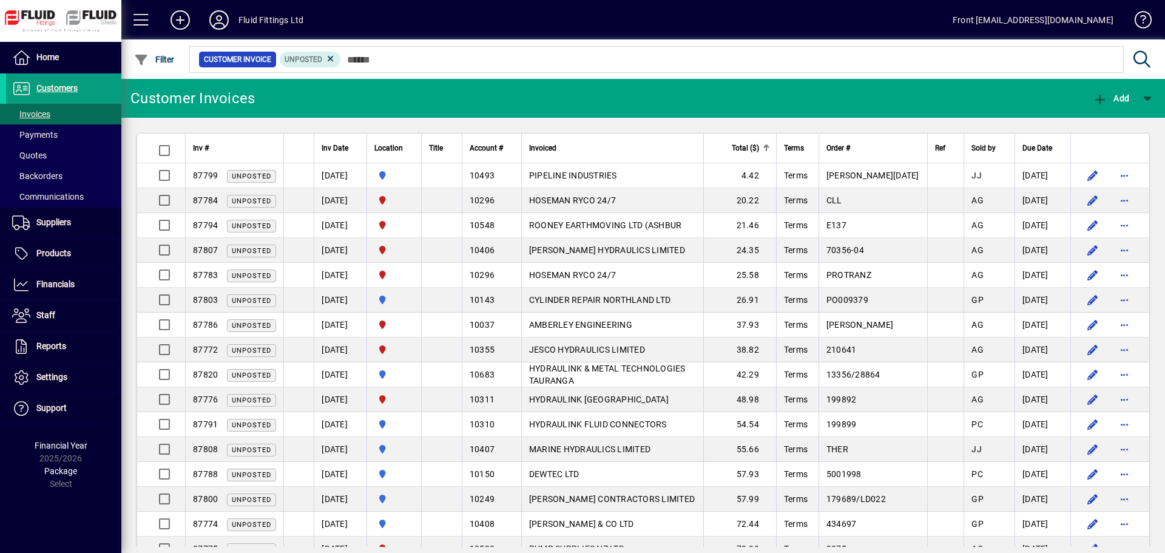
click at [747, 153] on span "Total ($)" at bounding box center [745, 147] width 27 height 13
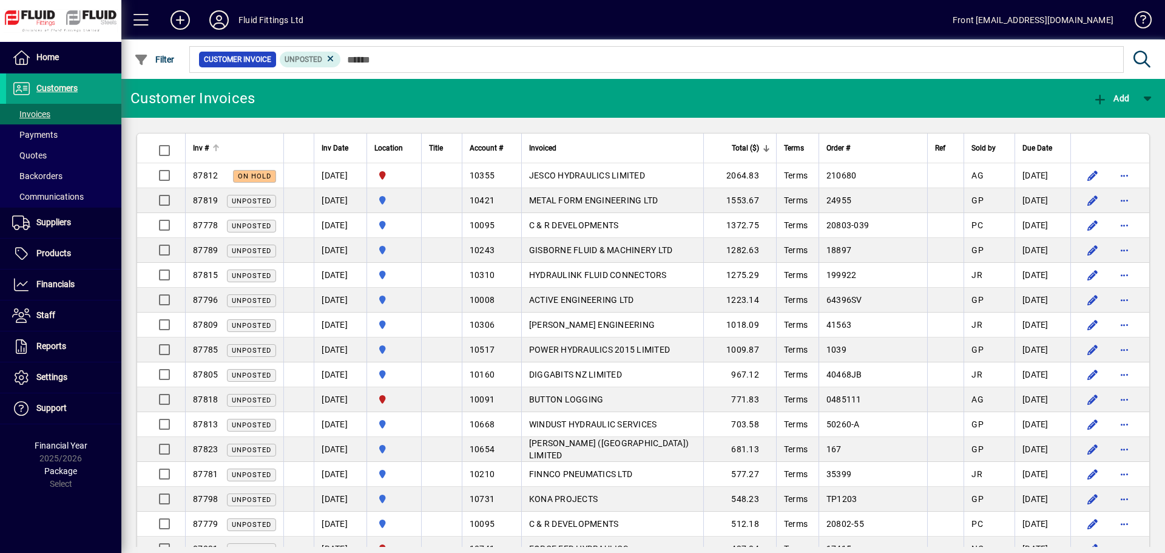
click at [210, 144] on div "Inv #" at bounding box center [234, 147] width 83 height 13
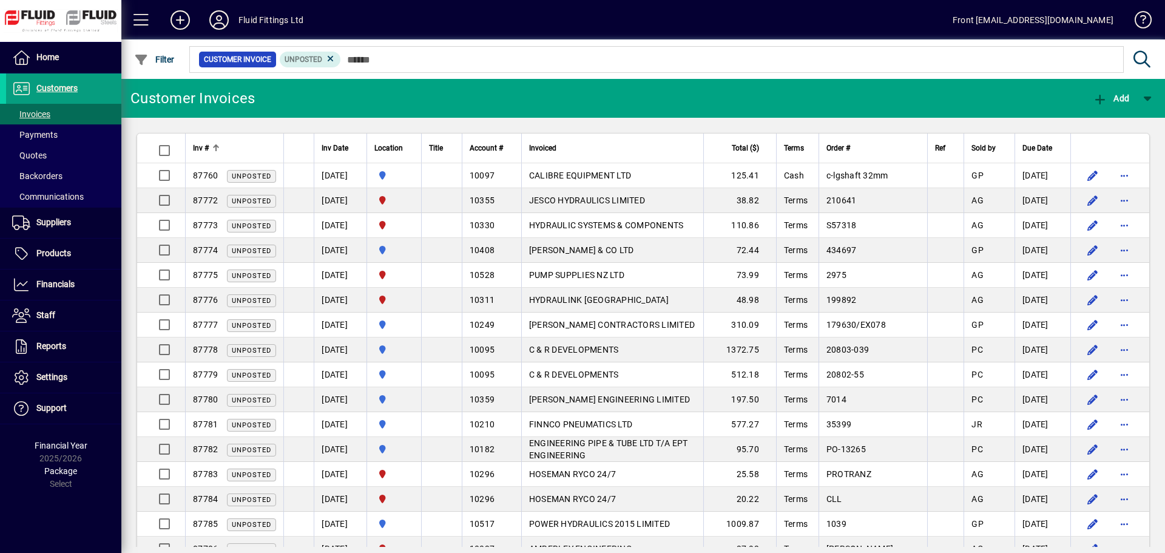
click at [210, 144] on div "Inv #" at bounding box center [234, 147] width 83 height 13
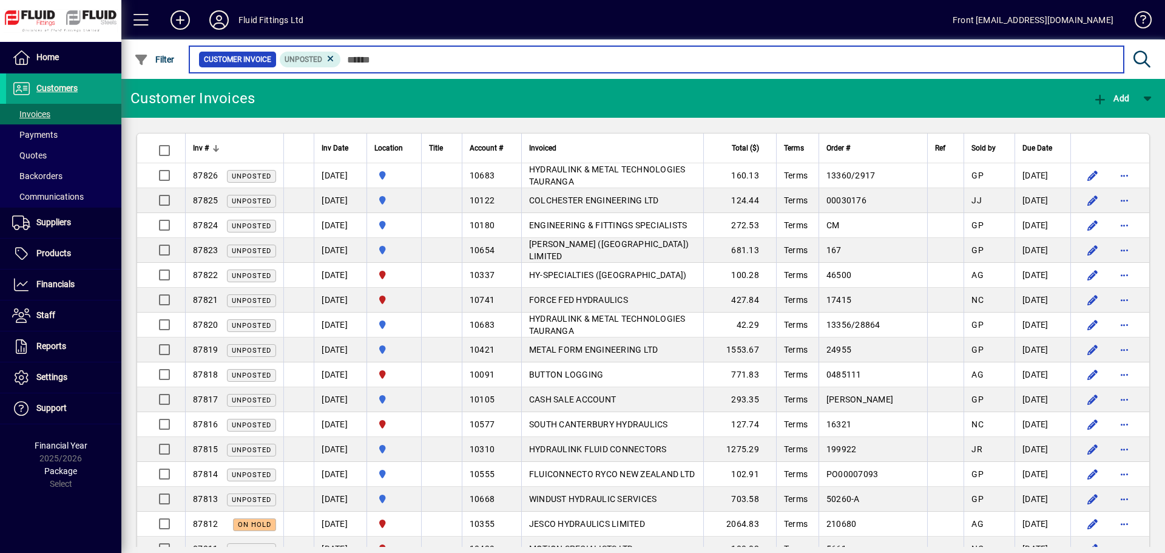
click at [355, 63] on input "text" at bounding box center [727, 59] width 773 height 17
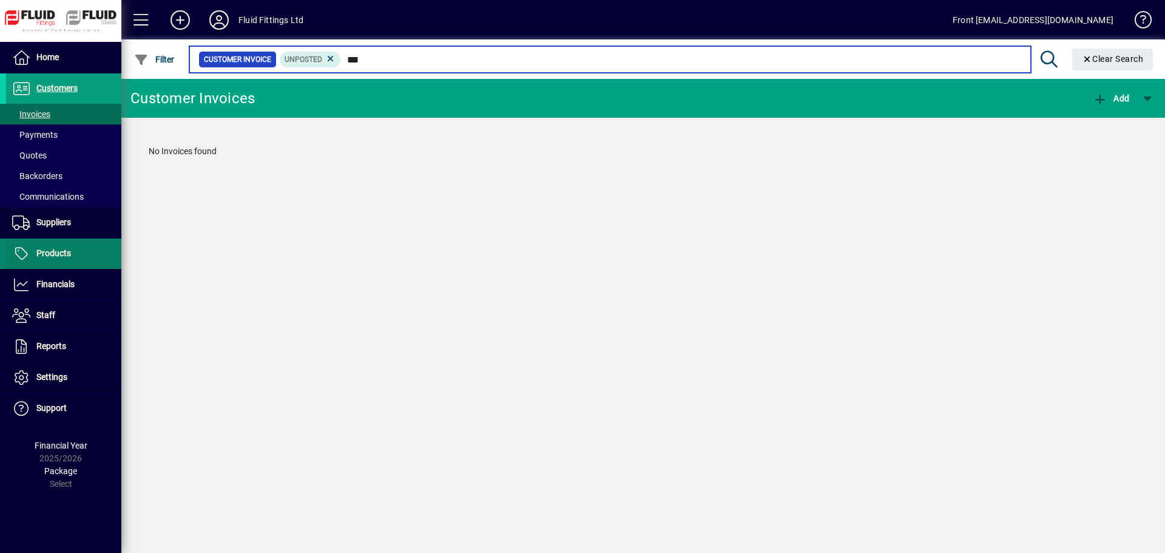
type input "***"
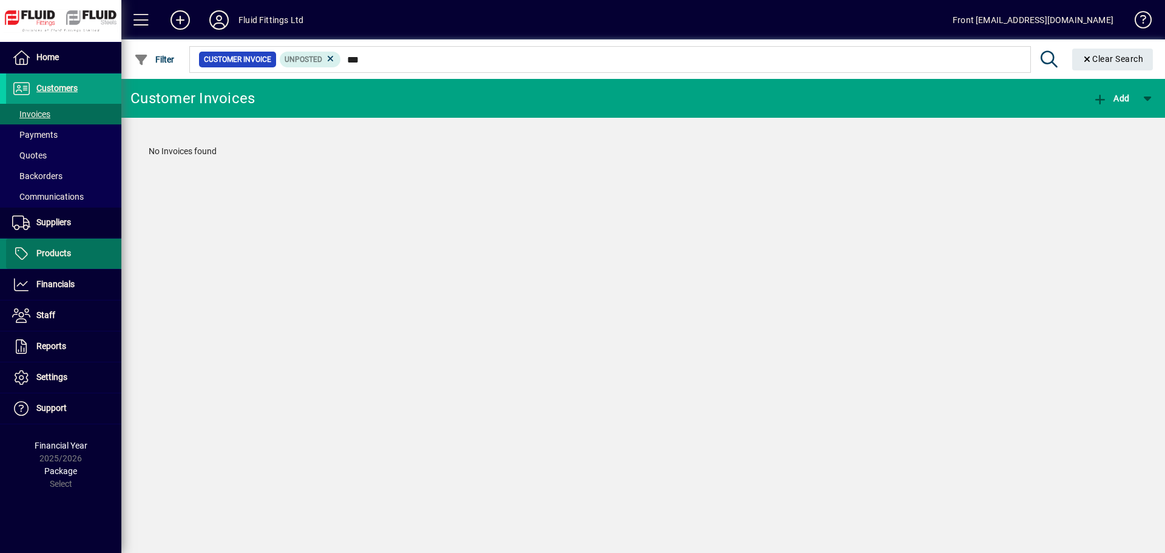
click at [70, 252] on span "Products" at bounding box center [38, 253] width 65 height 15
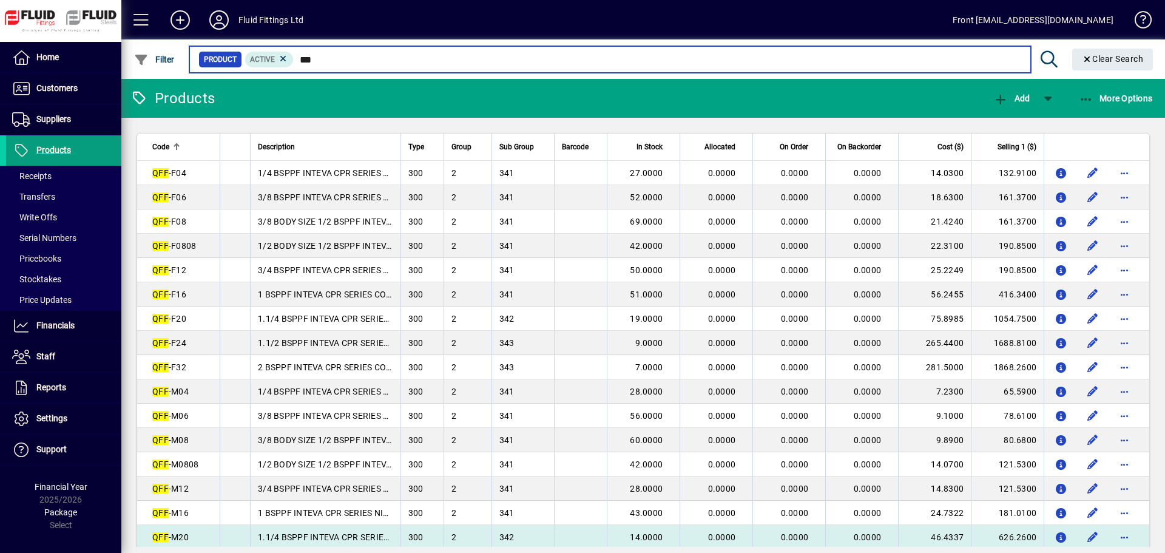
type input "***"
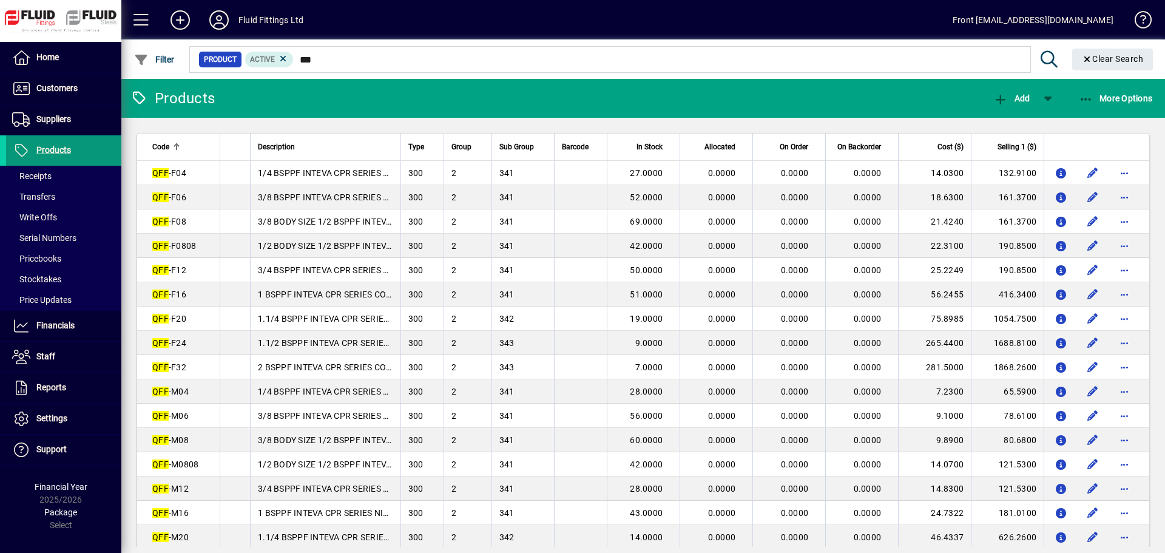
click at [52, 150] on span "Products" at bounding box center [53, 150] width 35 height 10
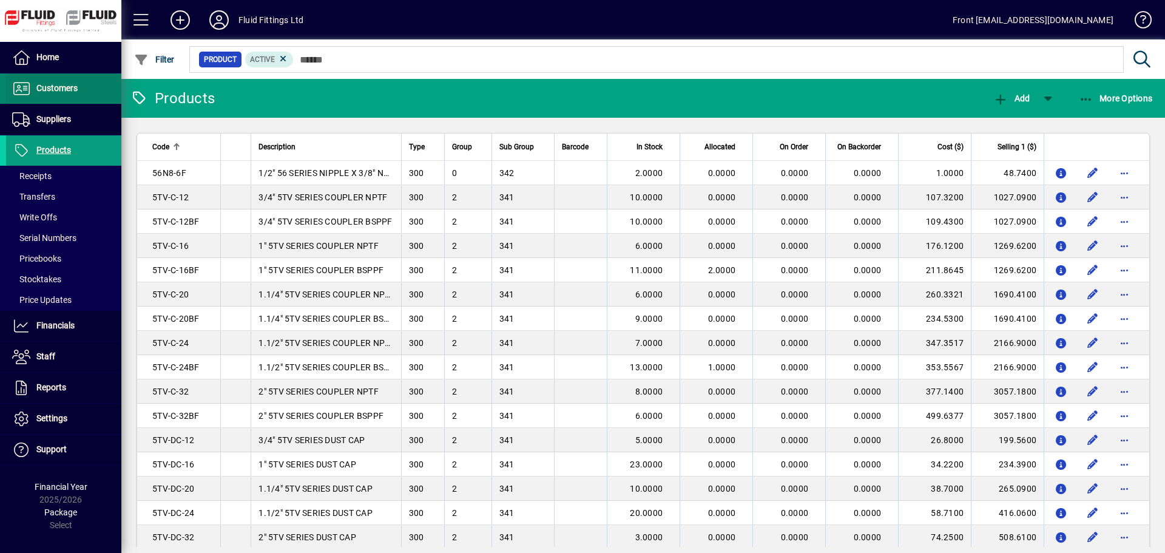
click at [64, 88] on span "Customers" at bounding box center [56, 88] width 41 height 10
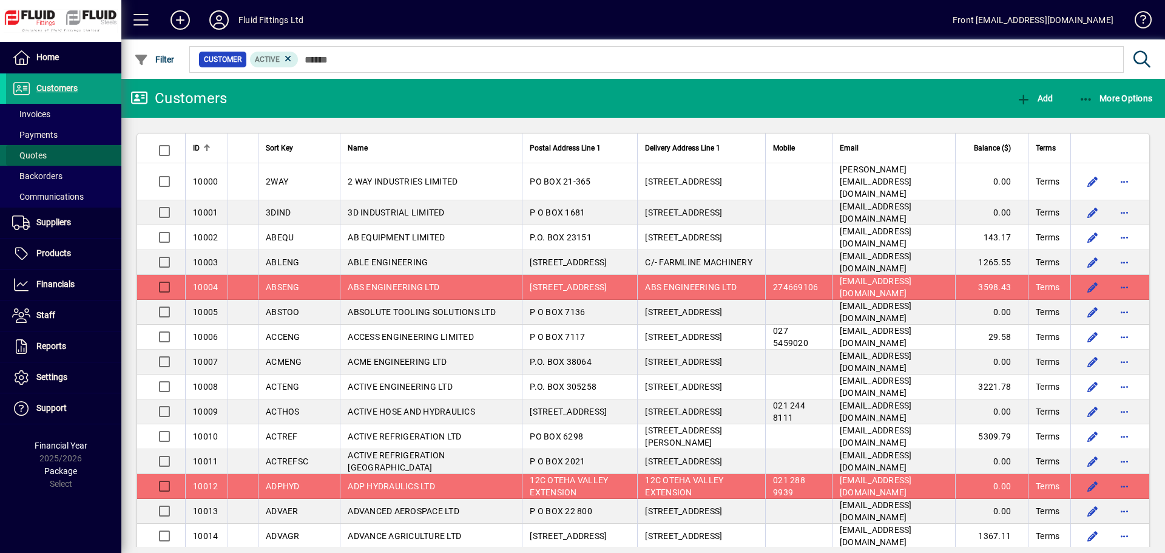
click at [41, 150] on span "Quotes" at bounding box center [29, 155] width 35 height 10
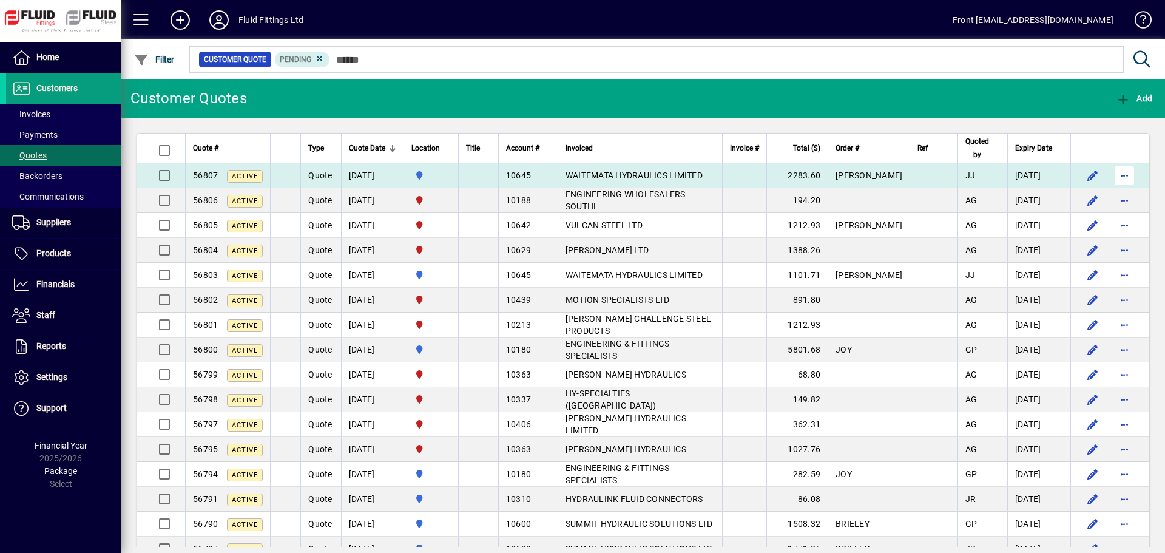
click at [1114, 175] on span "button" at bounding box center [1123, 175] width 29 height 29
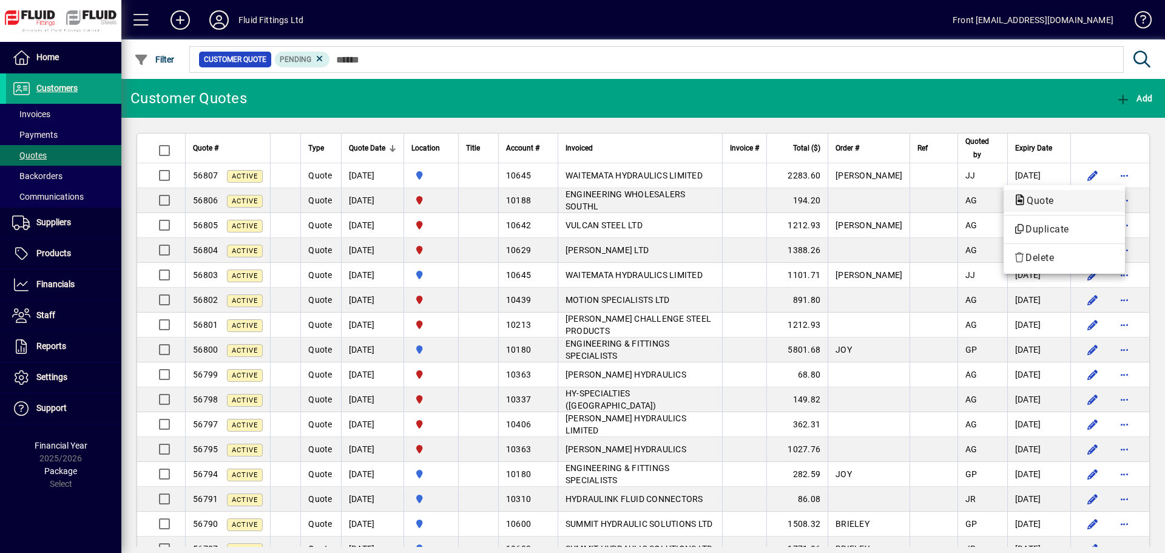
click at [1048, 203] on span "Quote" at bounding box center [1036, 201] width 47 height 12
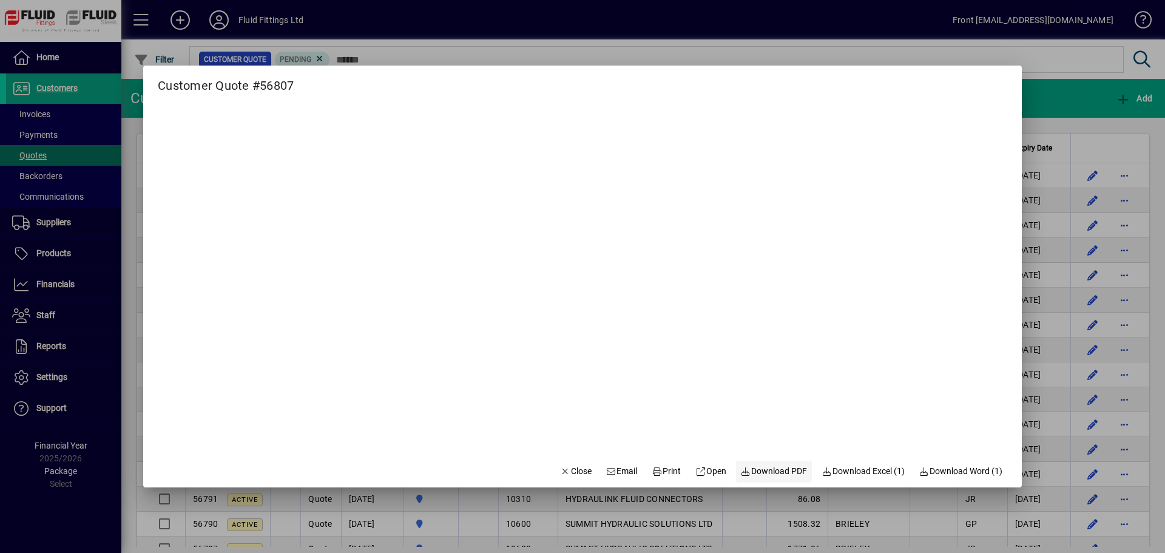
click at [773, 469] on span "Download PDF" at bounding box center [774, 471] width 67 height 13
click at [1043, 61] on div at bounding box center [582, 276] width 1165 height 553
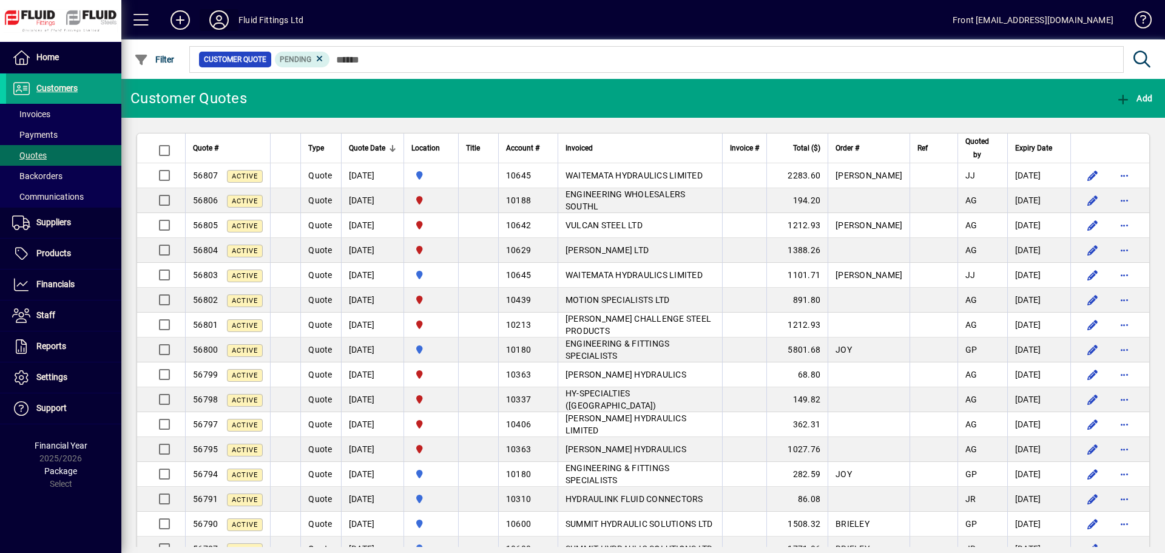
click at [225, 12] on icon at bounding box center [219, 19] width 24 height 19
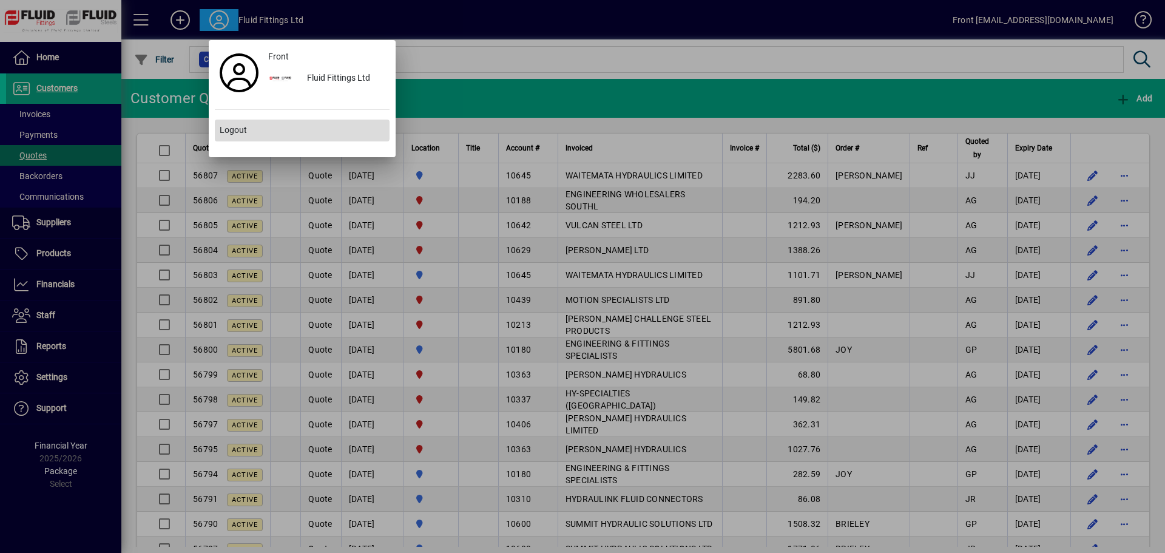
click at [231, 125] on span "Logout" at bounding box center [233, 130] width 27 height 13
